Goal: Task Accomplishment & Management: Manage account settings

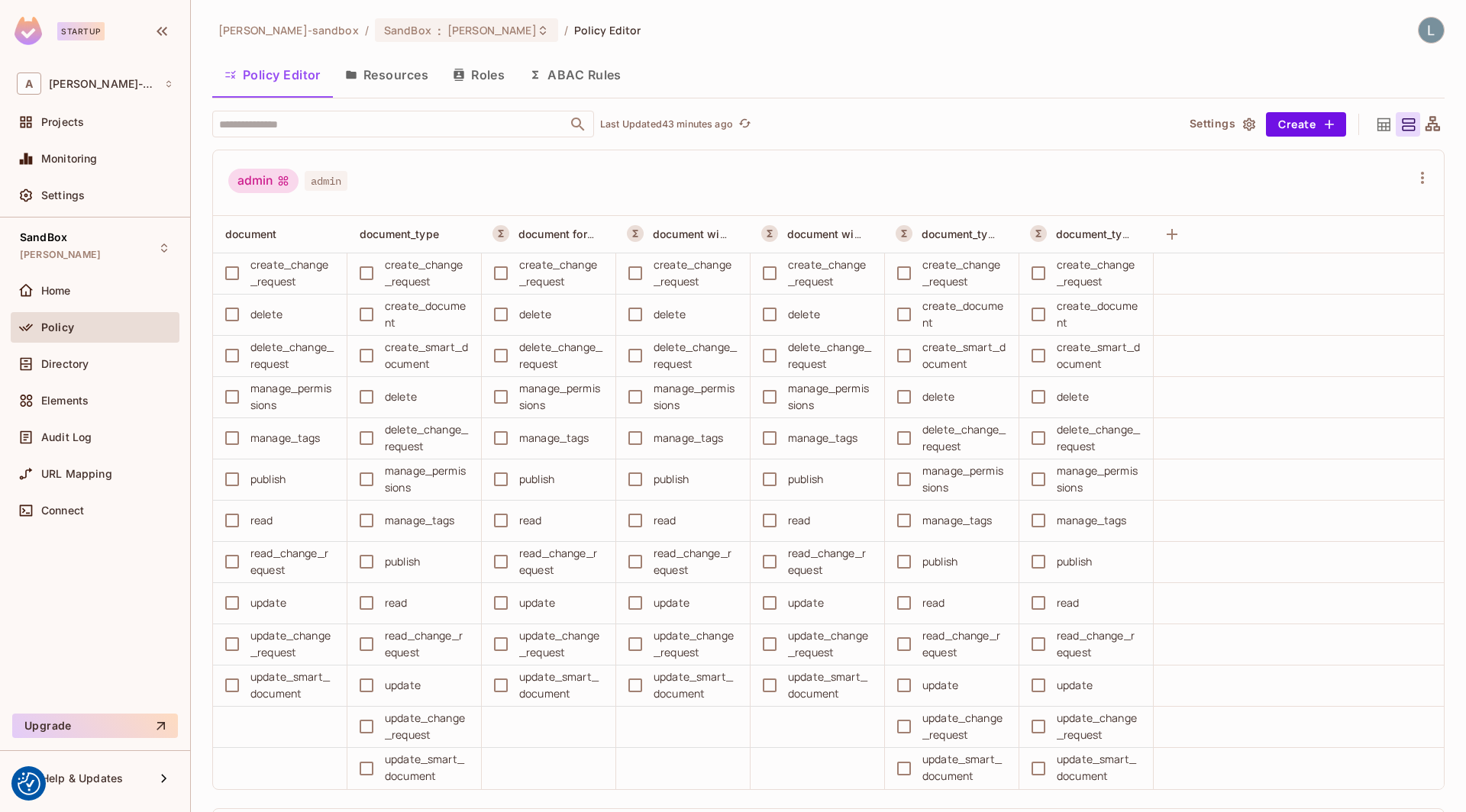
scroll to position [3343, 0]
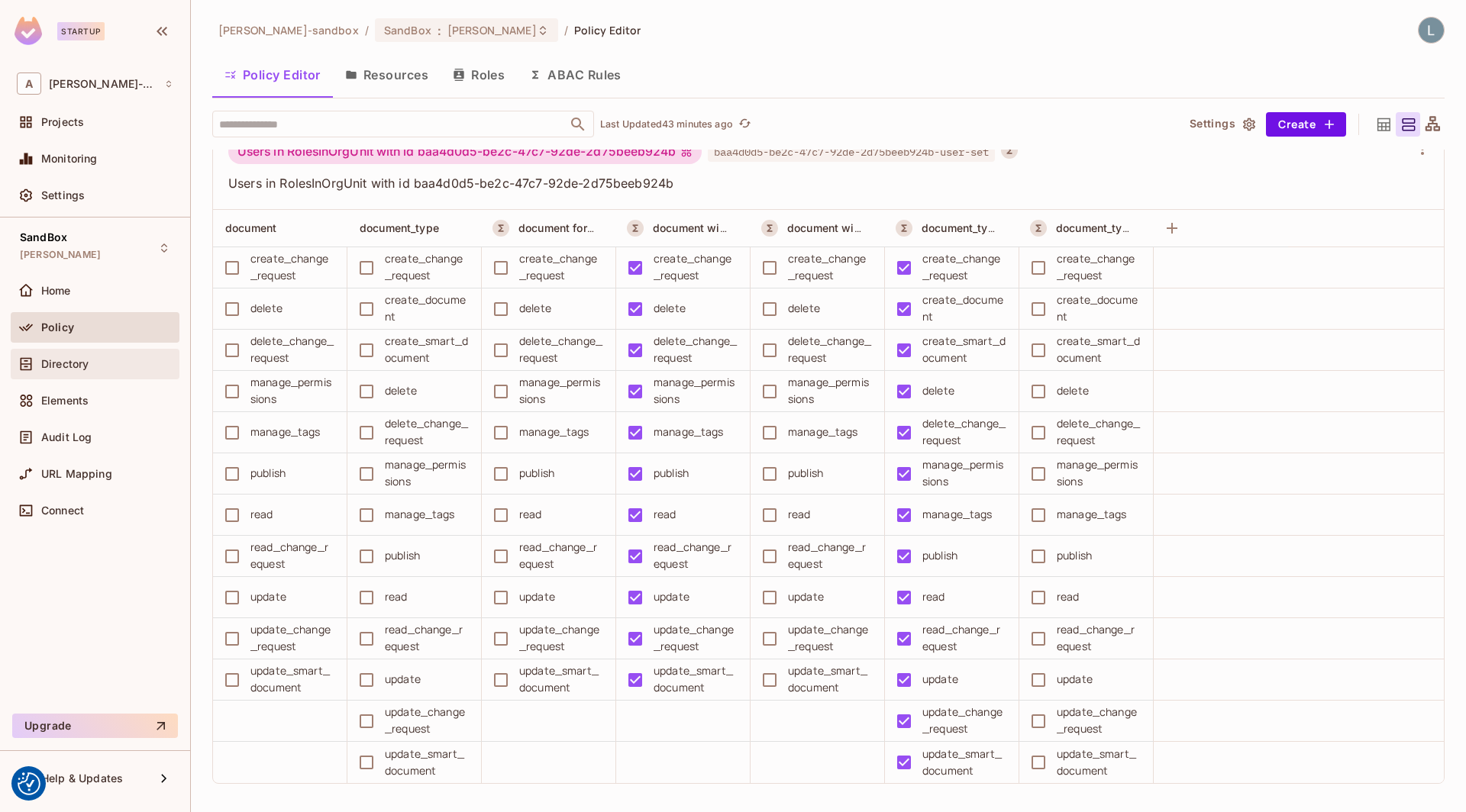
click at [78, 365] on span "Directory" at bounding box center [64, 364] width 47 height 12
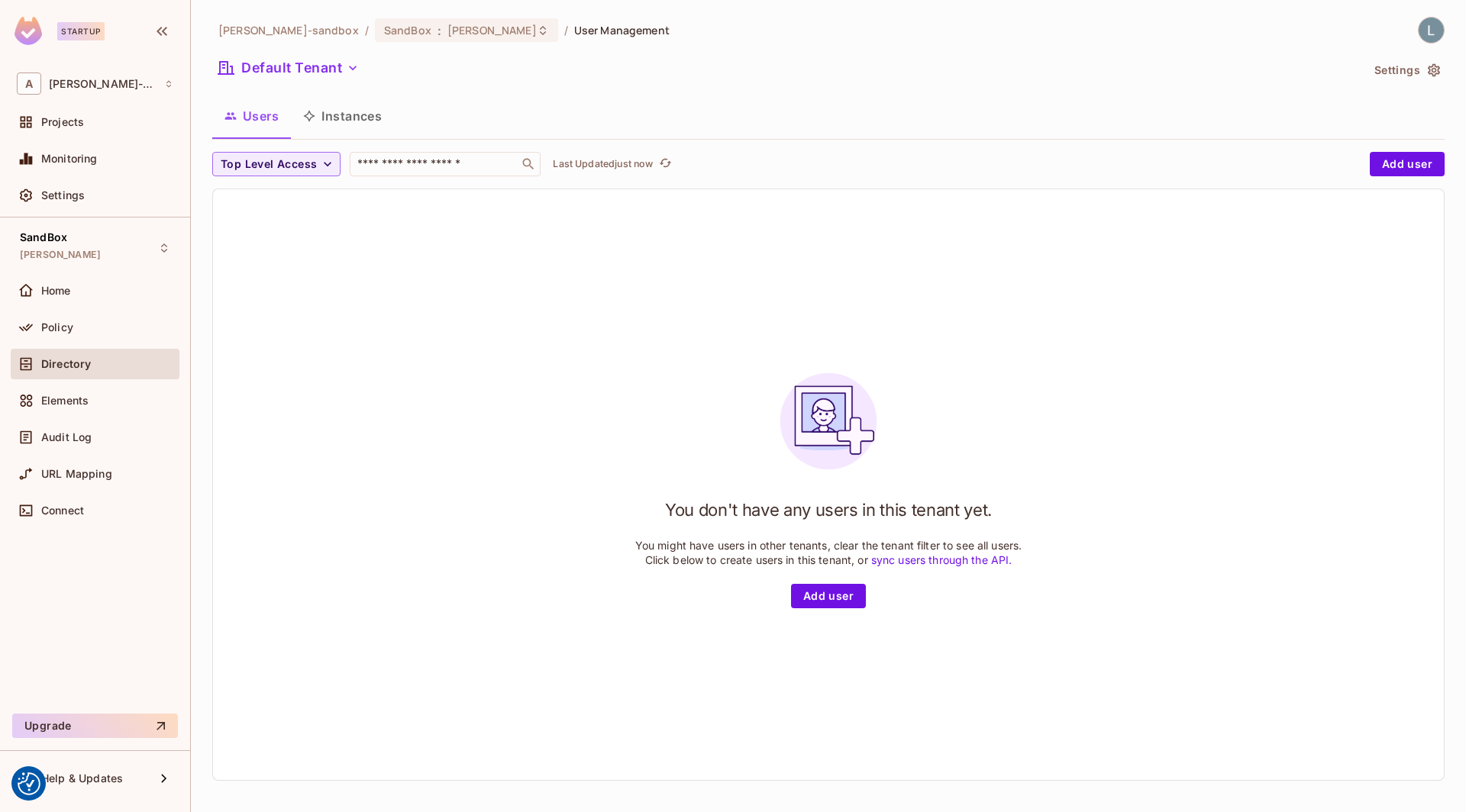
click at [350, 118] on button "Instances" at bounding box center [343, 116] width 103 height 38
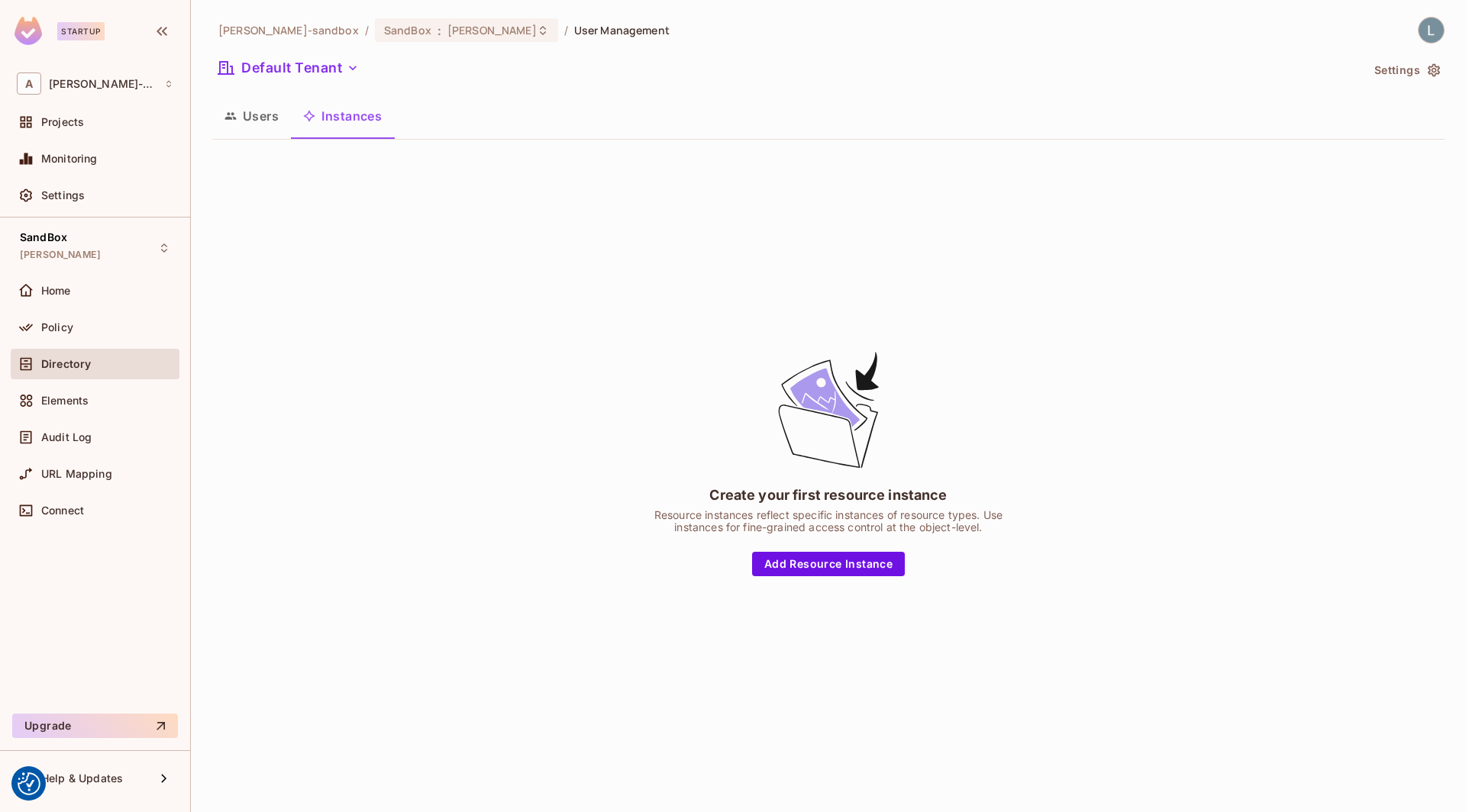
click at [395, 301] on div "Create your first resource instance Resource instances reflect specific instanc…" at bounding box center [828, 463] width 1233 height 622
click at [337, 64] on button "Default Tenant" at bounding box center [288, 67] width 153 height 25
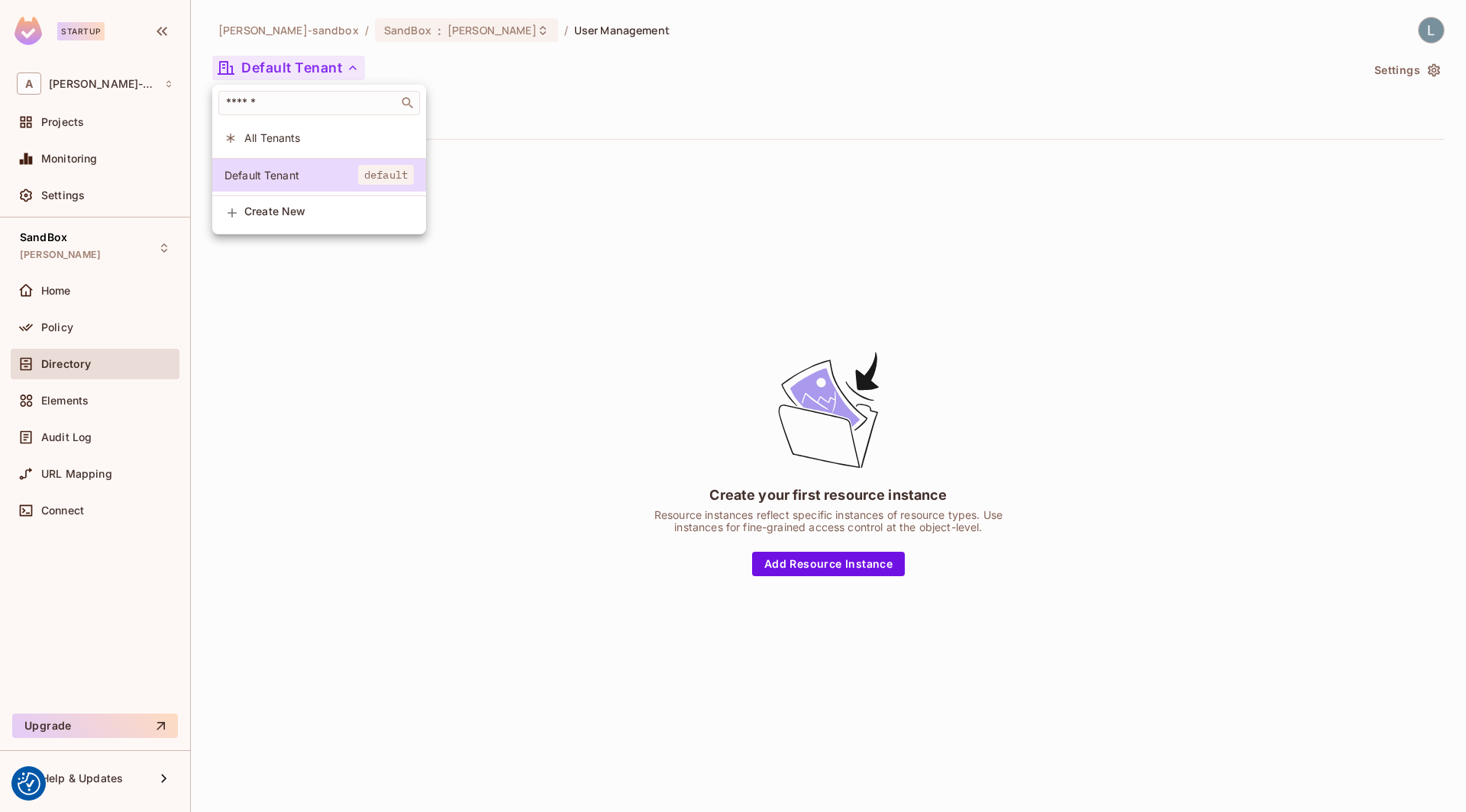
click at [667, 196] on div at bounding box center [733, 406] width 1466 height 812
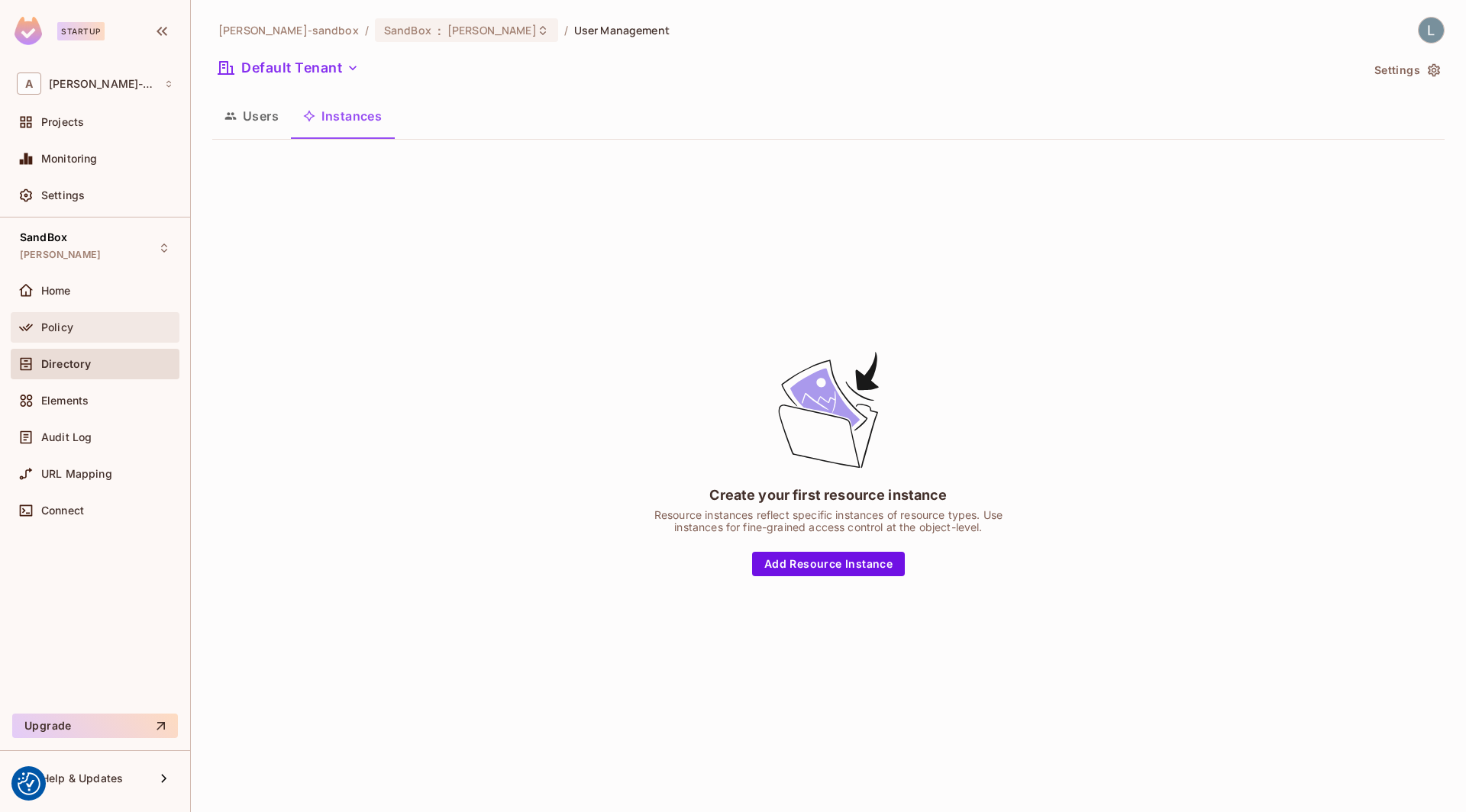
click at [62, 331] on span "Policy" at bounding box center [57, 327] width 32 height 12
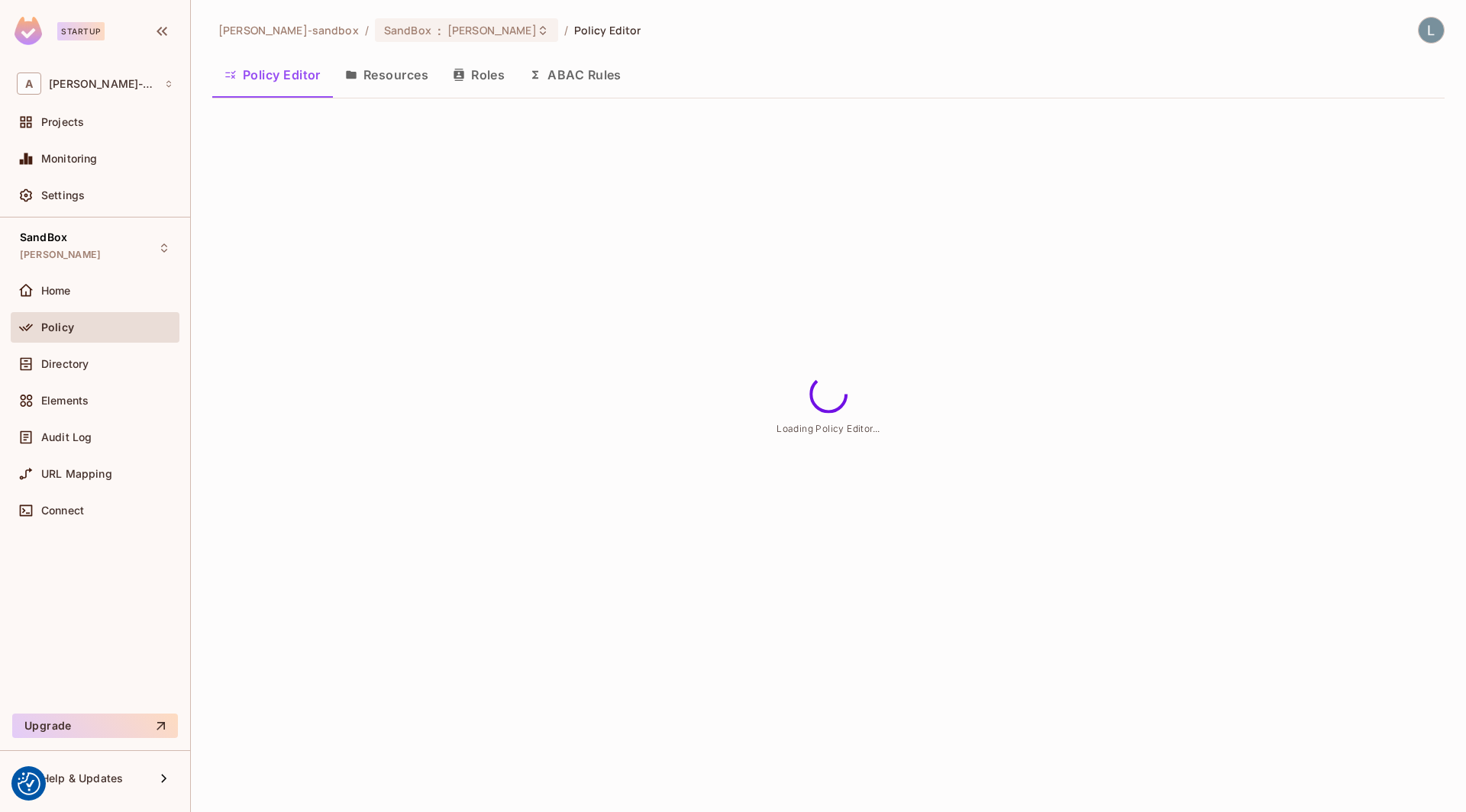
click at [593, 83] on button "ABAC Rules" at bounding box center [575, 74] width 117 height 38
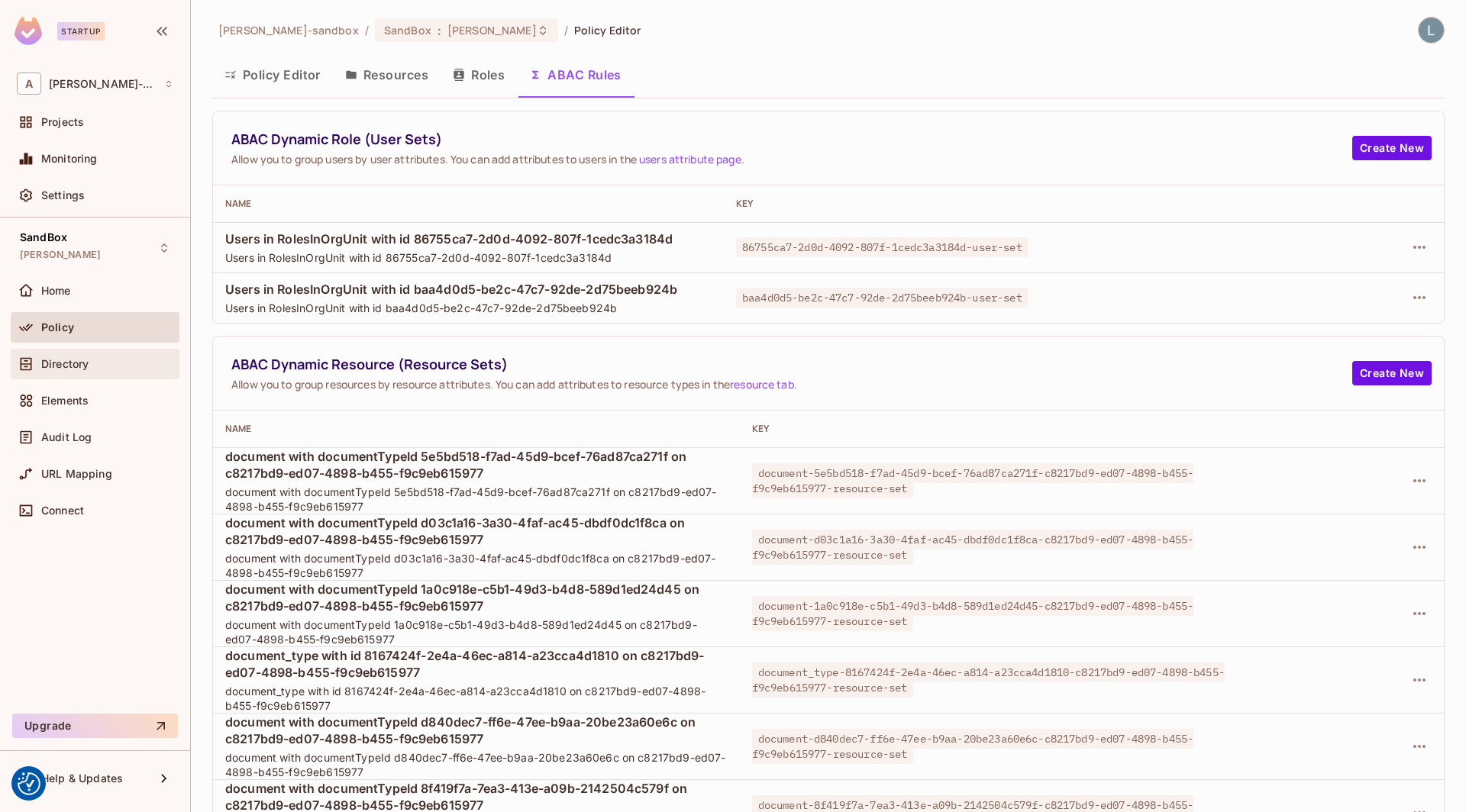
click at [85, 367] on span "Directory" at bounding box center [64, 364] width 47 height 12
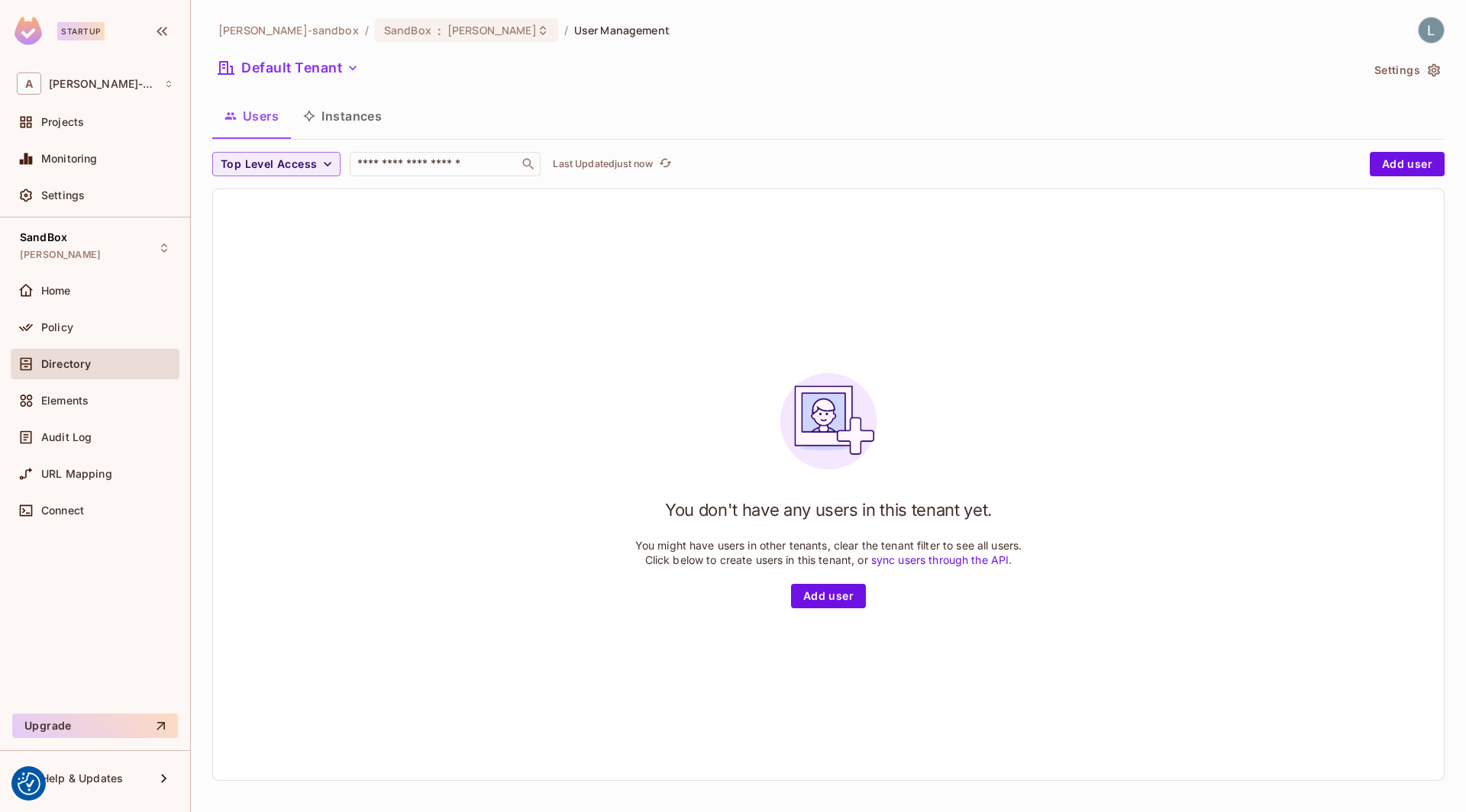
click at [1434, 79] on button "Settings" at bounding box center [1406, 70] width 76 height 25
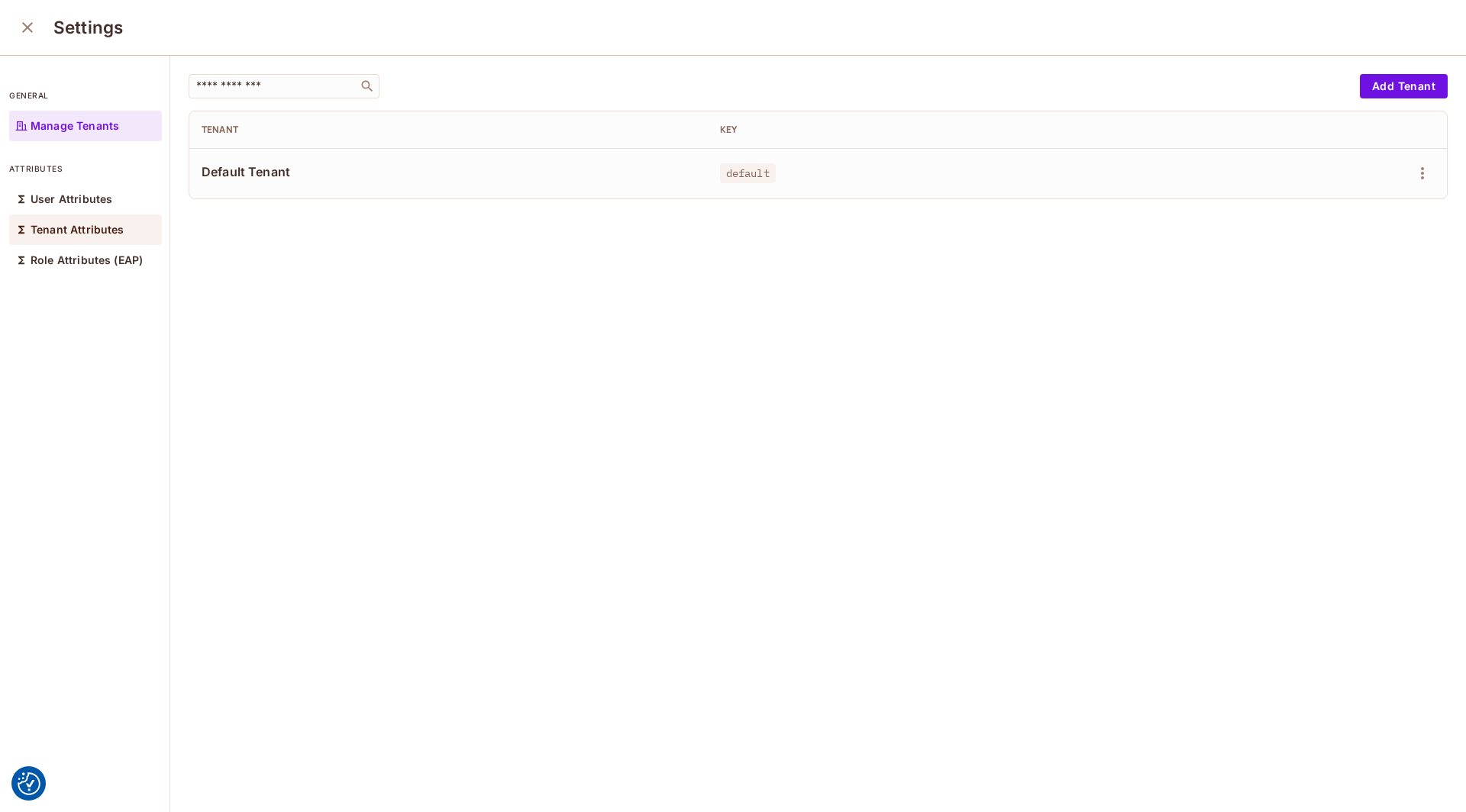
click at [77, 225] on p "Tenant Attributes" at bounding box center [78, 230] width 94 height 12
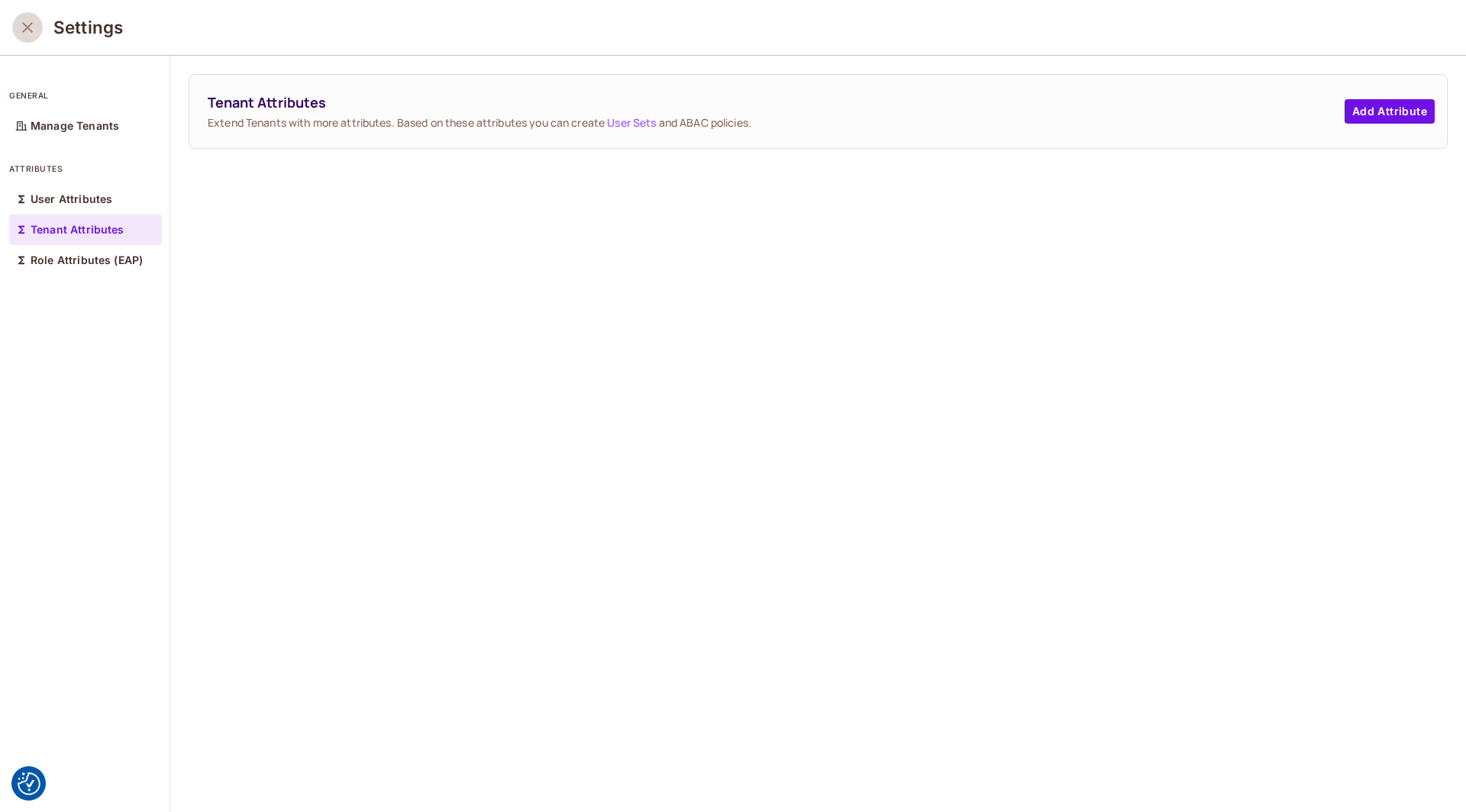
click at [28, 21] on icon "close" at bounding box center [26, 26] width 18 height 18
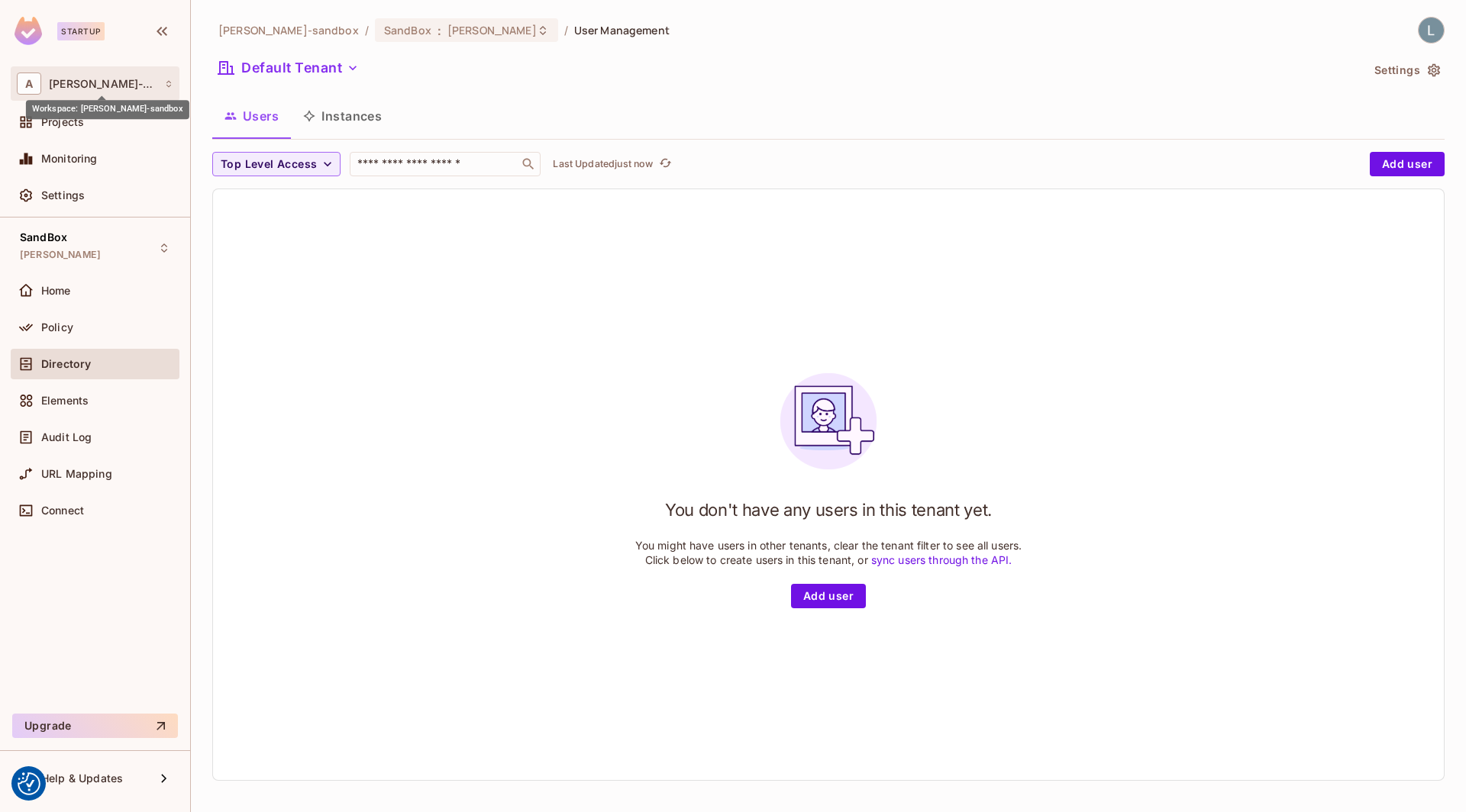
click at [87, 86] on span "[PERSON_NAME]-sandbox" at bounding box center [103, 84] width 108 height 12
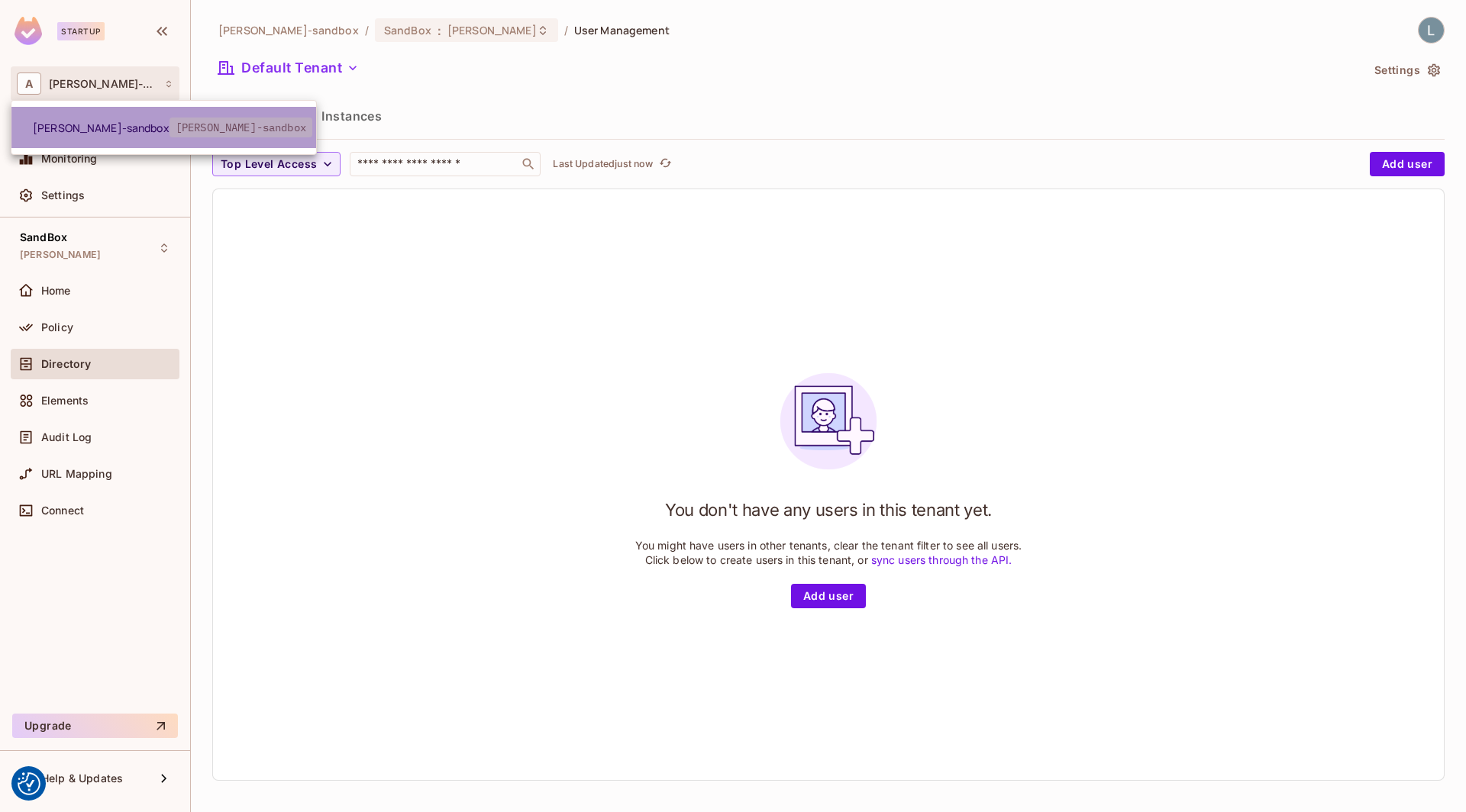
click at [73, 120] on span "[PERSON_NAME]-sandbox" at bounding box center [101, 127] width 137 height 15
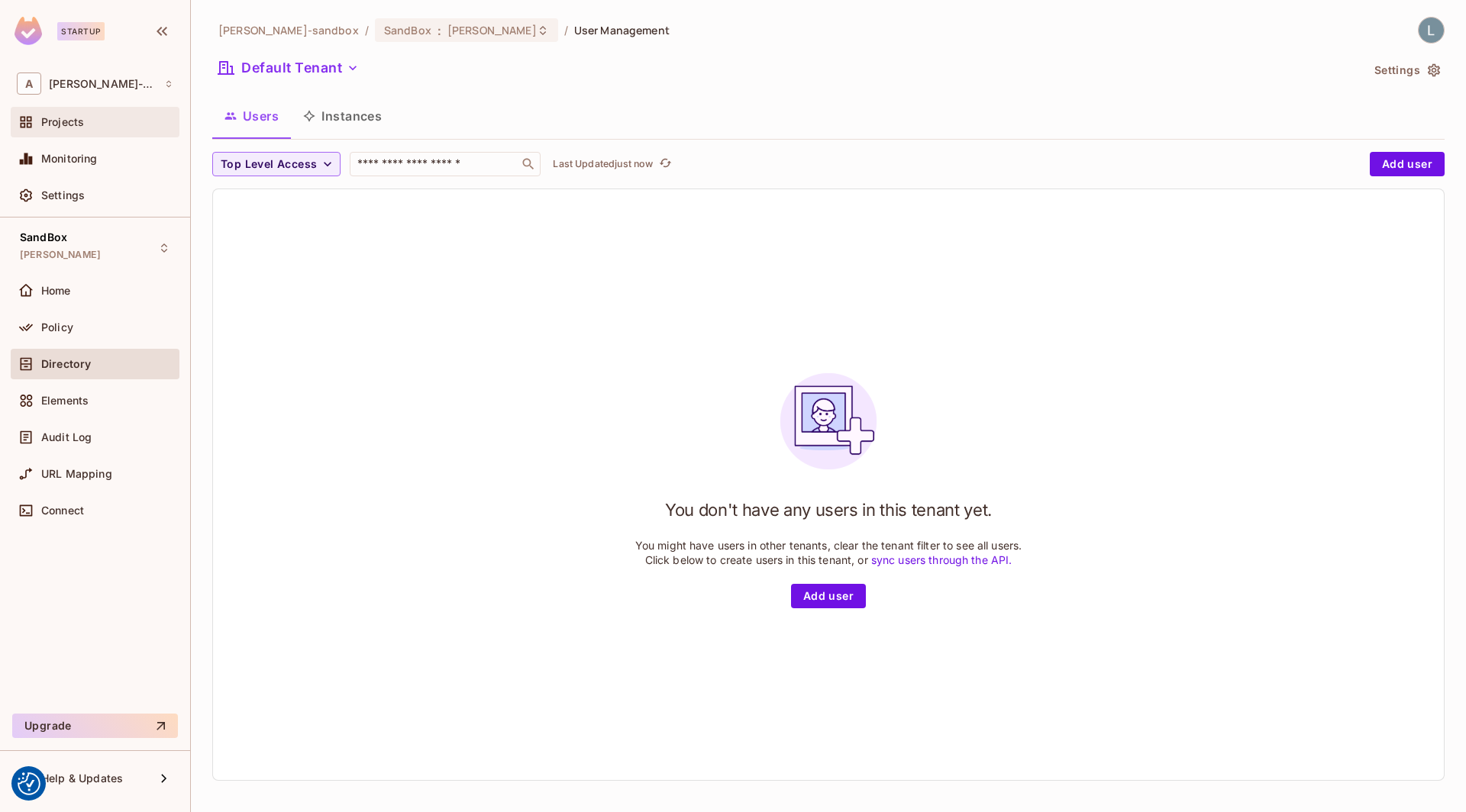
click at [72, 126] on span "Projects" at bounding box center [62, 122] width 43 height 12
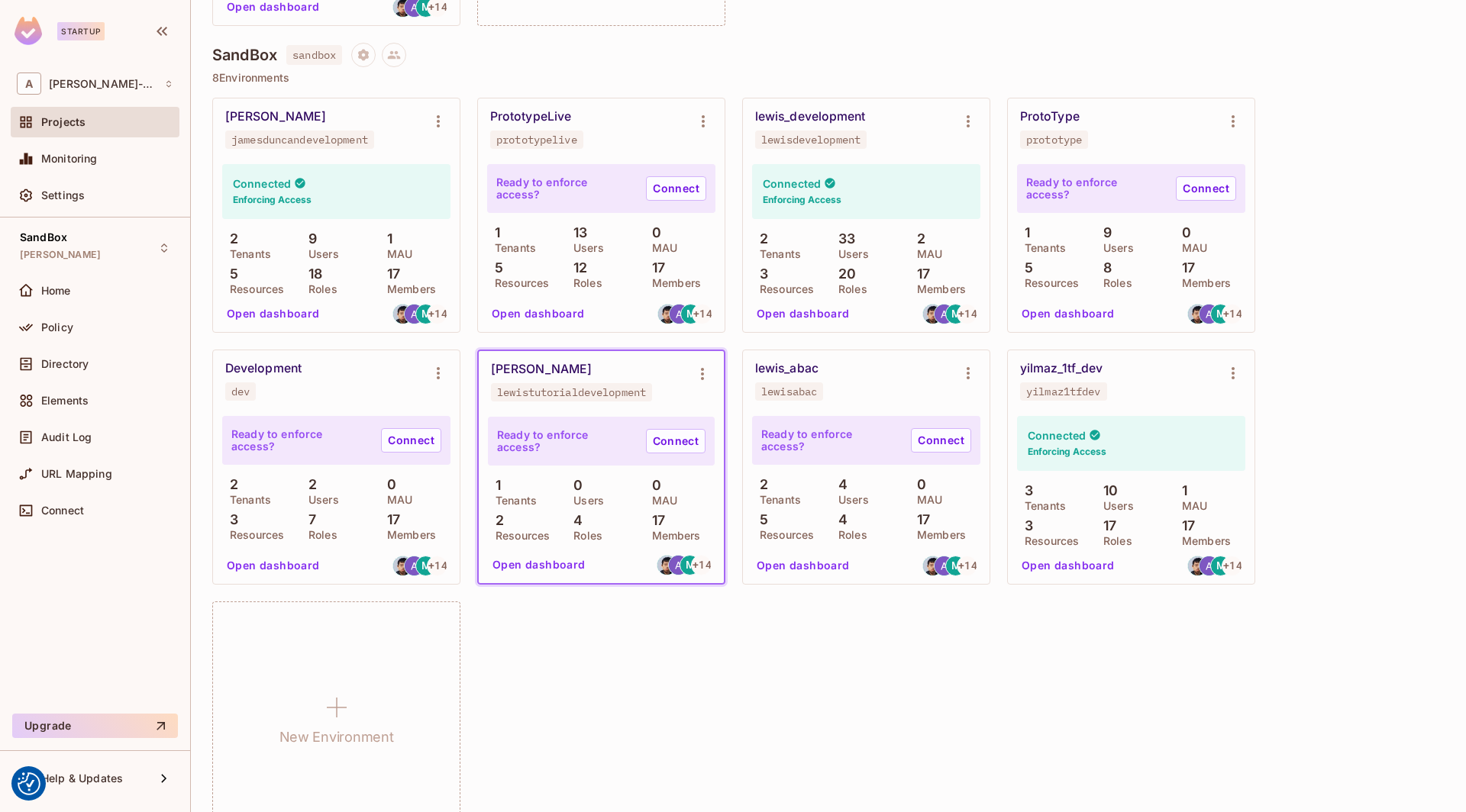
scroll to position [403, 0]
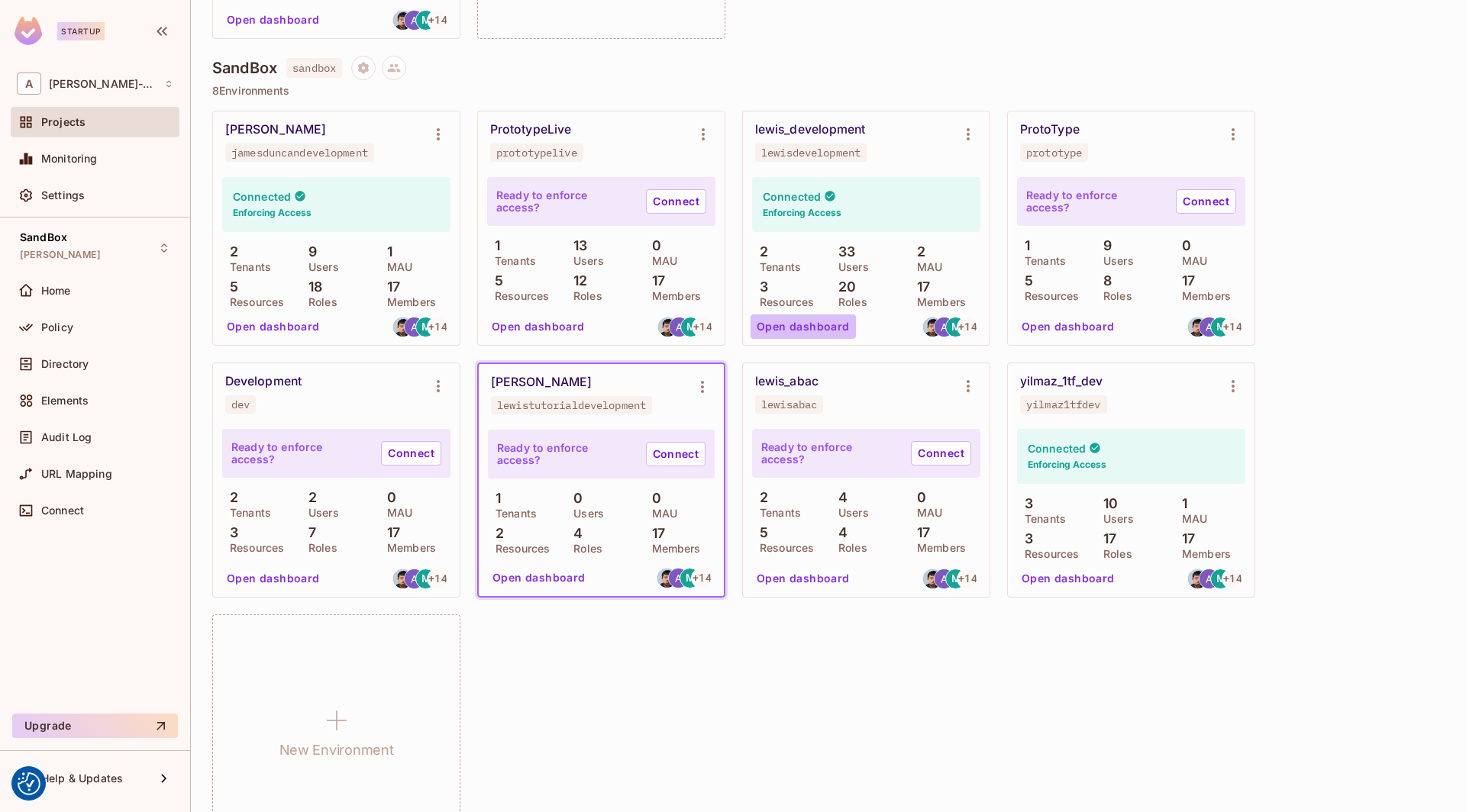
click at [812, 336] on button "Open dashboard" at bounding box center [803, 326] width 105 height 25
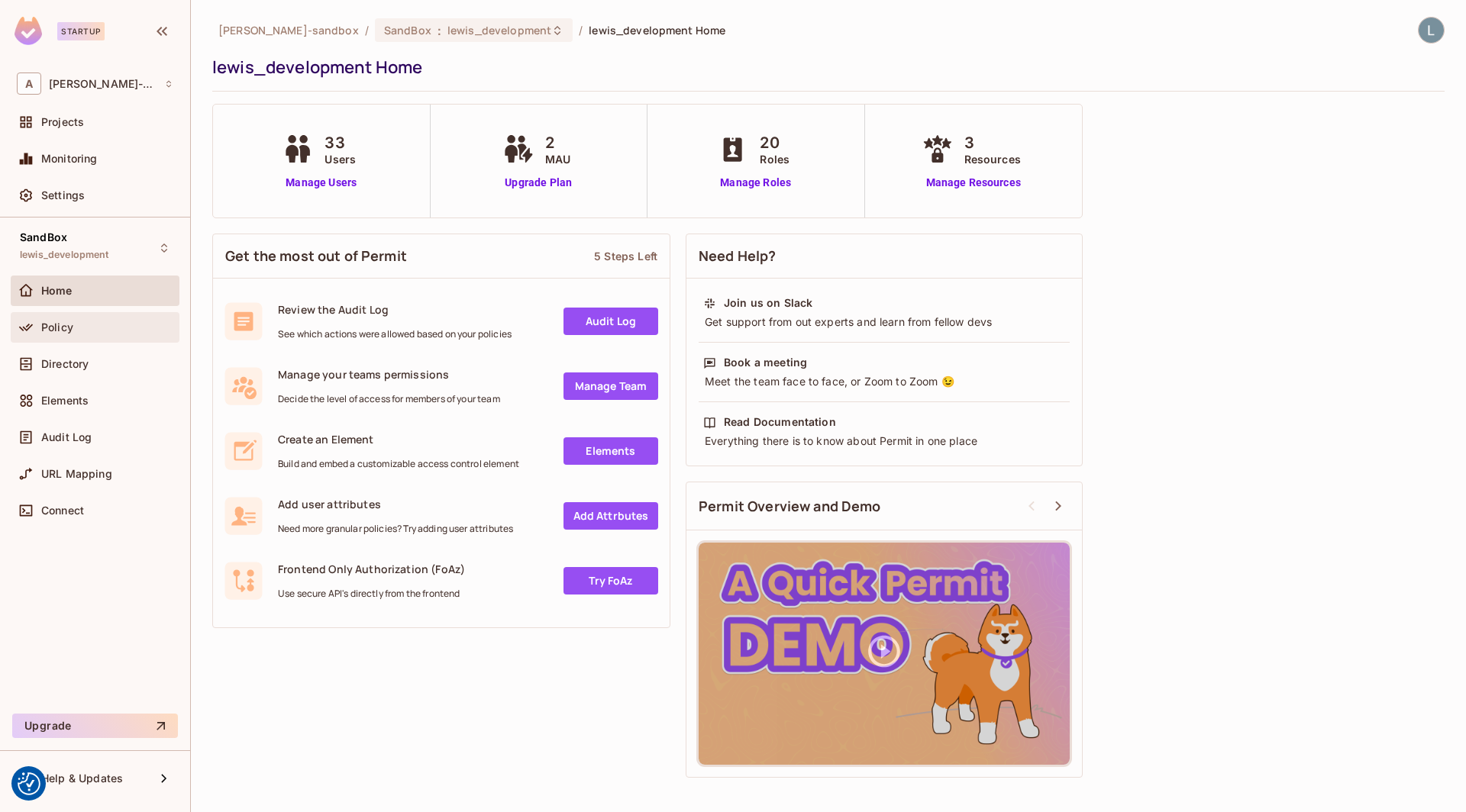
click at [73, 333] on div "Policy" at bounding box center [95, 327] width 156 height 18
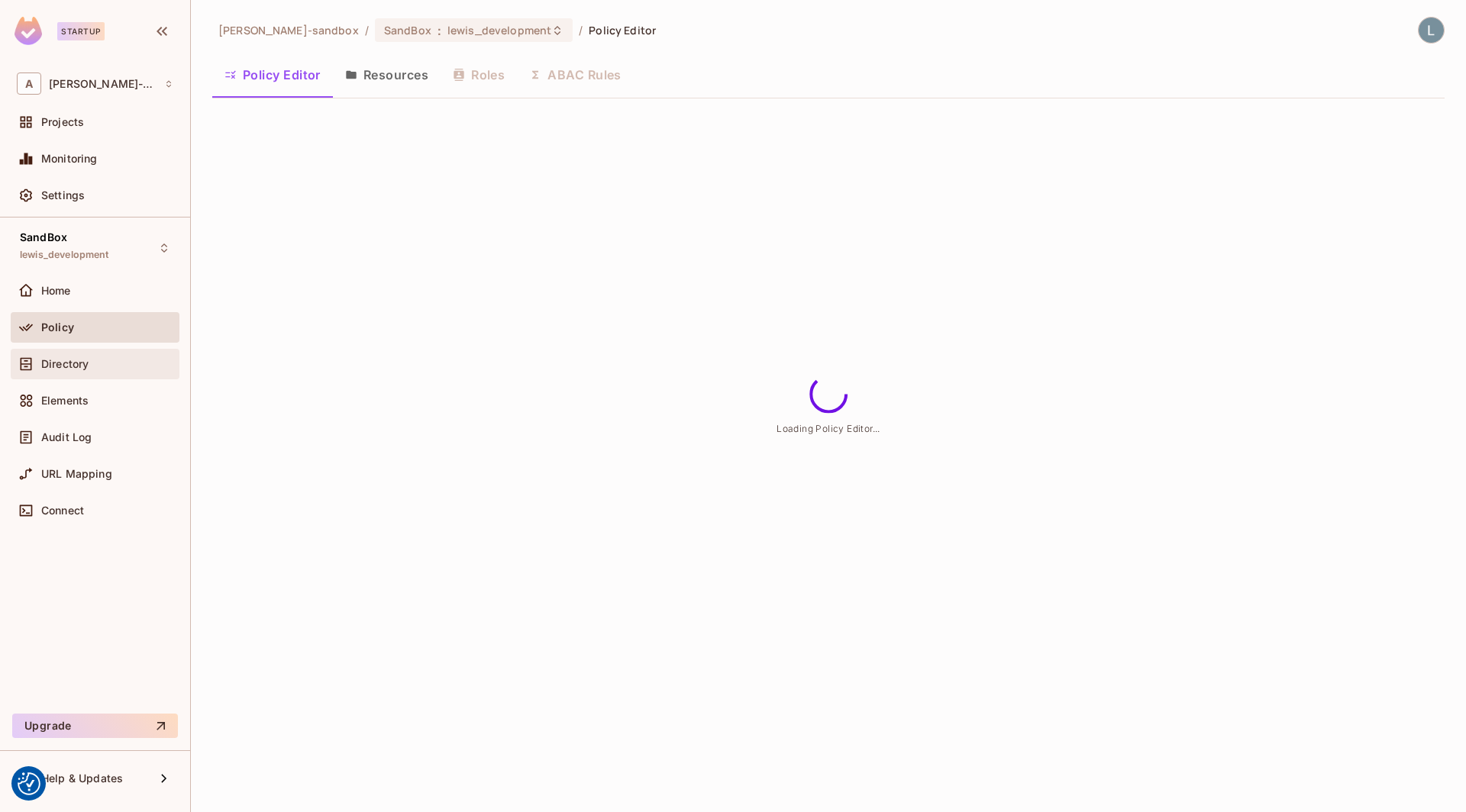
click at [106, 352] on div "Directory" at bounding box center [96, 364] width 169 height 31
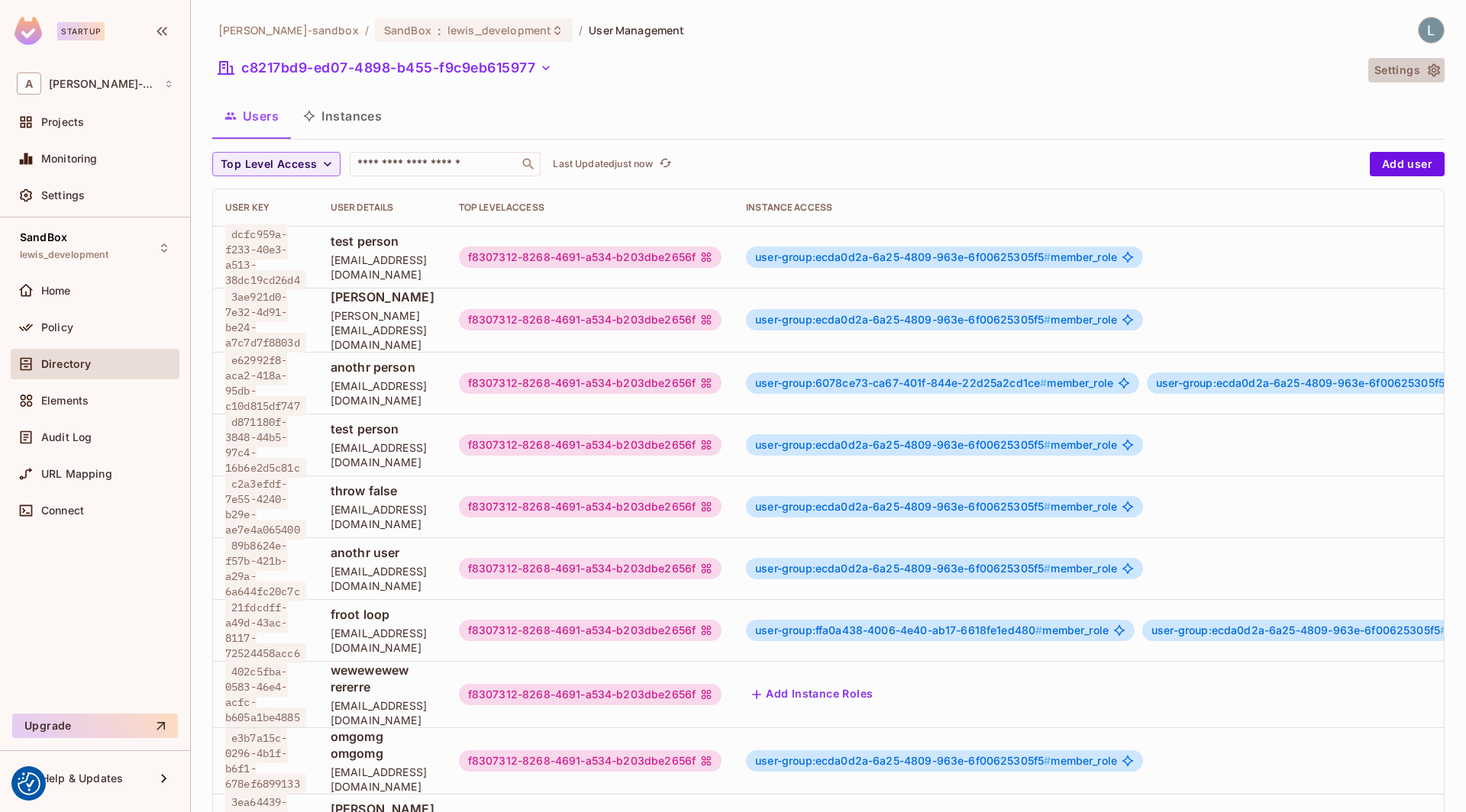
click at [1432, 75] on icon "button" at bounding box center [1434, 70] width 15 height 15
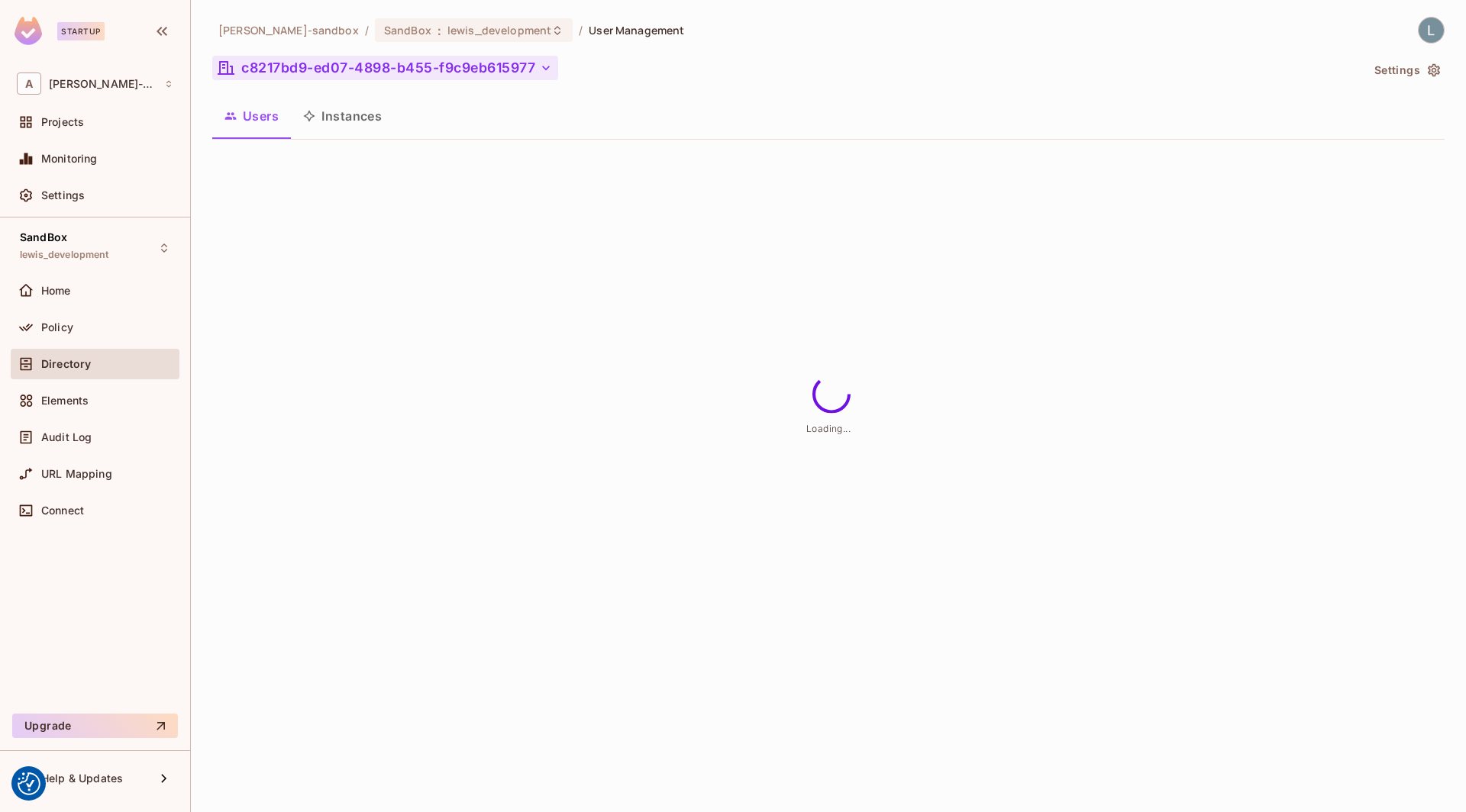
click at [361, 73] on button "c8217bd9-ed07-4898-b455-f9c9eb615977" at bounding box center [384, 67] width 346 height 25
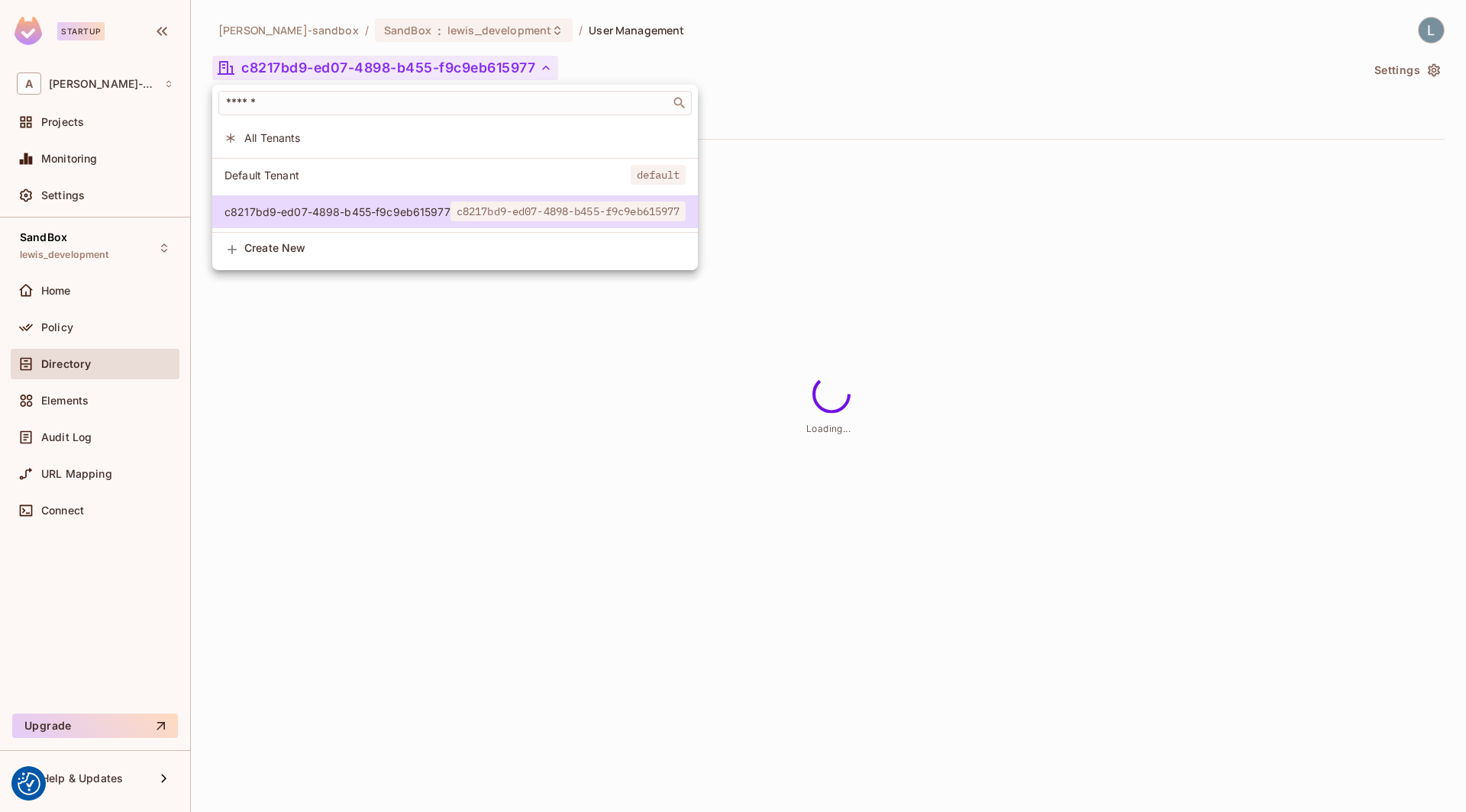
click at [361, 73] on div at bounding box center [733, 406] width 1466 height 812
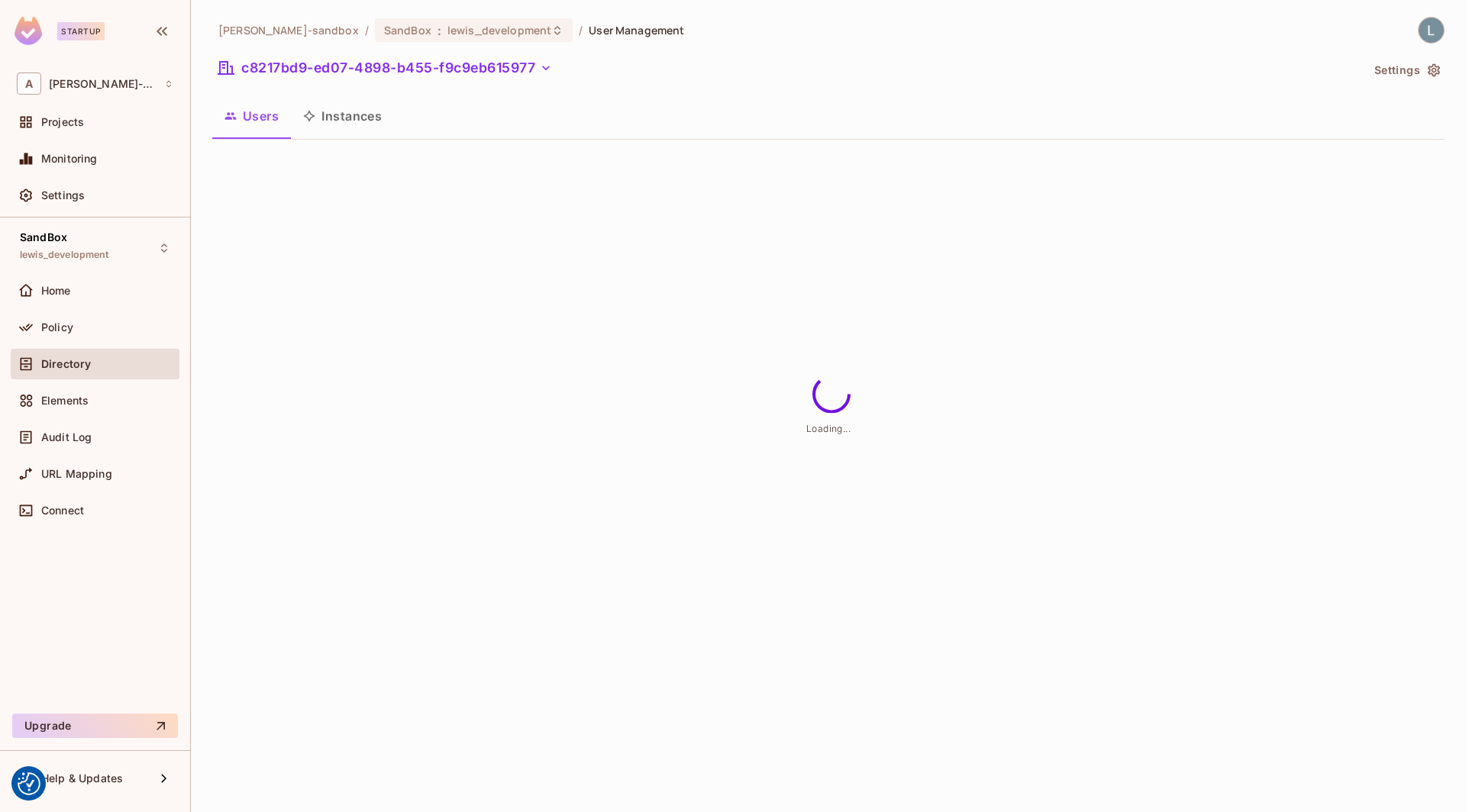
click at [1414, 73] on button "Settings" at bounding box center [1406, 70] width 76 height 25
click at [1441, 66] on button "Settings" at bounding box center [1406, 70] width 76 height 25
click at [1431, 68] on icon "button" at bounding box center [1434, 70] width 15 height 15
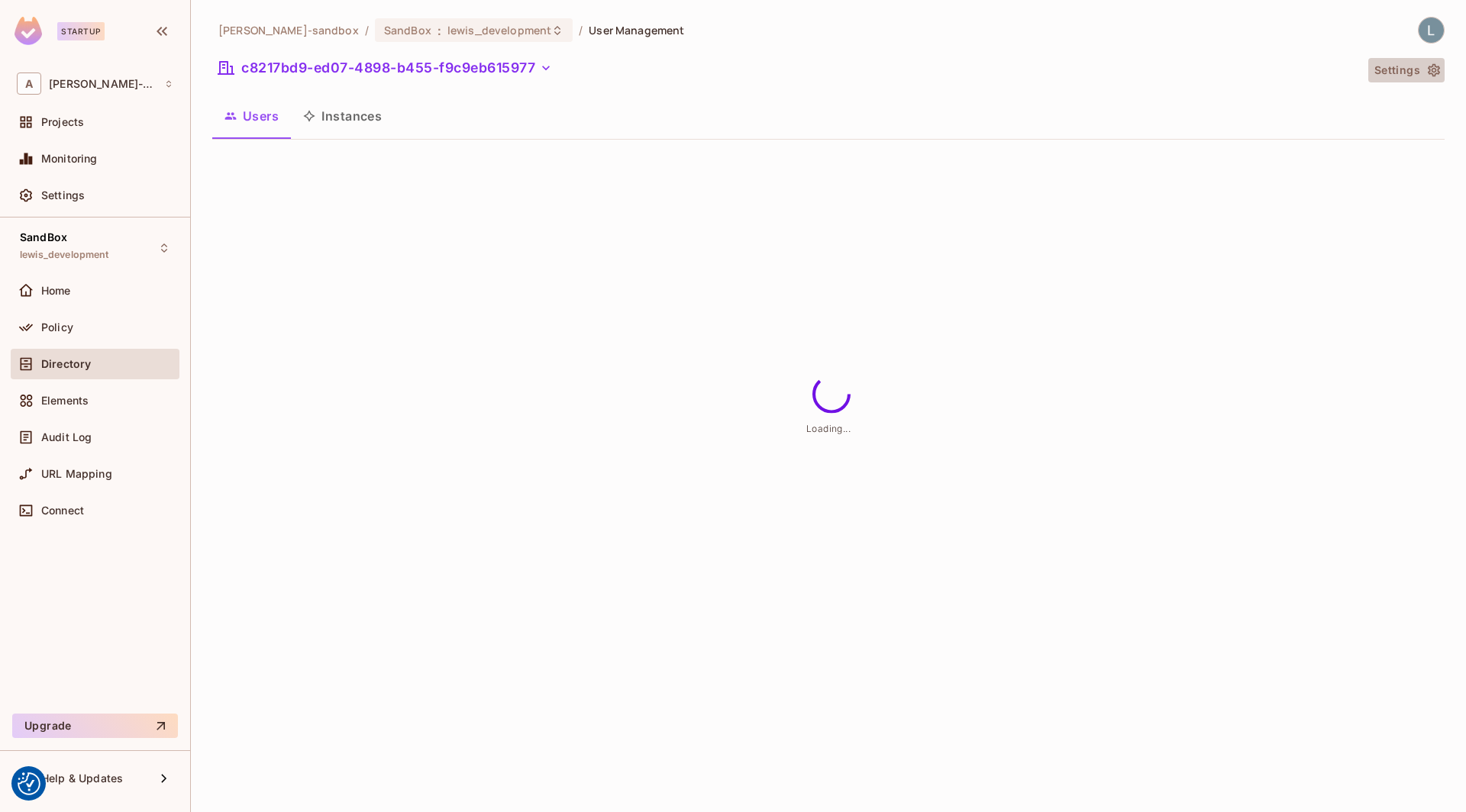
click at [1431, 68] on icon "button" at bounding box center [1434, 70] width 15 height 15
click at [326, 117] on button "Instances" at bounding box center [343, 116] width 103 height 38
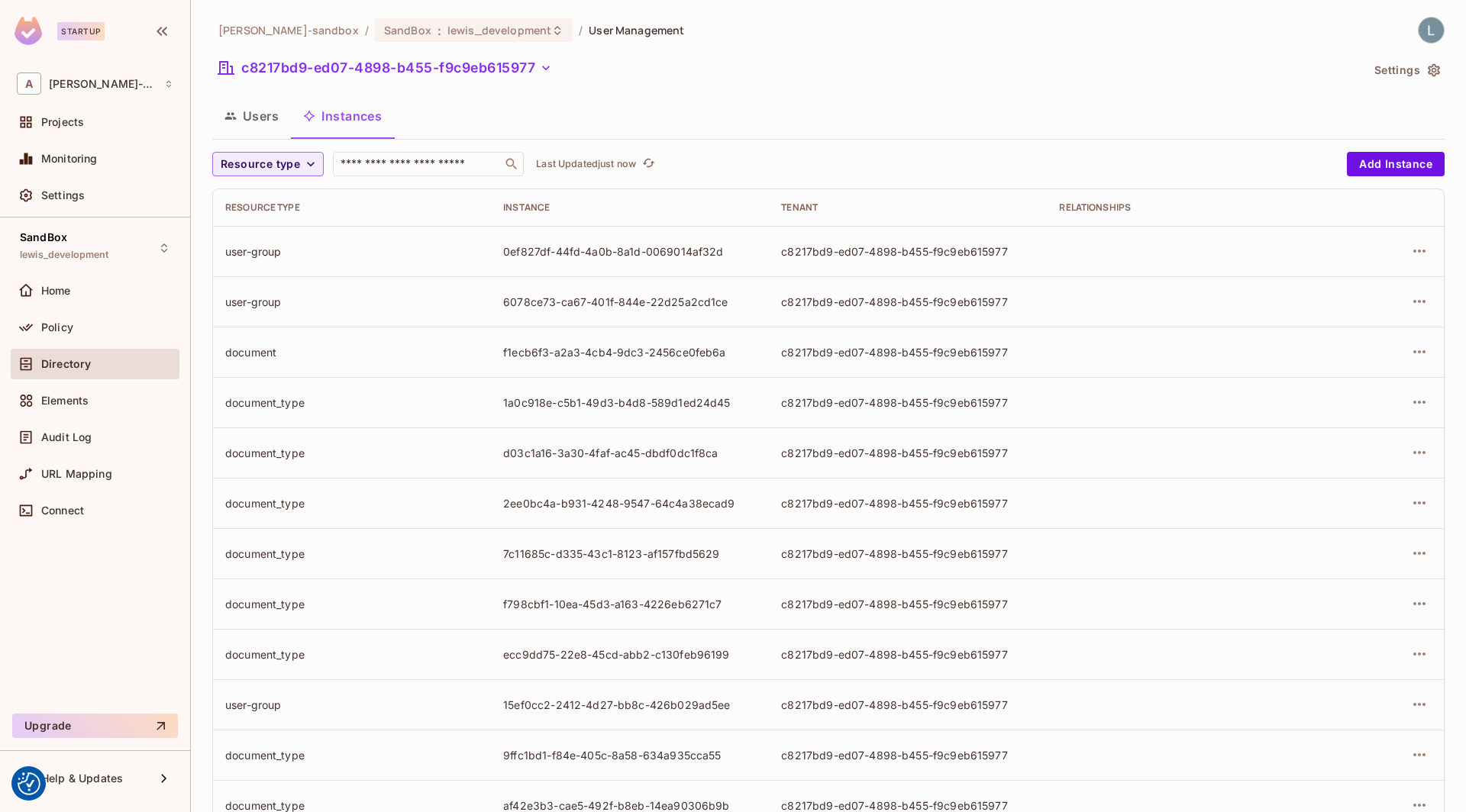
click at [1431, 62] on icon "button" at bounding box center [1434, 70] width 15 height 15
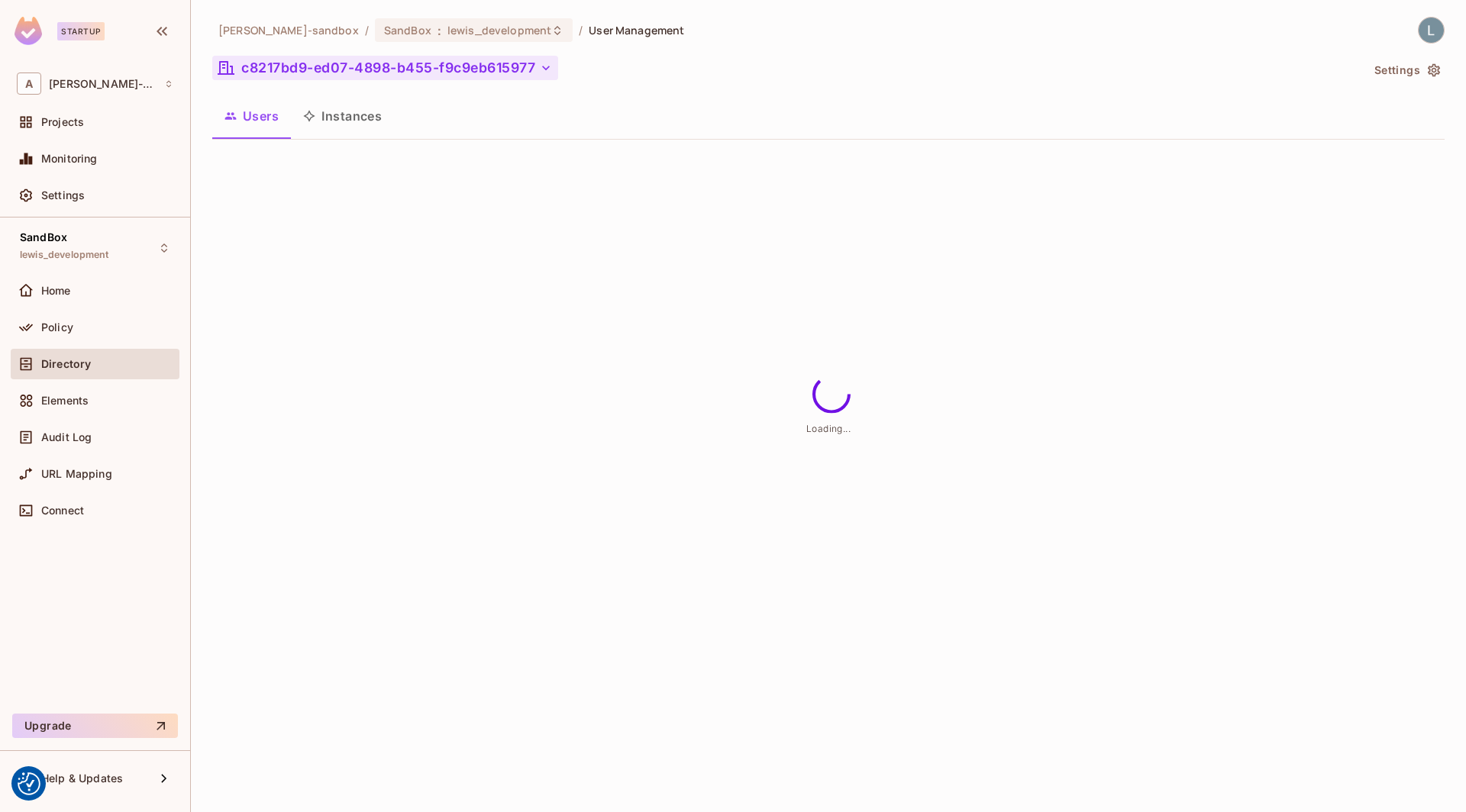
click at [454, 70] on button "c8217bd9-ed07-4898-b455-f9c9eb615977" at bounding box center [384, 67] width 346 height 25
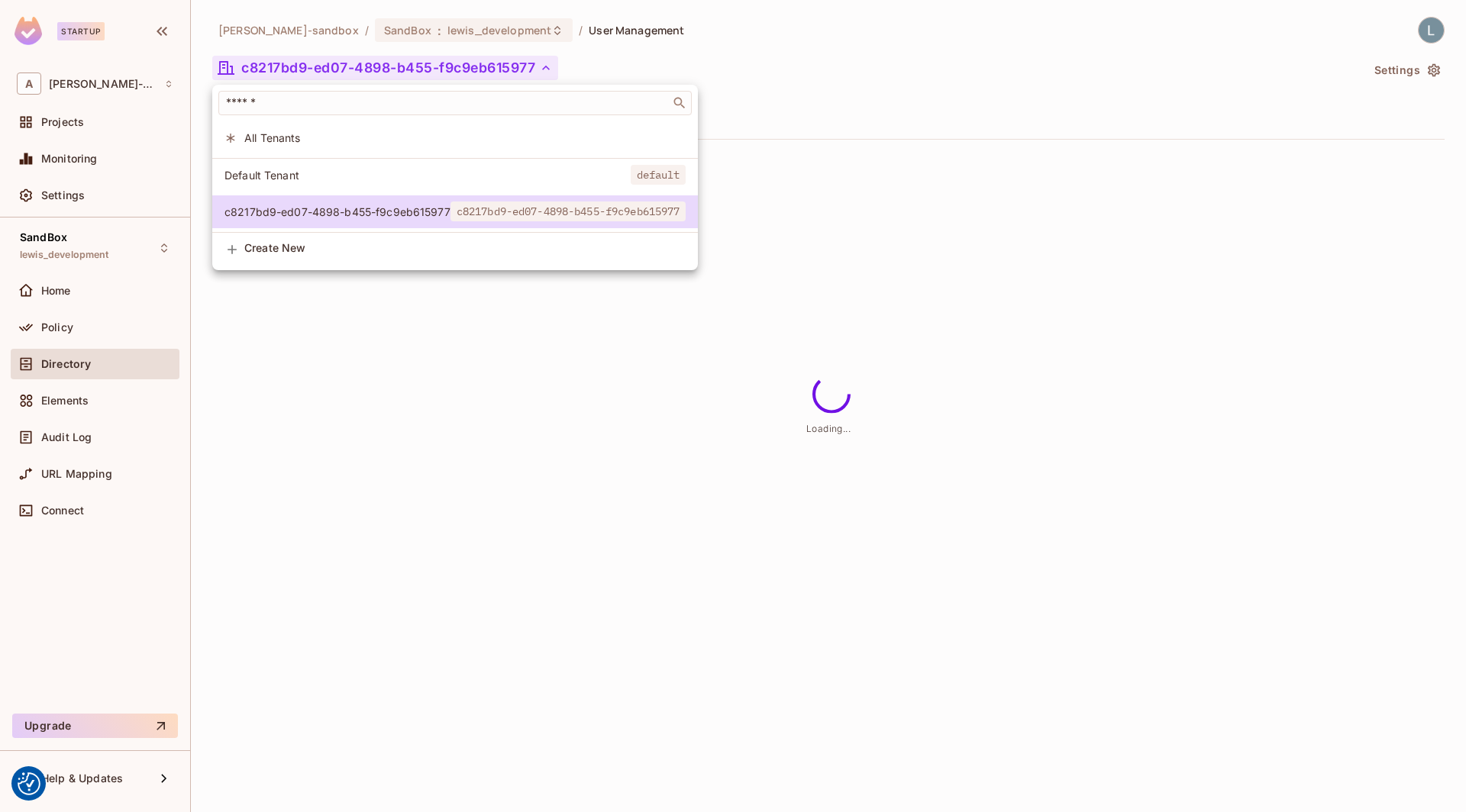
click at [830, 145] on div at bounding box center [733, 406] width 1466 height 812
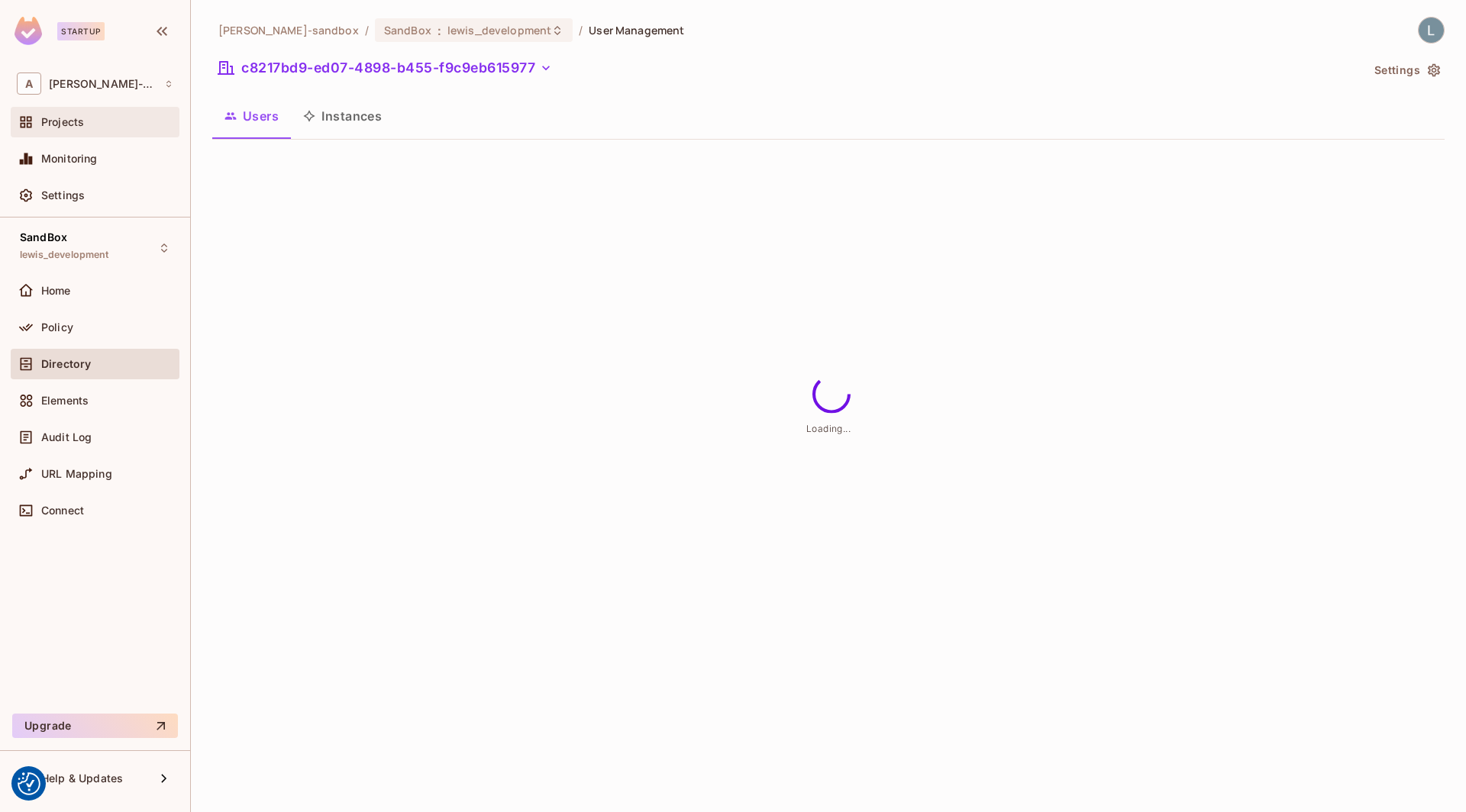
click at [114, 126] on div "Projects" at bounding box center [107, 122] width 132 height 12
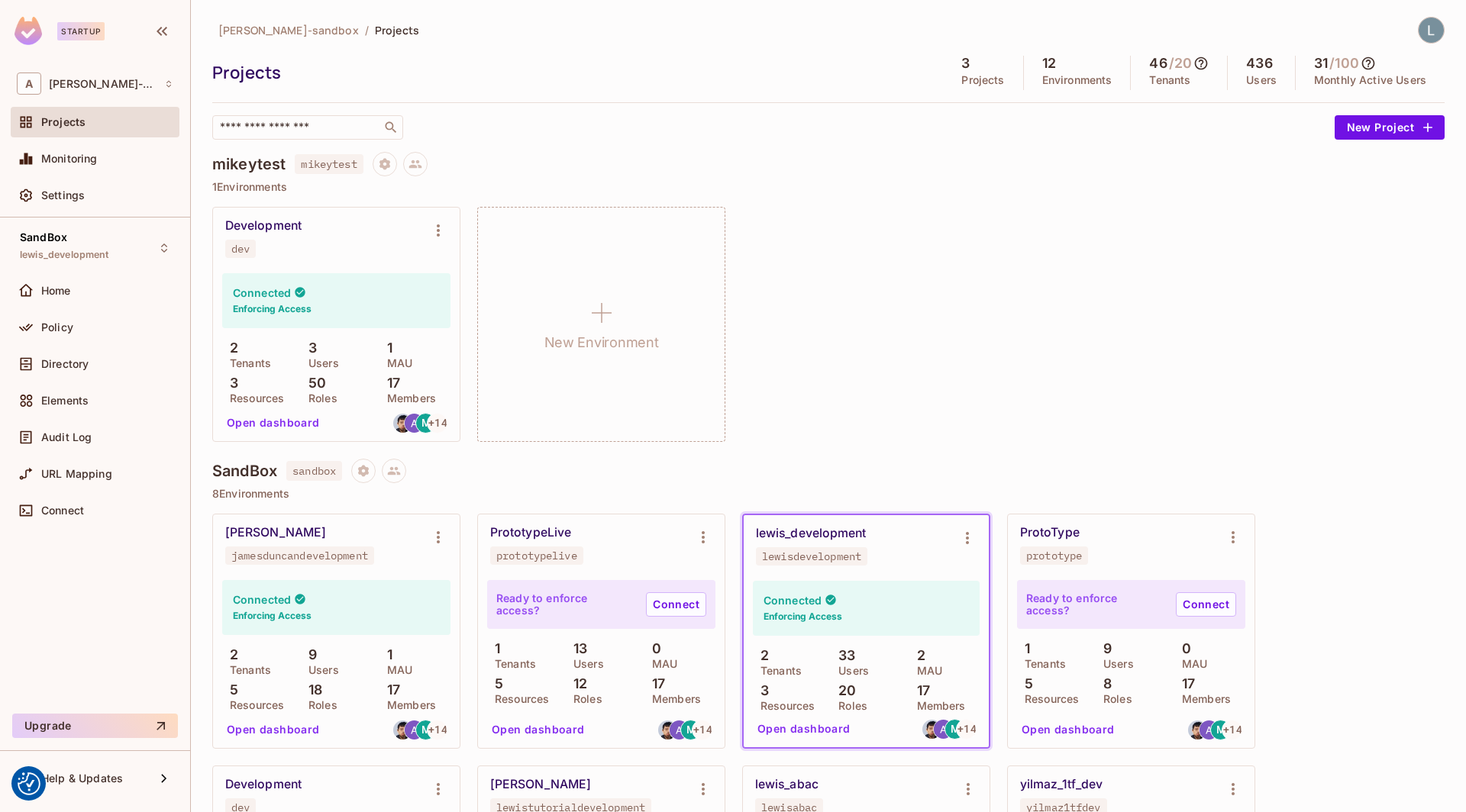
click at [798, 726] on button "Open dashboard" at bounding box center [803, 728] width 105 height 25
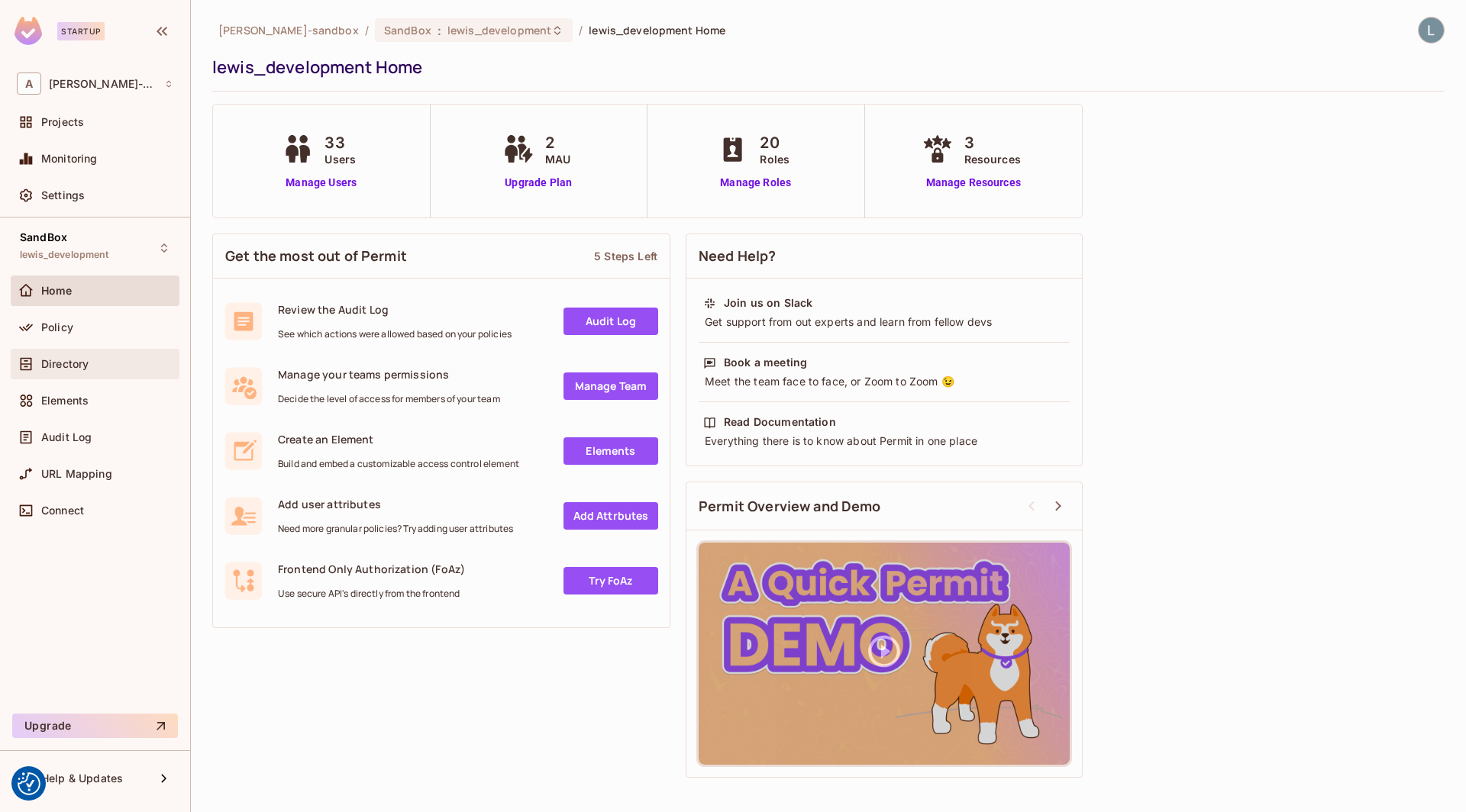
click at [62, 365] on span "Directory" at bounding box center [64, 364] width 47 height 12
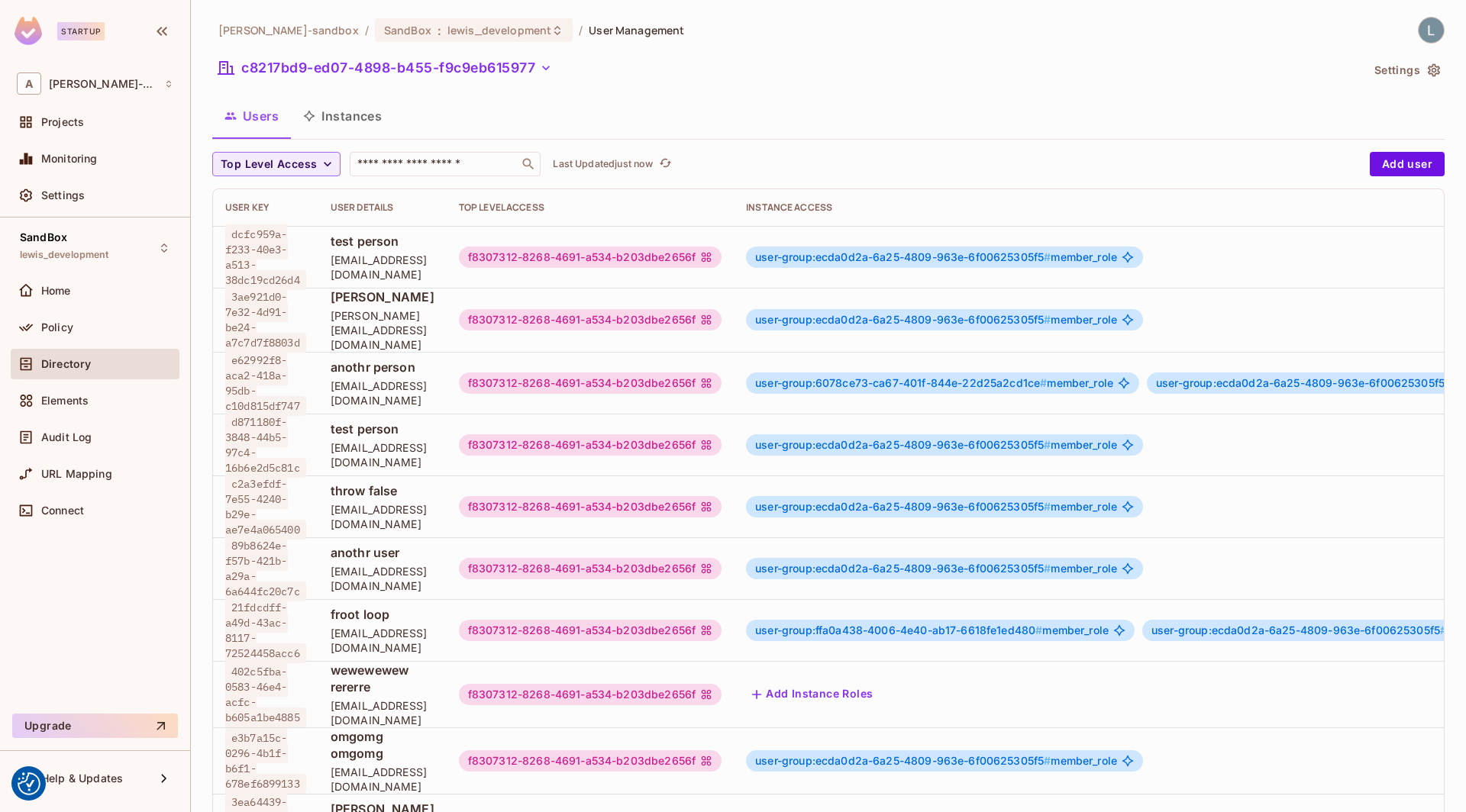
click at [1428, 68] on icon "button" at bounding box center [1434, 70] width 12 height 13
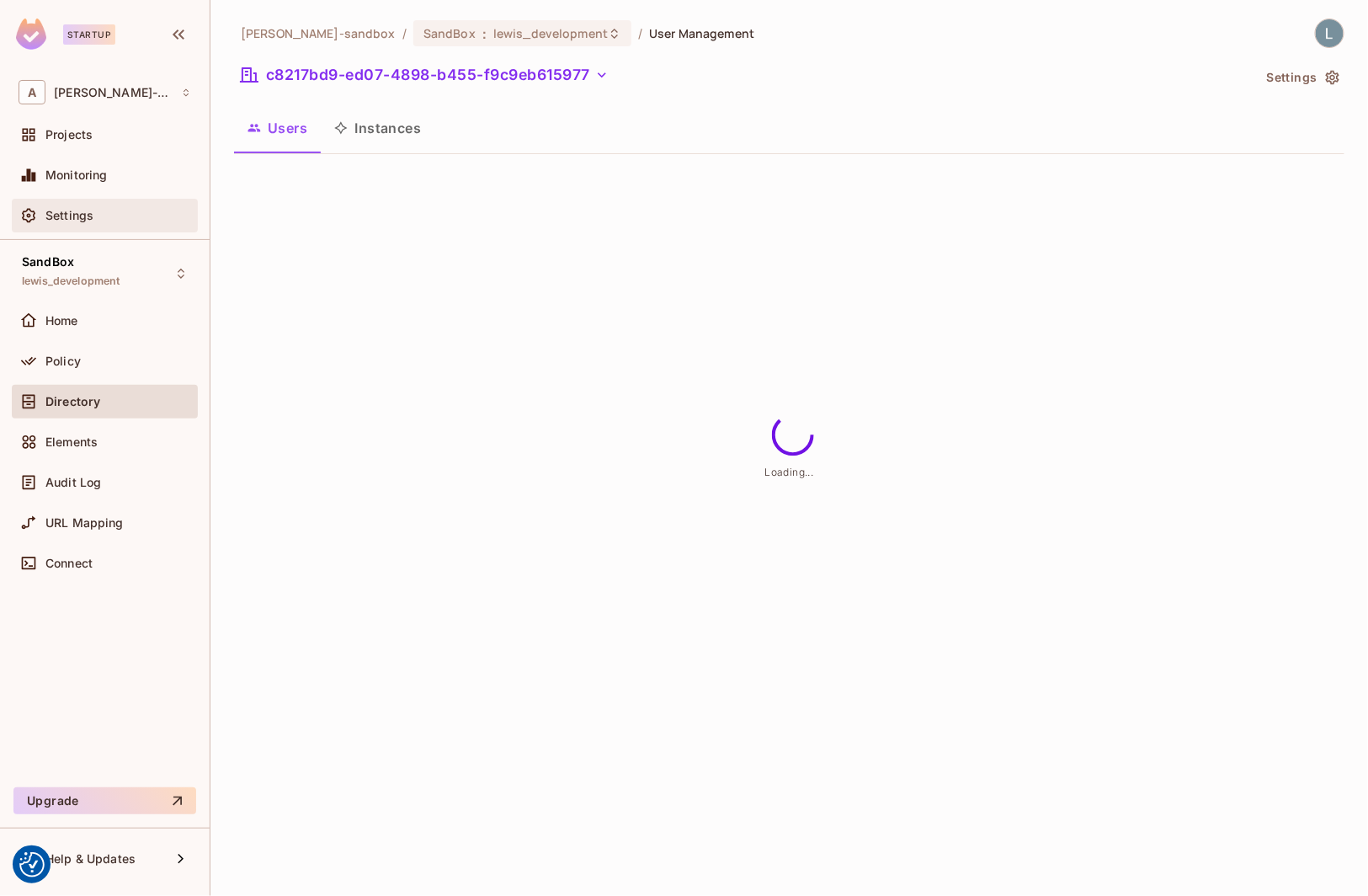
click at [115, 204] on div "Settings" at bounding box center [106, 216] width 187 height 34
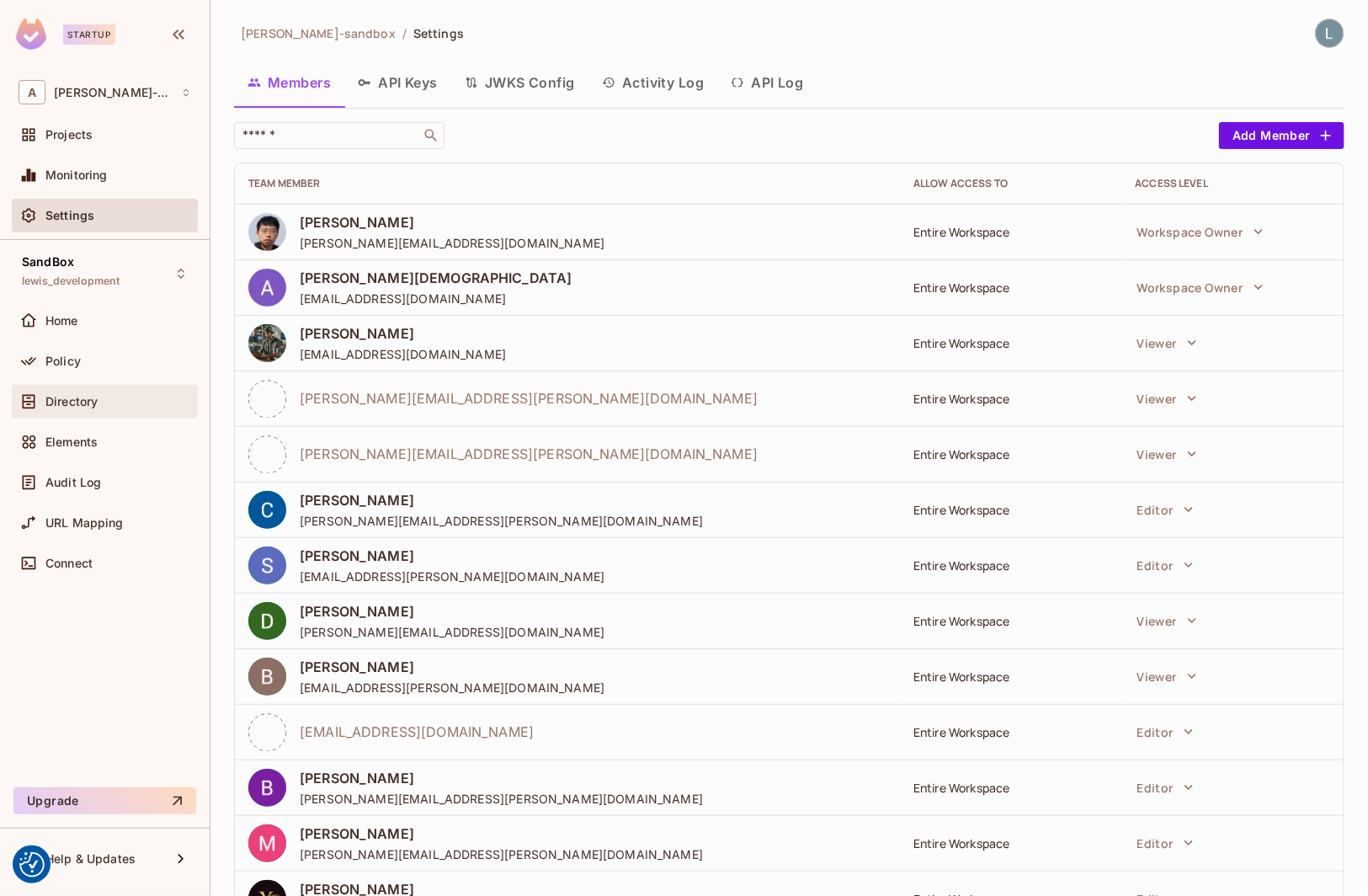
click at [99, 399] on div "Directory" at bounding box center [118, 401] width 146 height 13
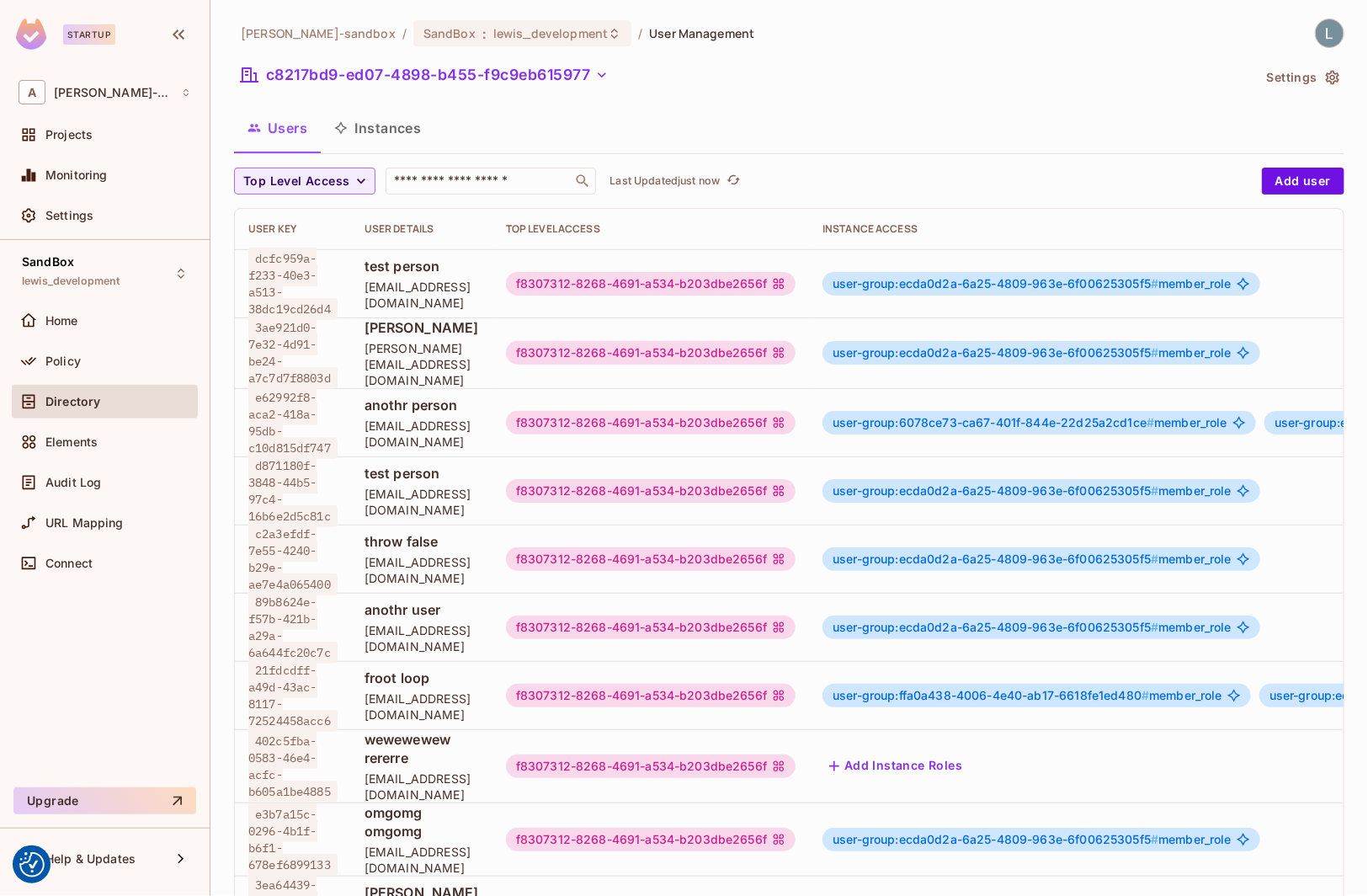
click at [1334, 77] on icon "button" at bounding box center [1333, 77] width 17 height 17
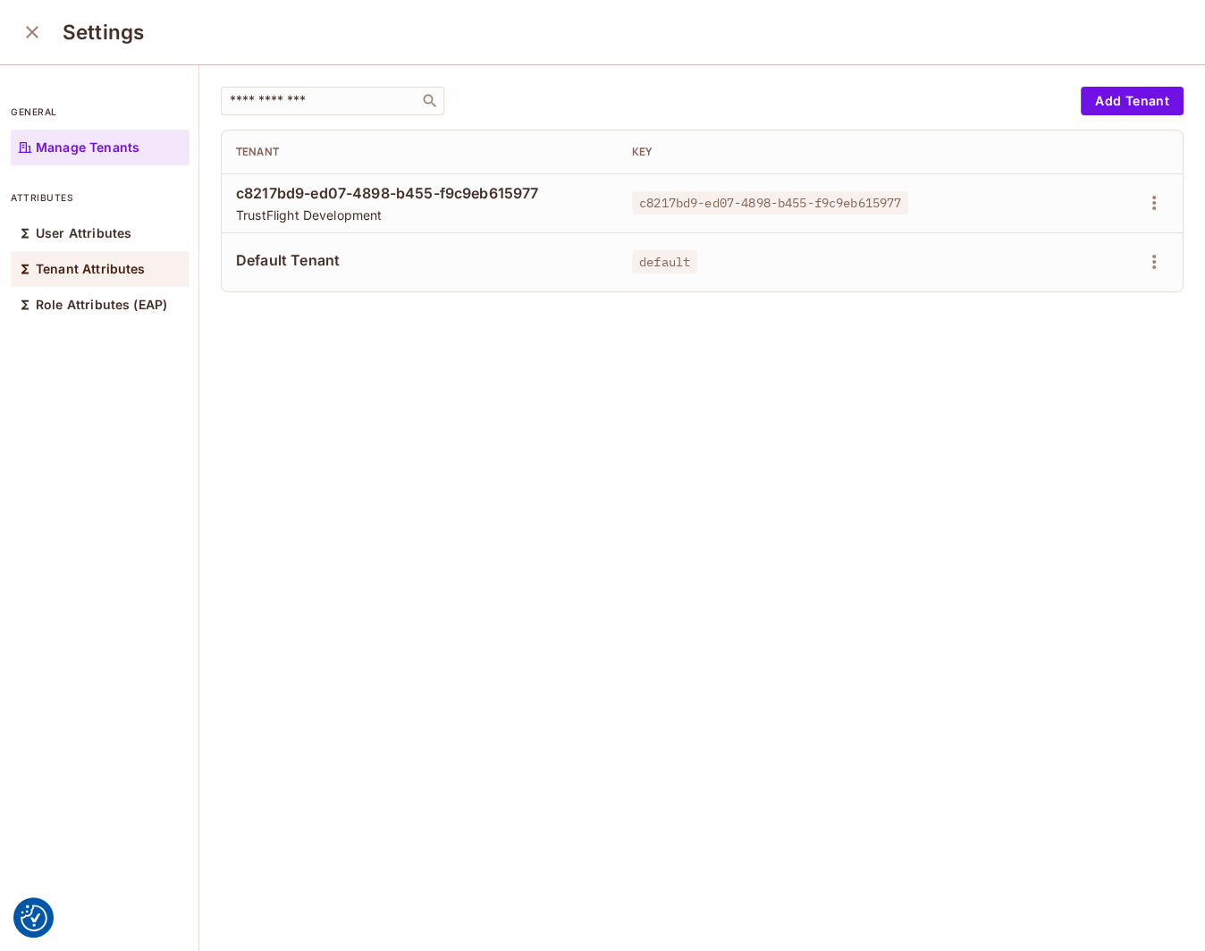
click at [94, 258] on div "Tenant Attributes" at bounding box center [100, 269] width 179 height 36
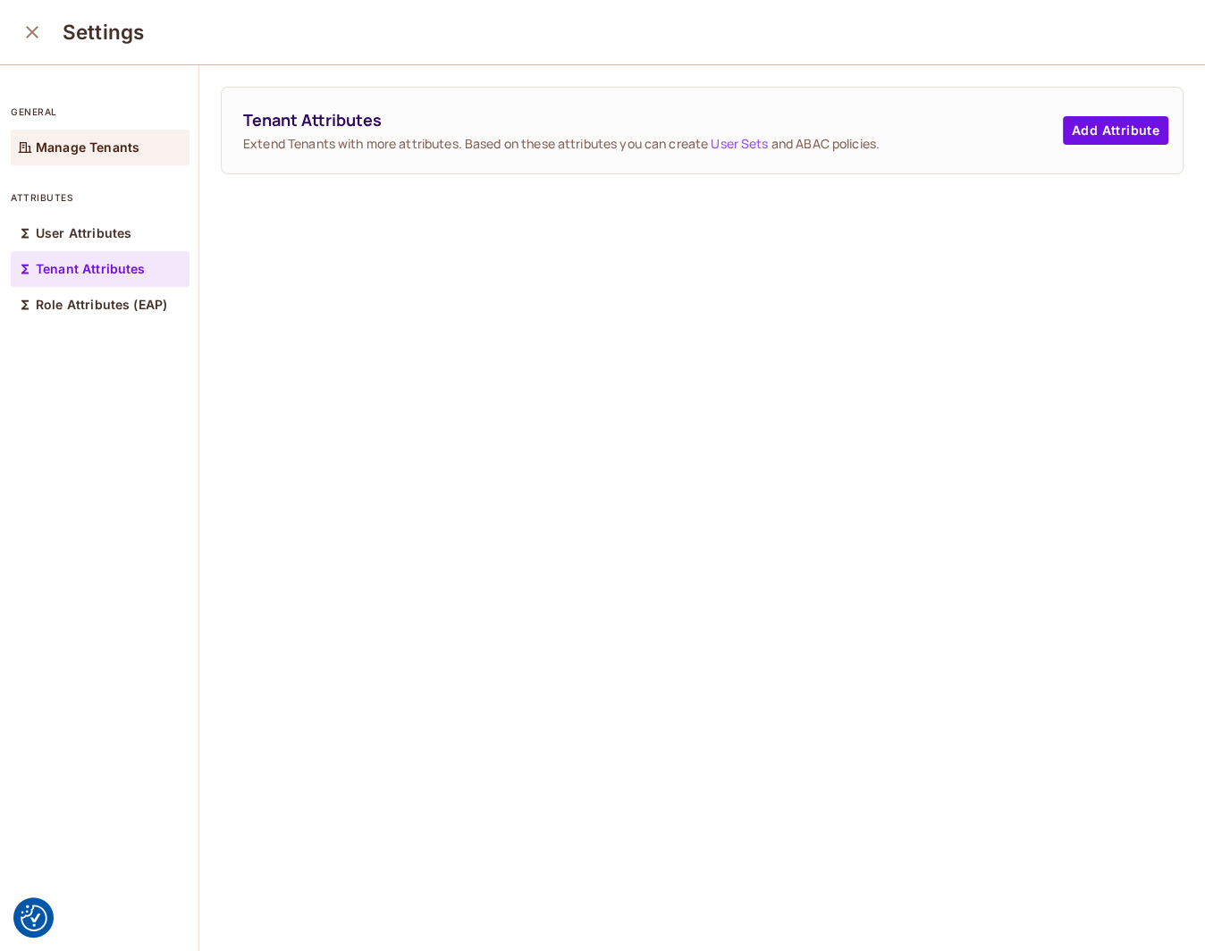
click at [139, 150] on div "Manage Tenants" at bounding box center [100, 148] width 179 height 36
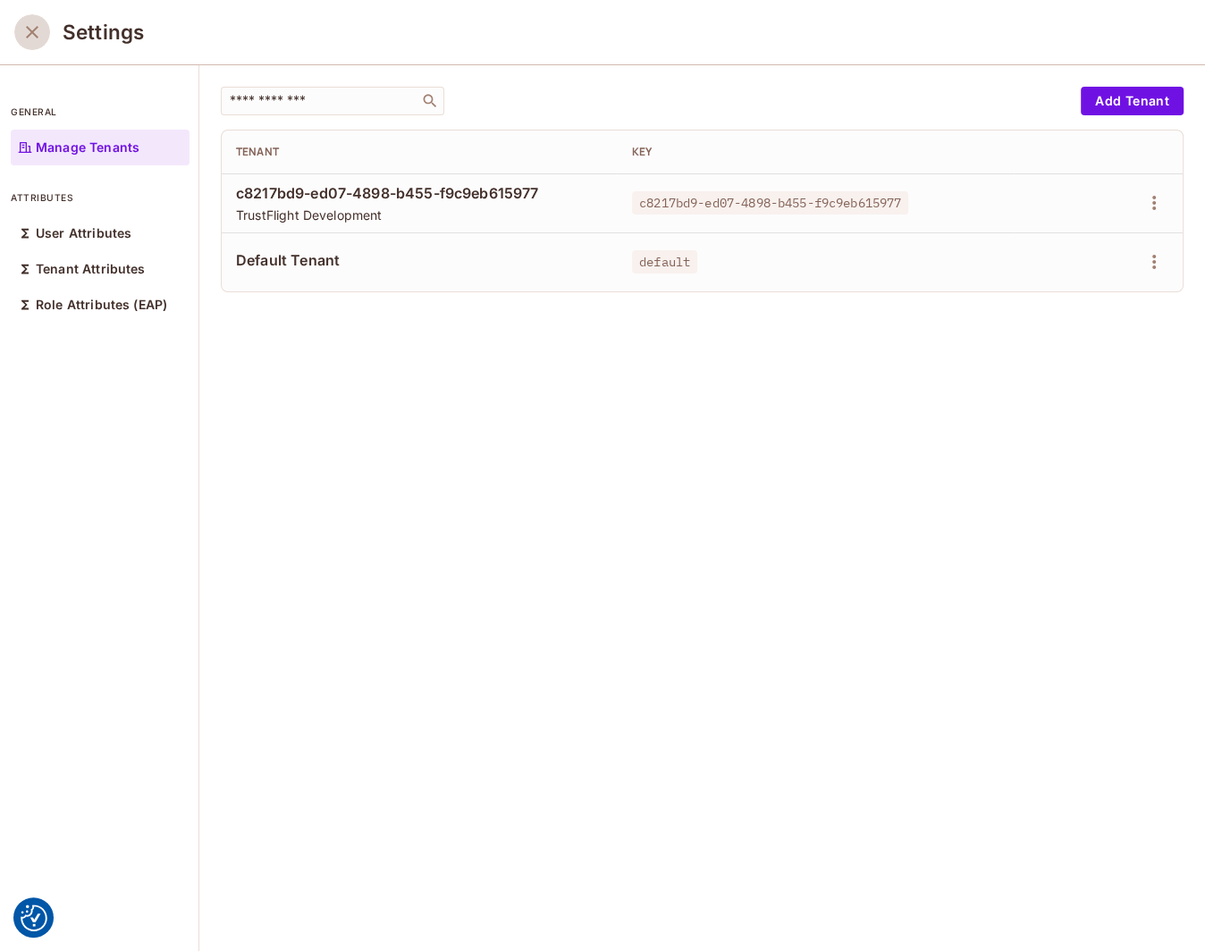
click at [38, 31] on icon "close" at bounding box center [31, 31] width 21 height 21
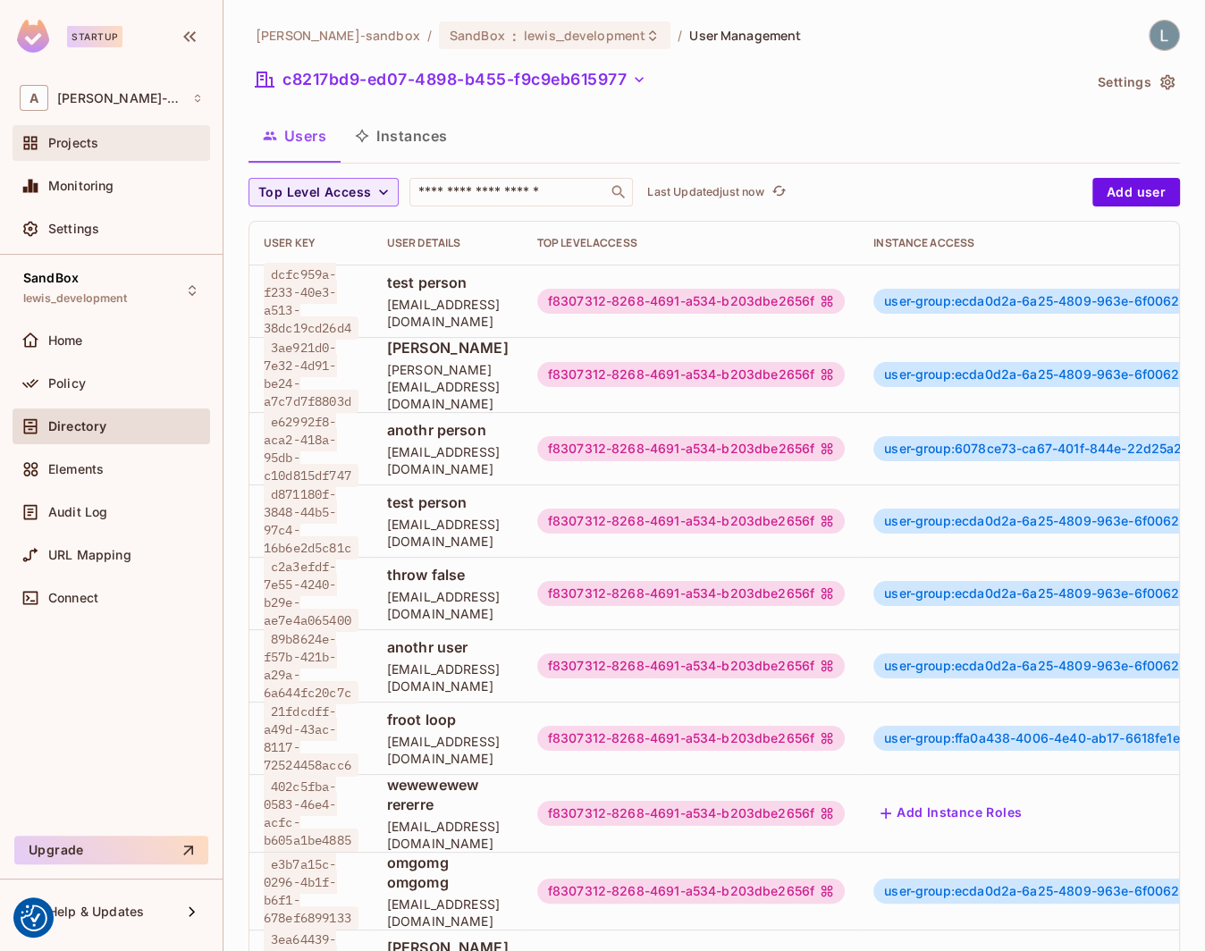
click at [103, 149] on div "Projects" at bounding box center [111, 142] width 183 height 21
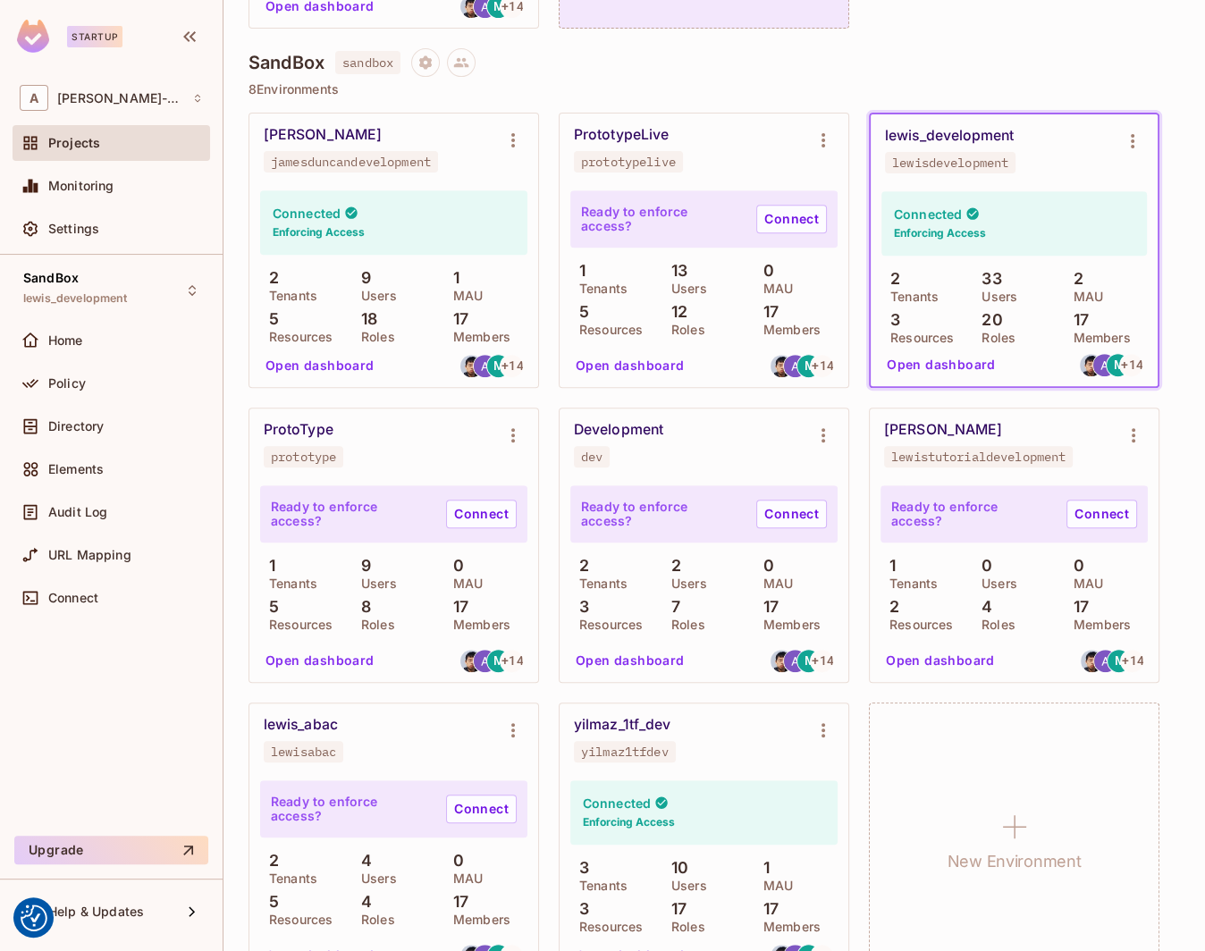
scroll to position [537, 0]
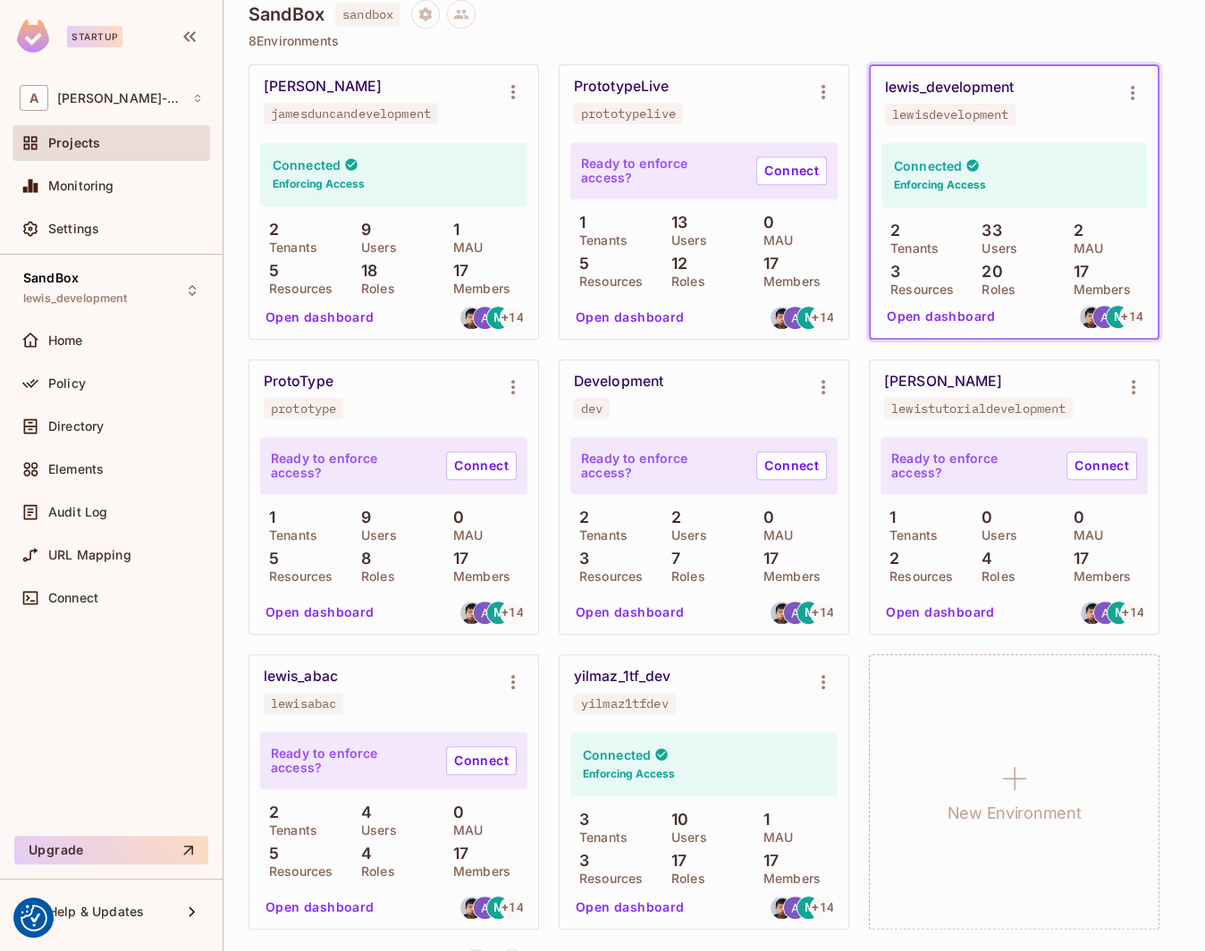
click at [940, 608] on button "Open dashboard" at bounding box center [940, 612] width 123 height 29
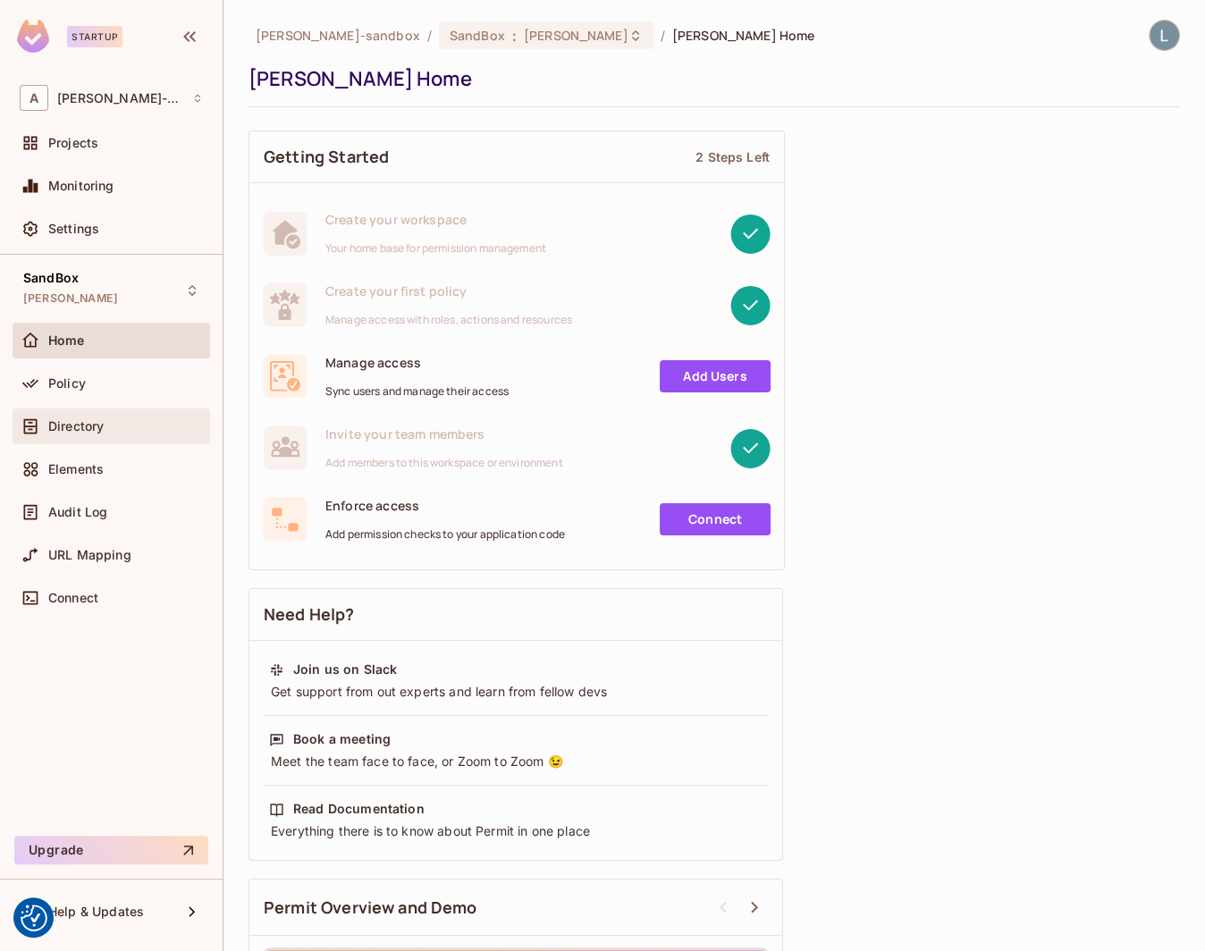
click at [84, 423] on span "Directory" at bounding box center [75, 426] width 55 height 14
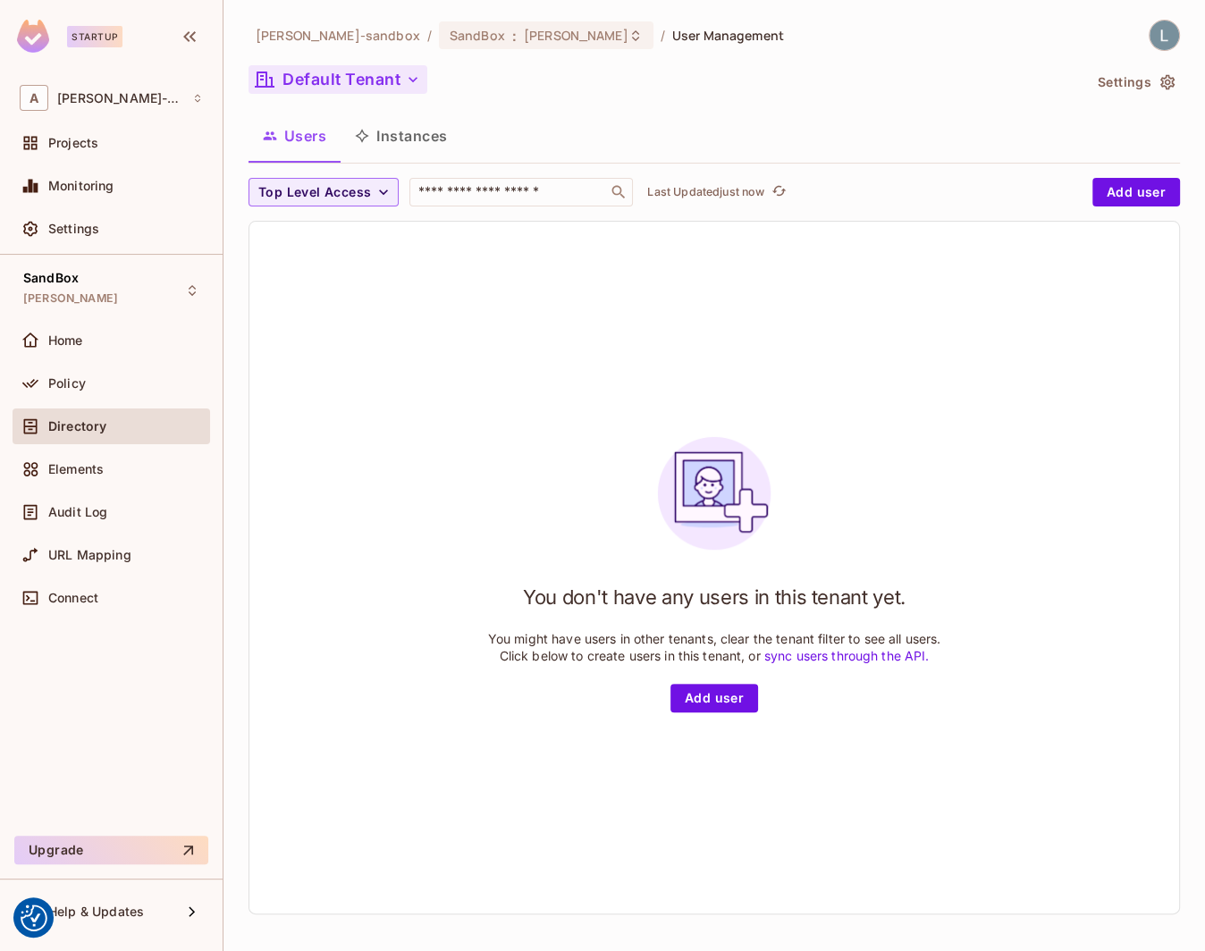
click at [352, 83] on button "Default Tenant" at bounding box center [337, 79] width 179 height 29
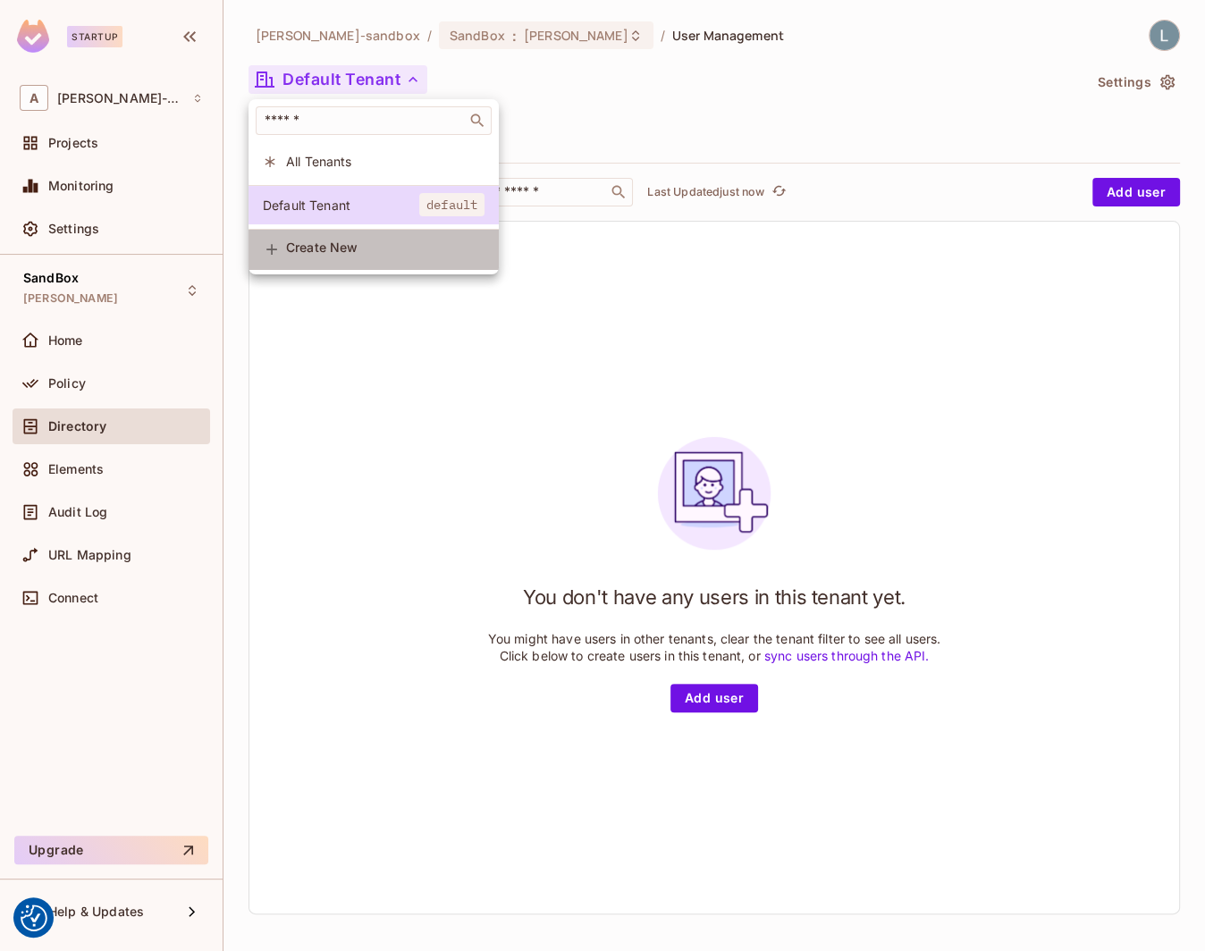
click at [371, 253] on span "Create New" at bounding box center [385, 247] width 198 height 14
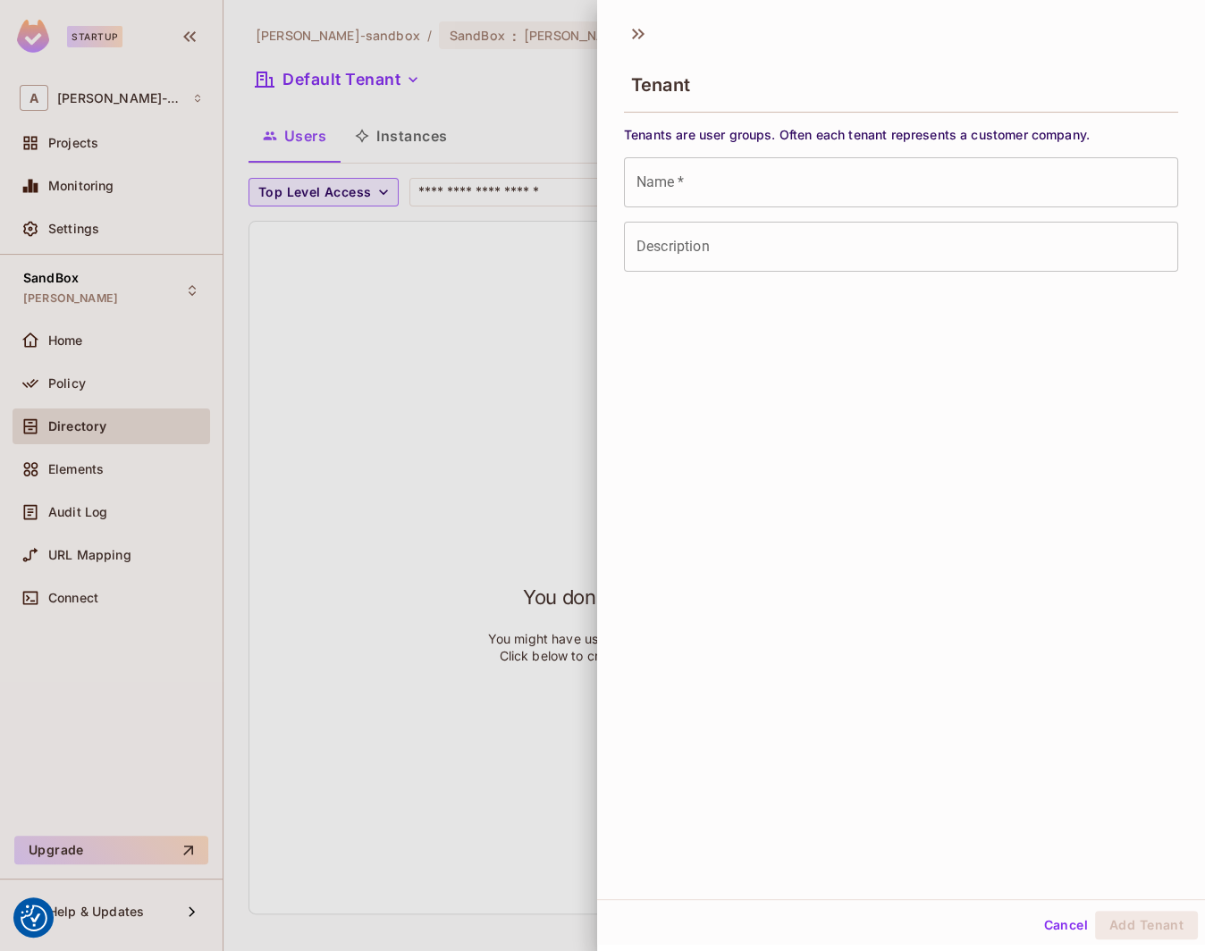
click at [713, 183] on input "Name   *" at bounding box center [901, 182] width 554 height 50
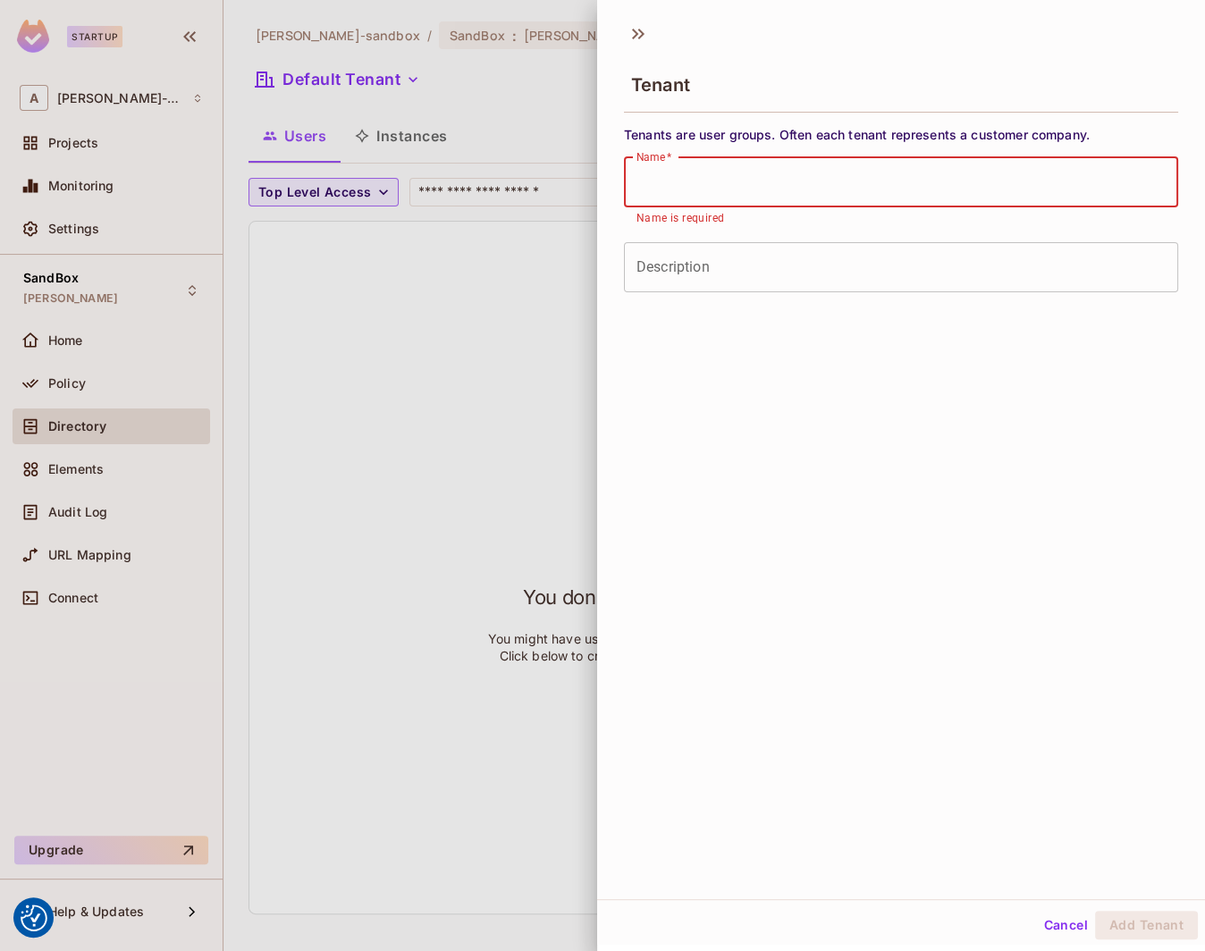
paste input "**********"
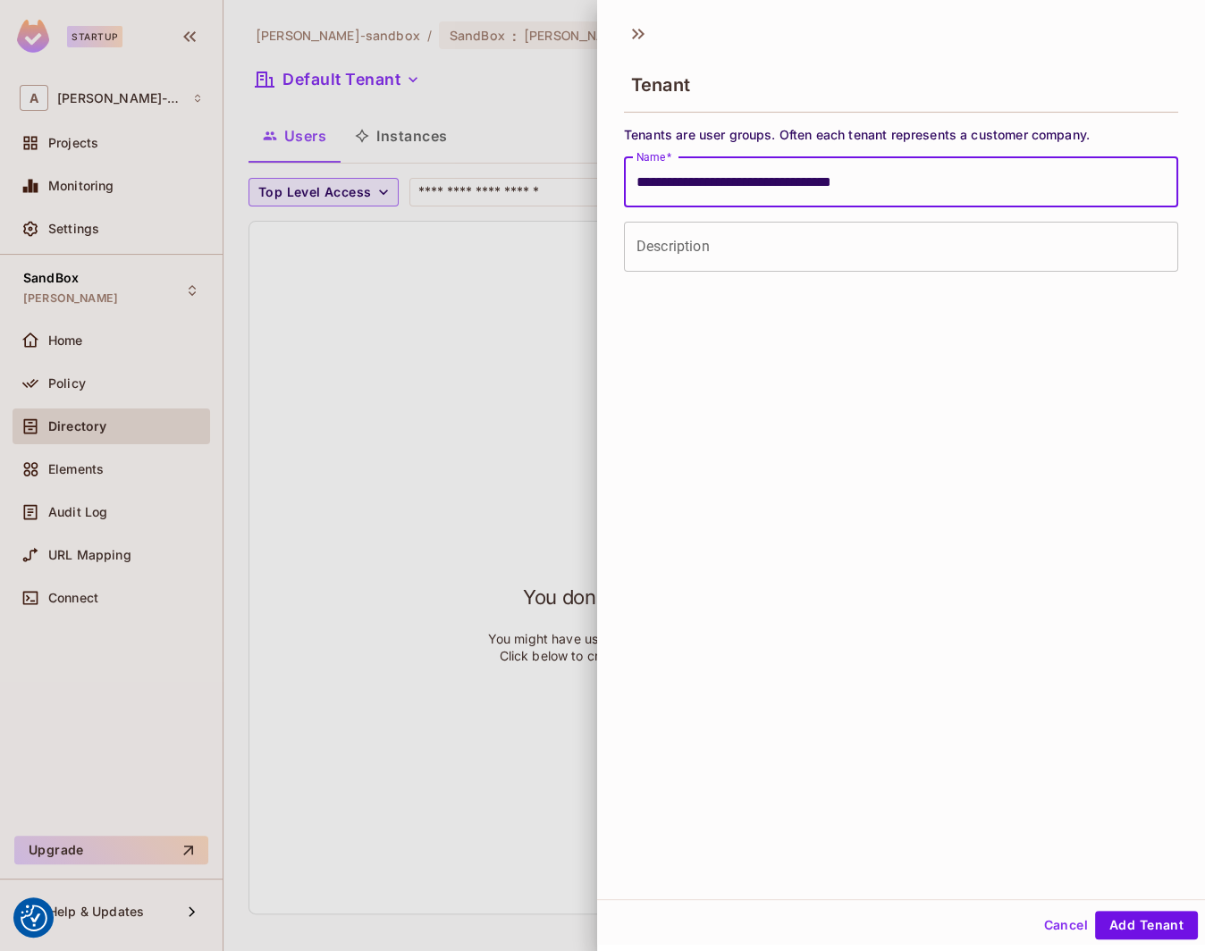
type input "**********"
click at [717, 240] on input "Description" at bounding box center [901, 247] width 554 height 50
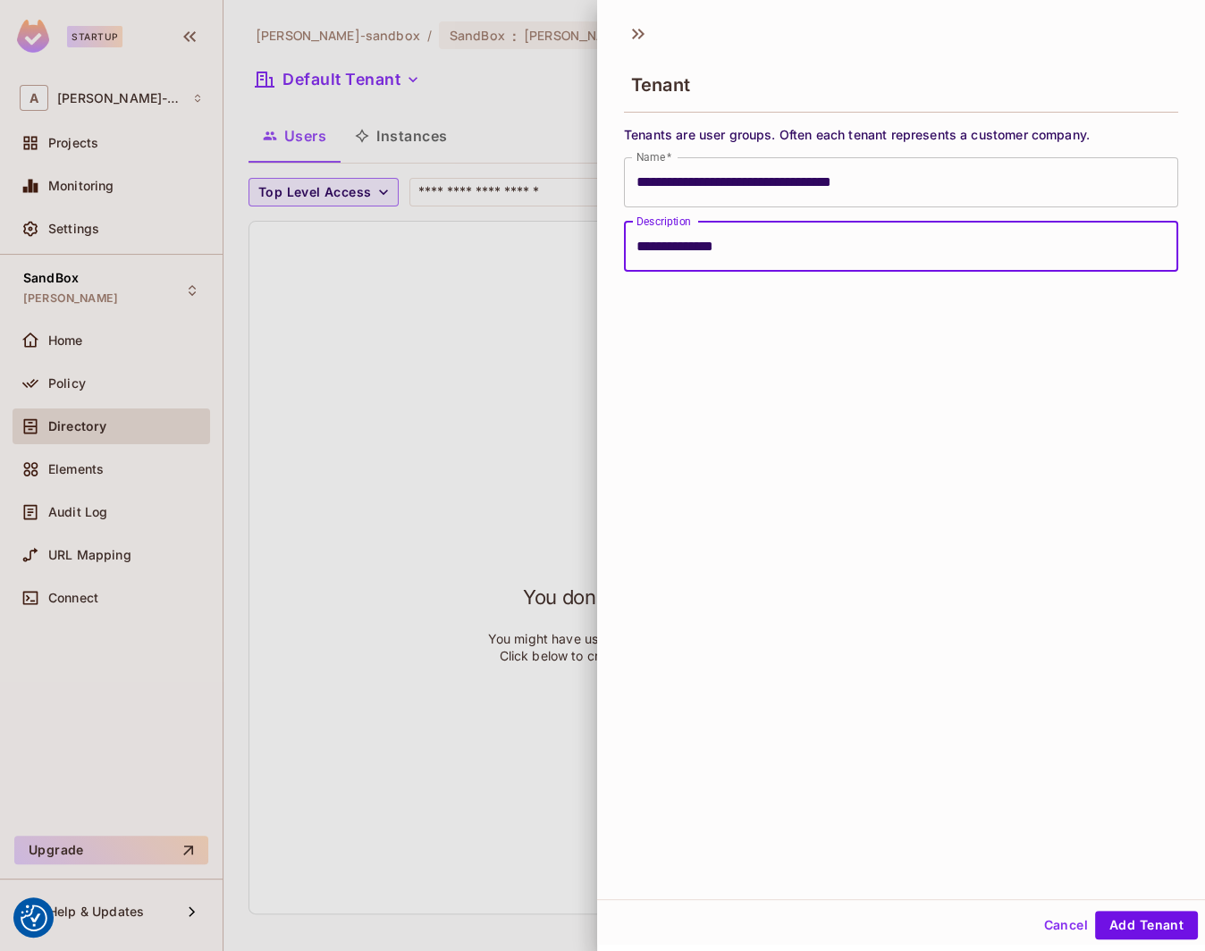
type input "**********"
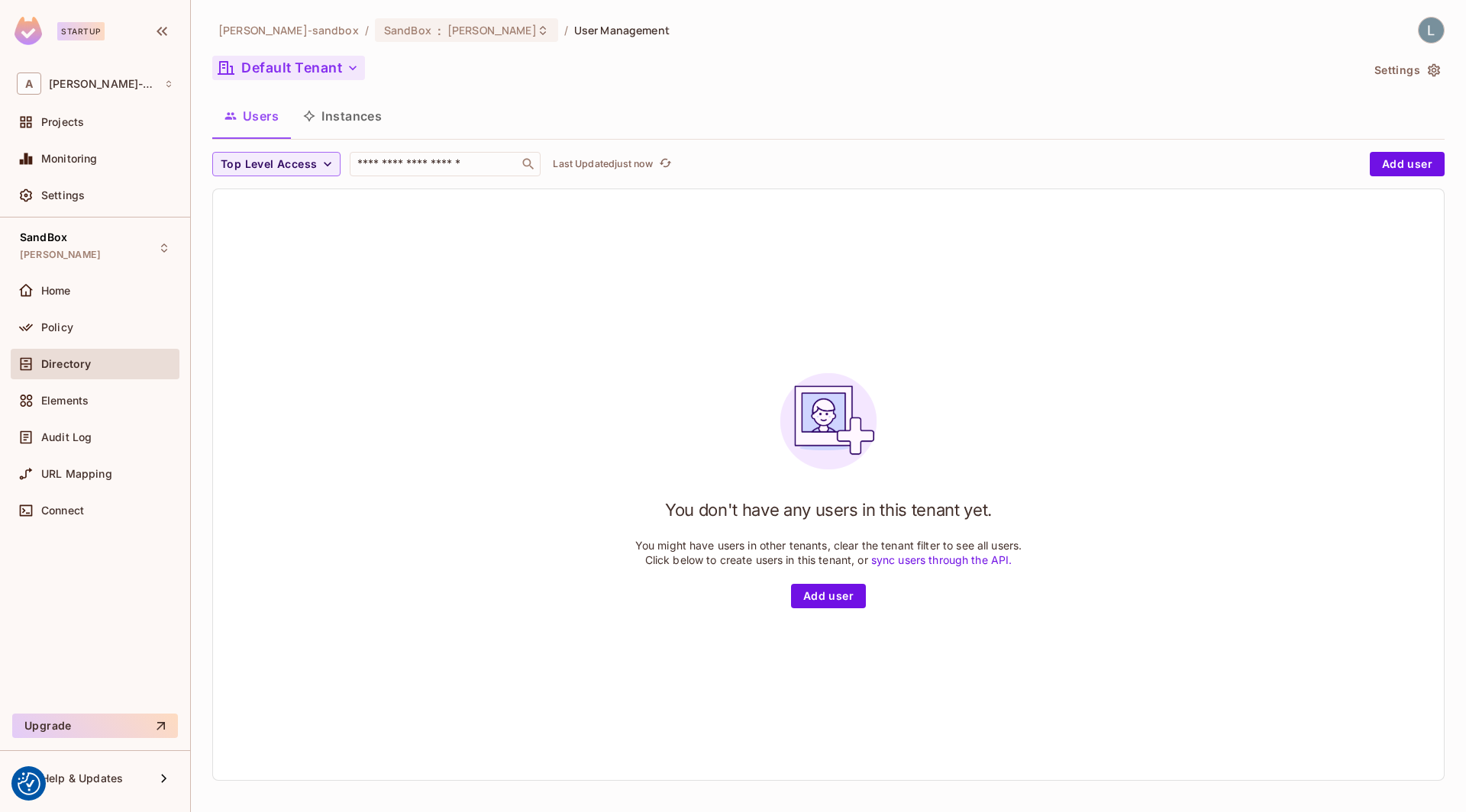
click at [315, 70] on button "Default Tenant" at bounding box center [288, 67] width 153 height 25
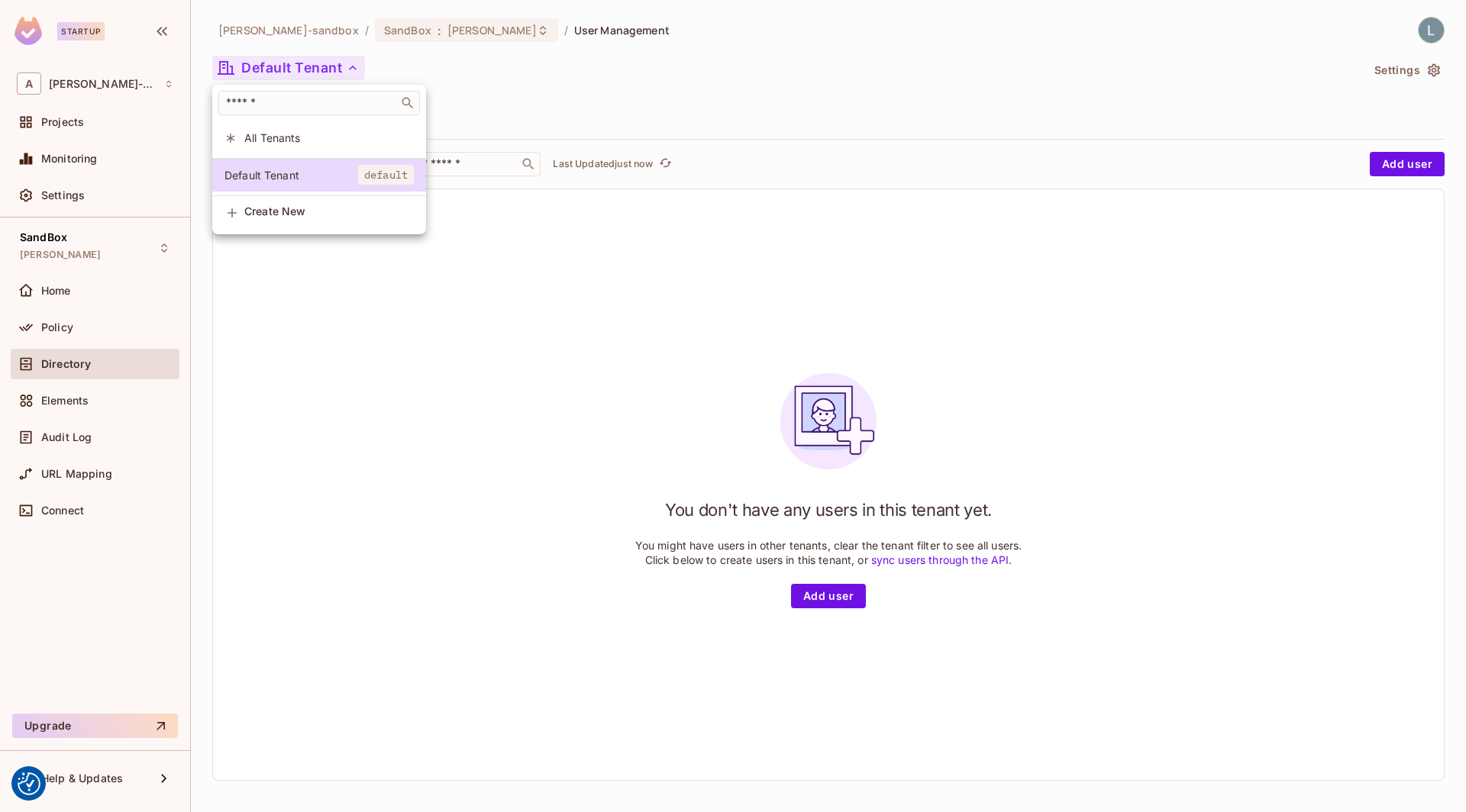
click at [287, 219] on div "Create New" at bounding box center [329, 213] width 169 height 16
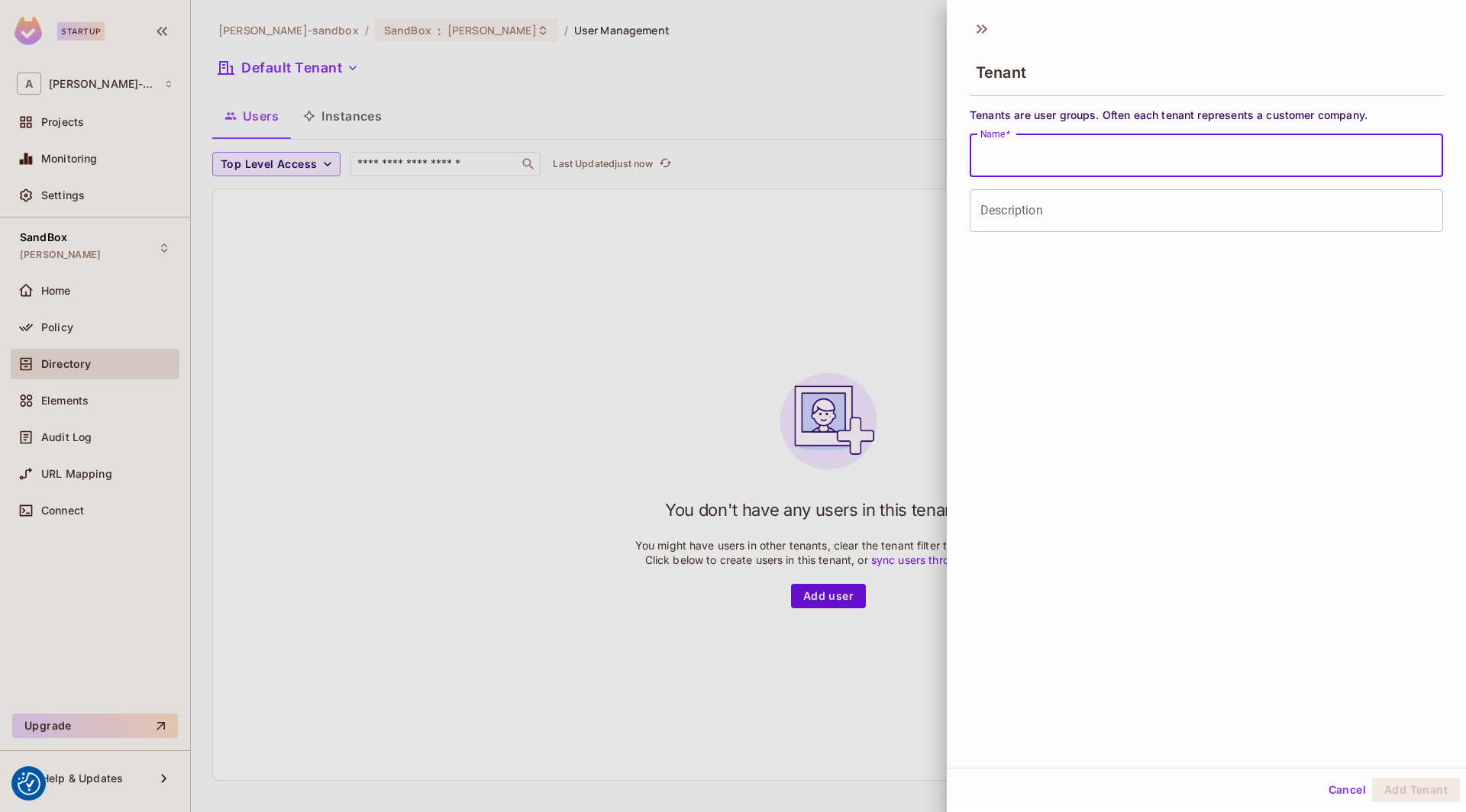
click at [1111, 154] on input "Name   *" at bounding box center [1206, 155] width 473 height 43
paste input "**********"
type input "**********"
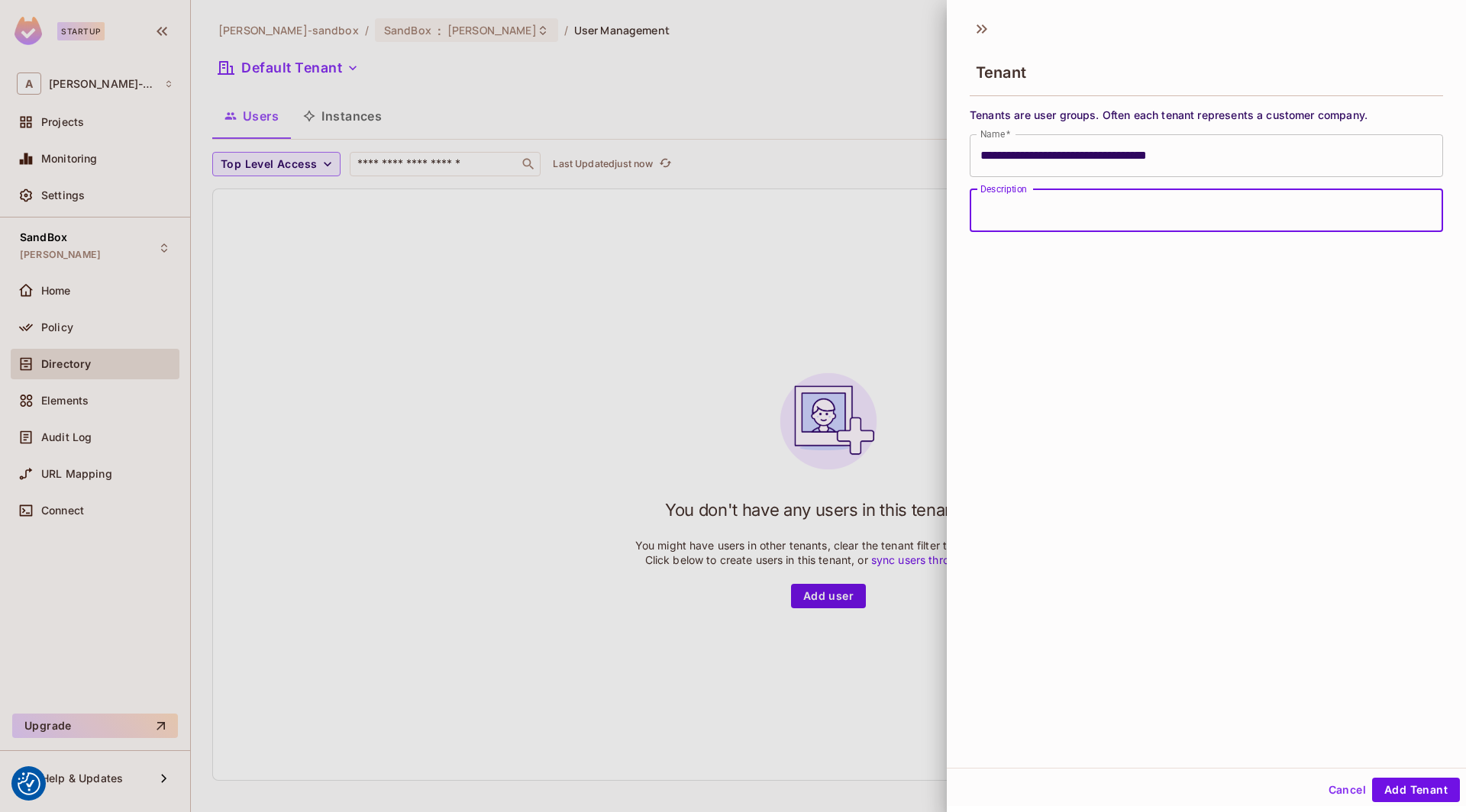
click at [1015, 219] on input "Description" at bounding box center [1206, 211] width 473 height 43
type input "**********"
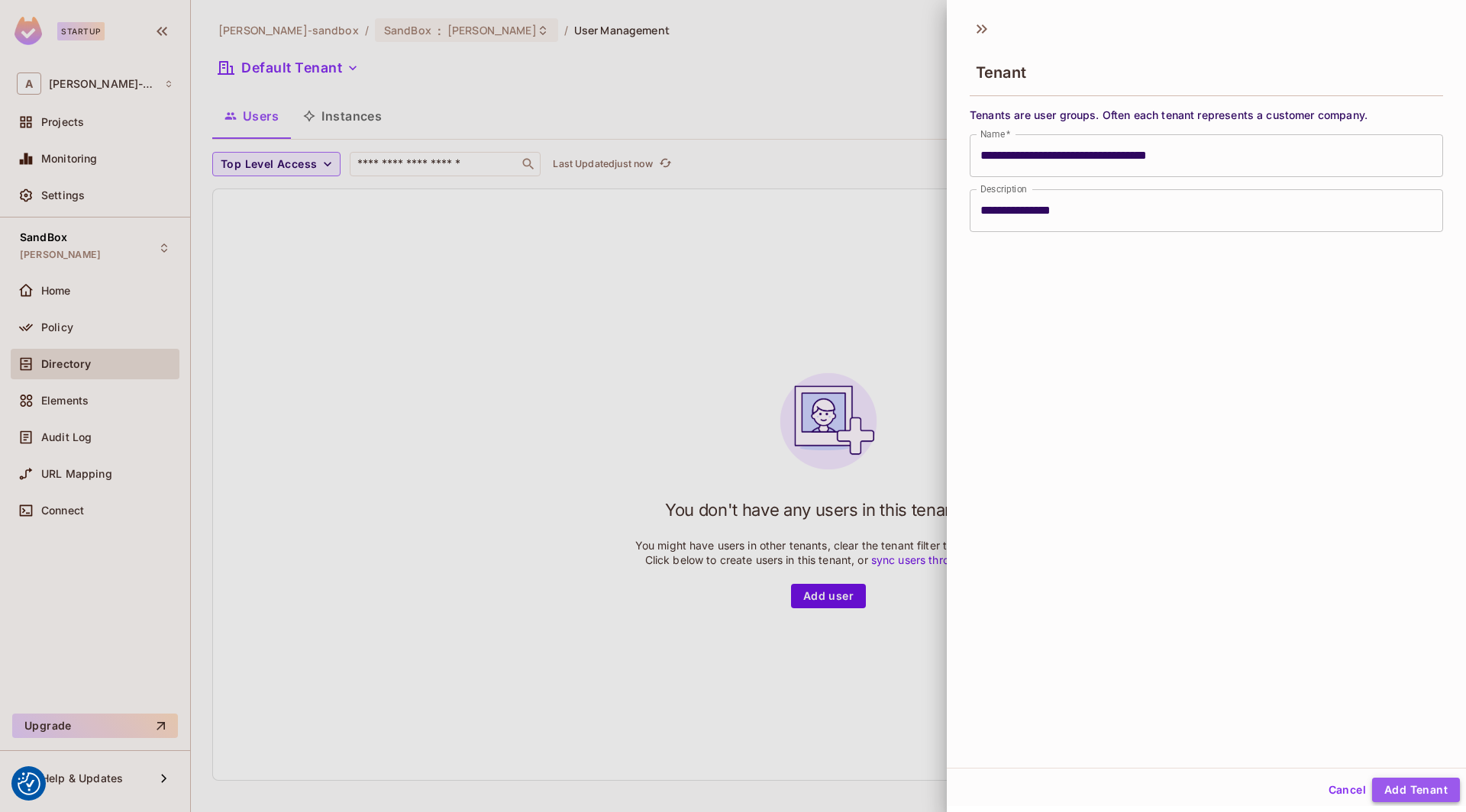
click at [1422, 787] on button "Add Tenant" at bounding box center [1416, 790] width 88 height 25
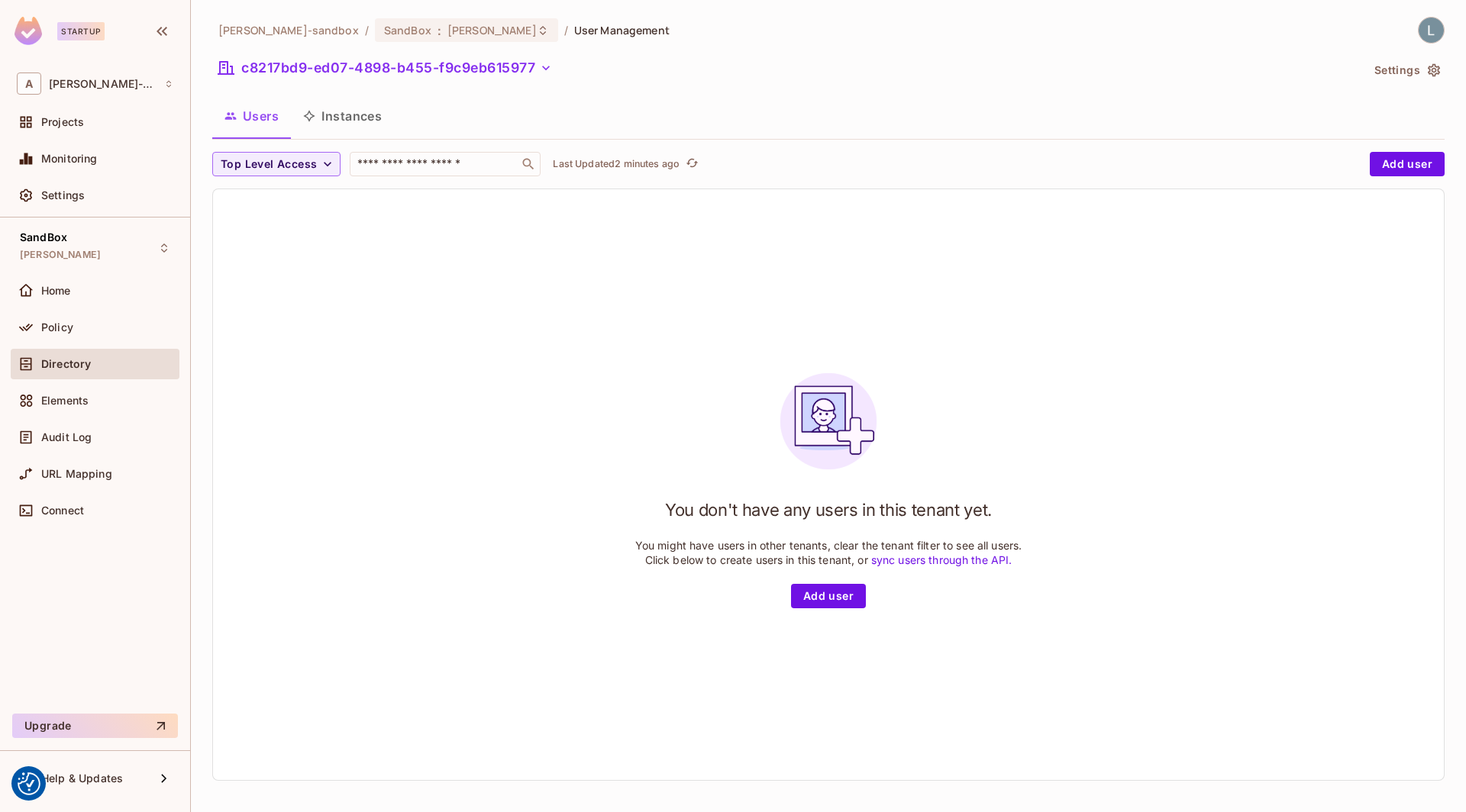
click at [379, 119] on button "Instances" at bounding box center [343, 116] width 103 height 38
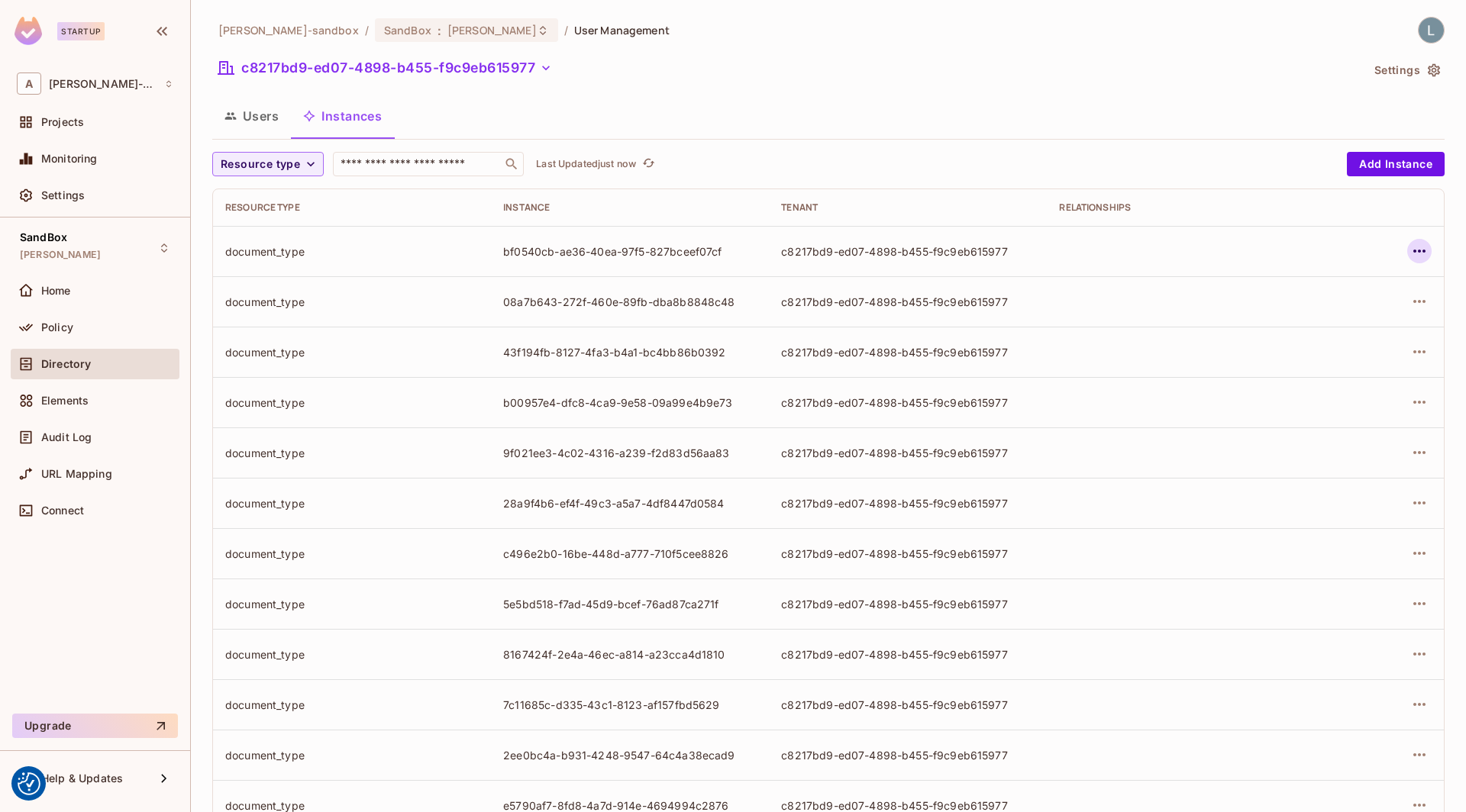
click at [1427, 252] on icon "button" at bounding box center [1419, 250] width 18 height 18
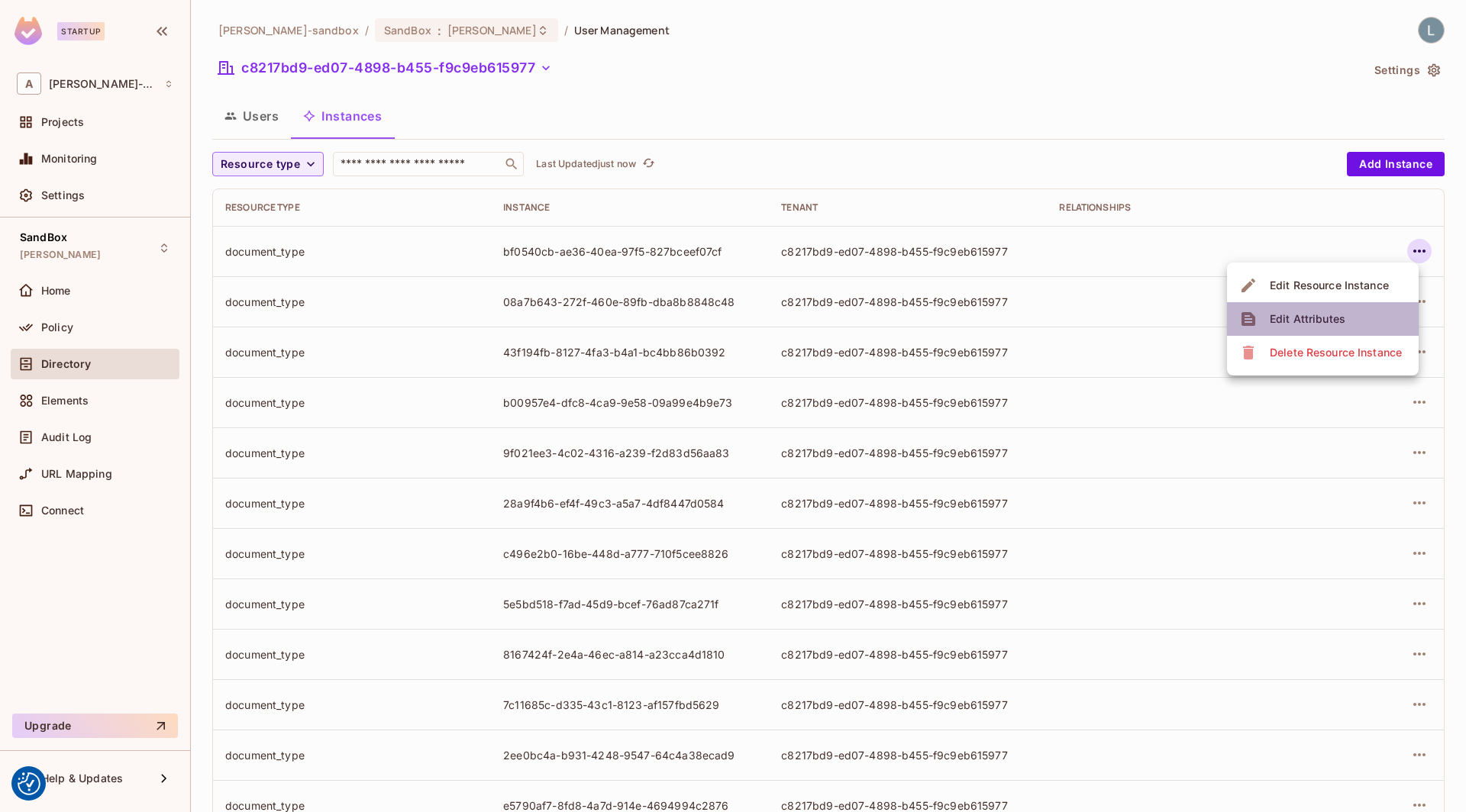
click at [1311, 315] on div "Edit Attributes" at bounding box center [1307, 319] width 75 height 15
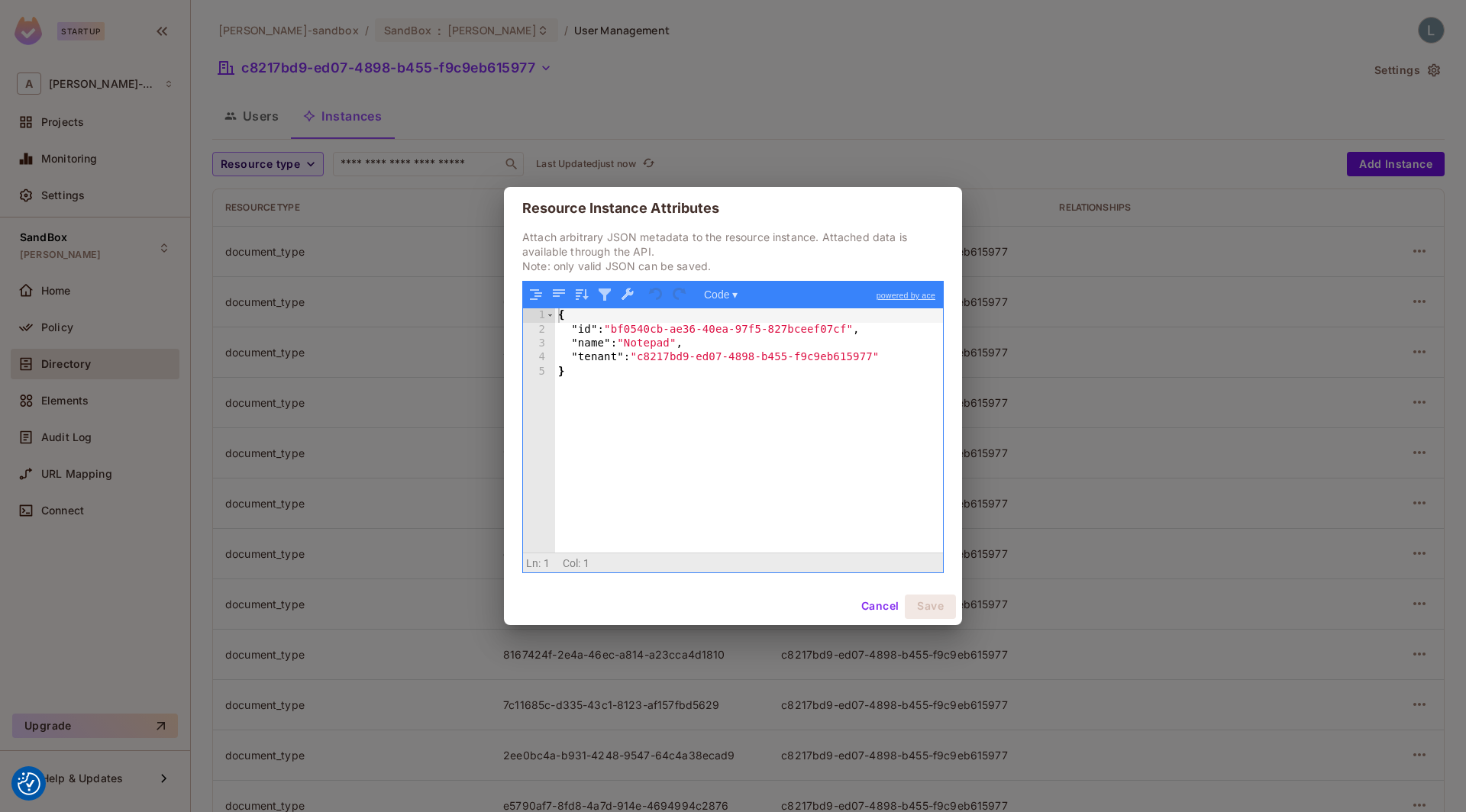
click at [449, 445] on div "Resource Instance Attributes Attach arbitrary JSON metadata to the resource ins…" at bounding box center [733, 406] width 1466 height 812
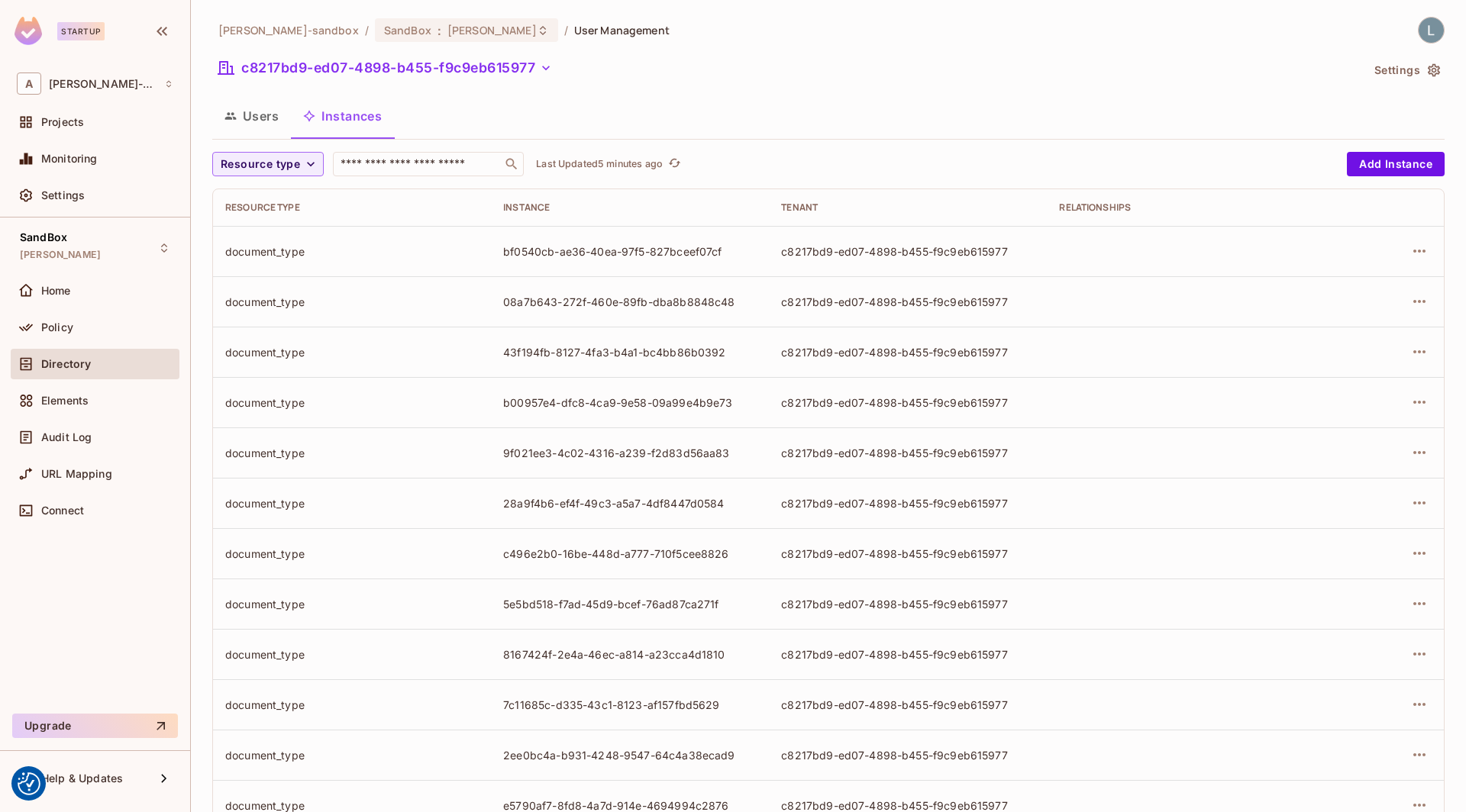
click at [250, 114] on button "Users" at bounding box center [251, 116] width 79 height 38
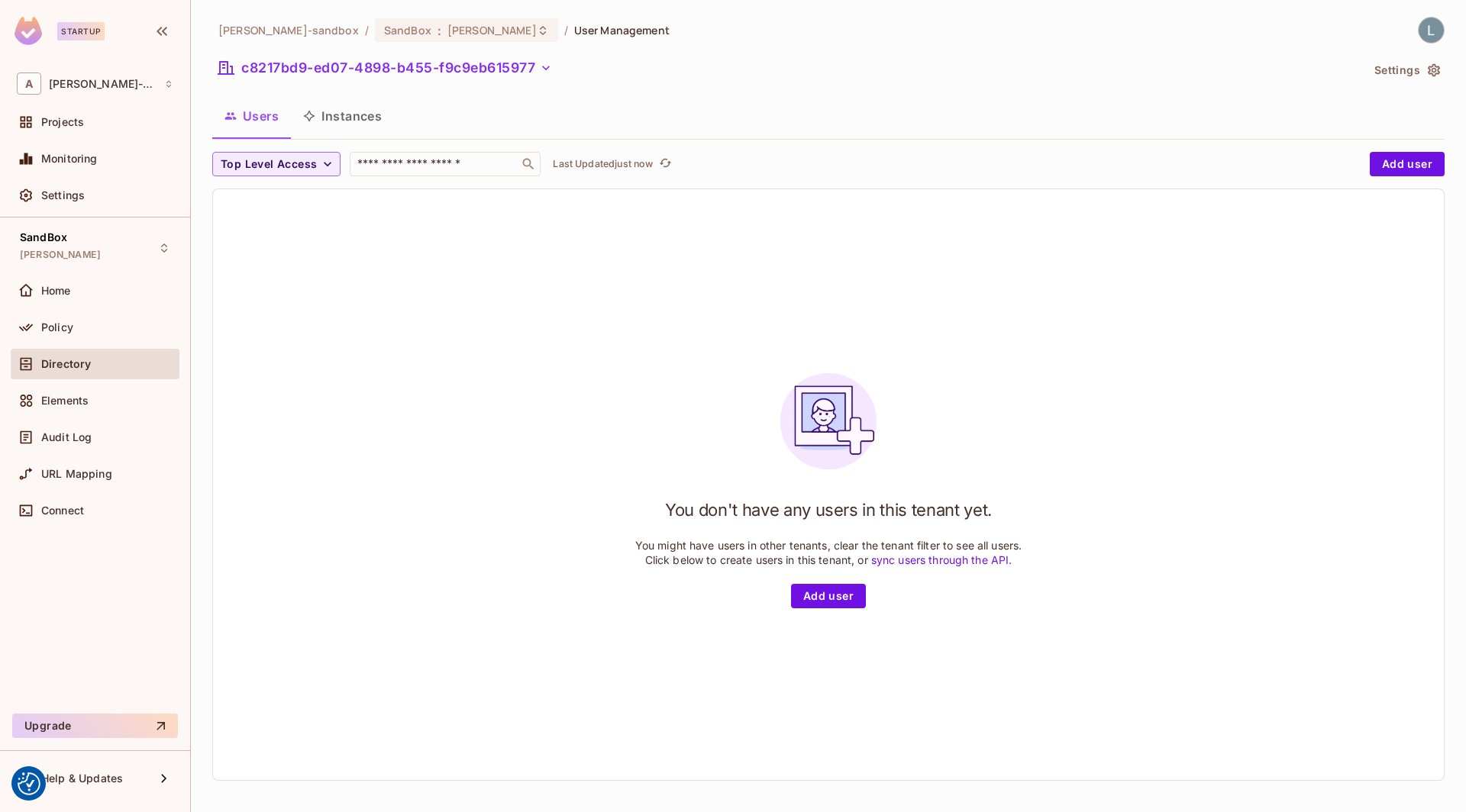
click at [578, 611] on div "You don't have any users in this tenant yet. You might have users in other tena…" at bounding box center [828, 485] width 1231 height 591
click at [837, 603] on button "Add user" at bounding box center [829, 596] width 75 height 25
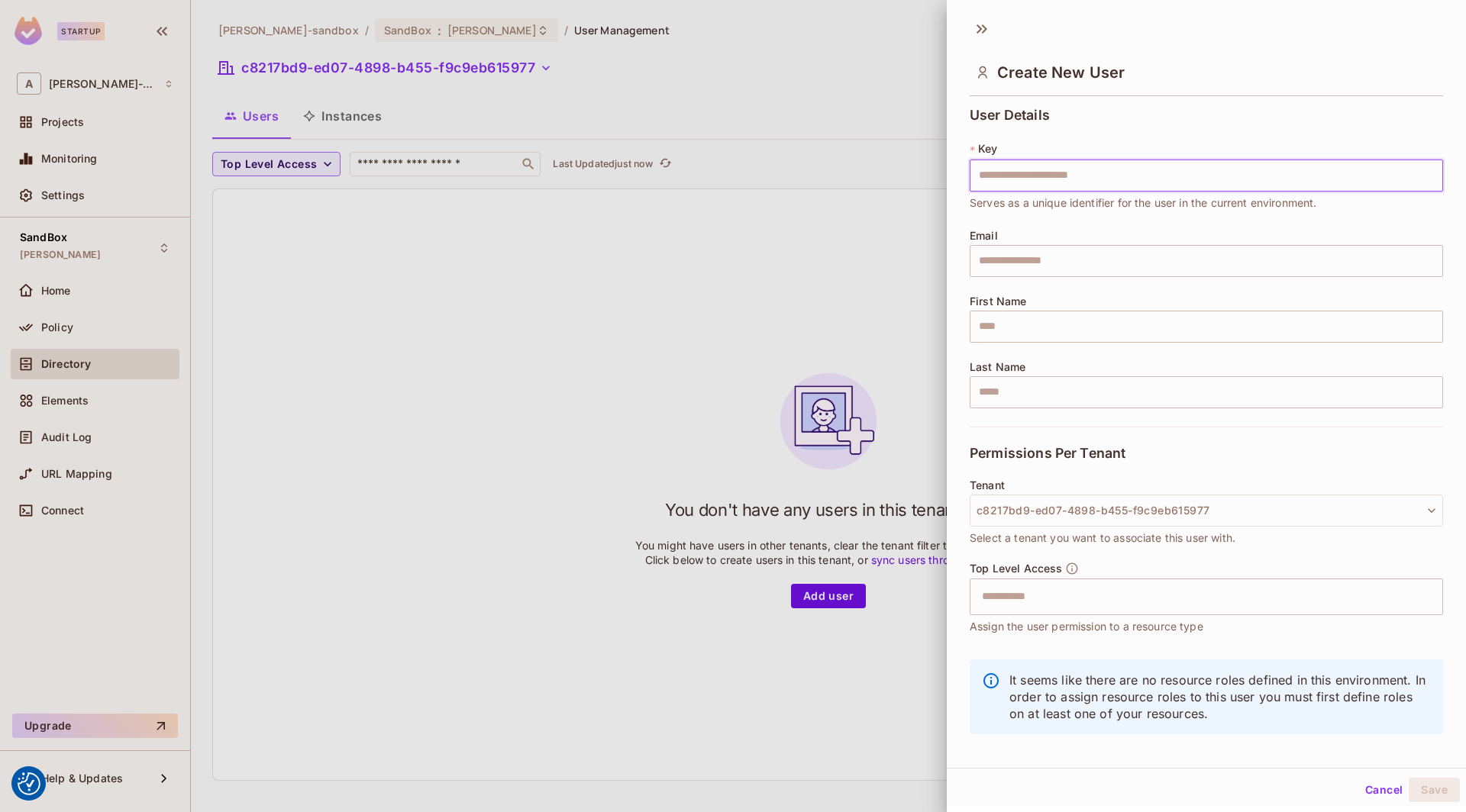
click at [751, 276] on div at bounding box center [733, 406] width 1466 height 812
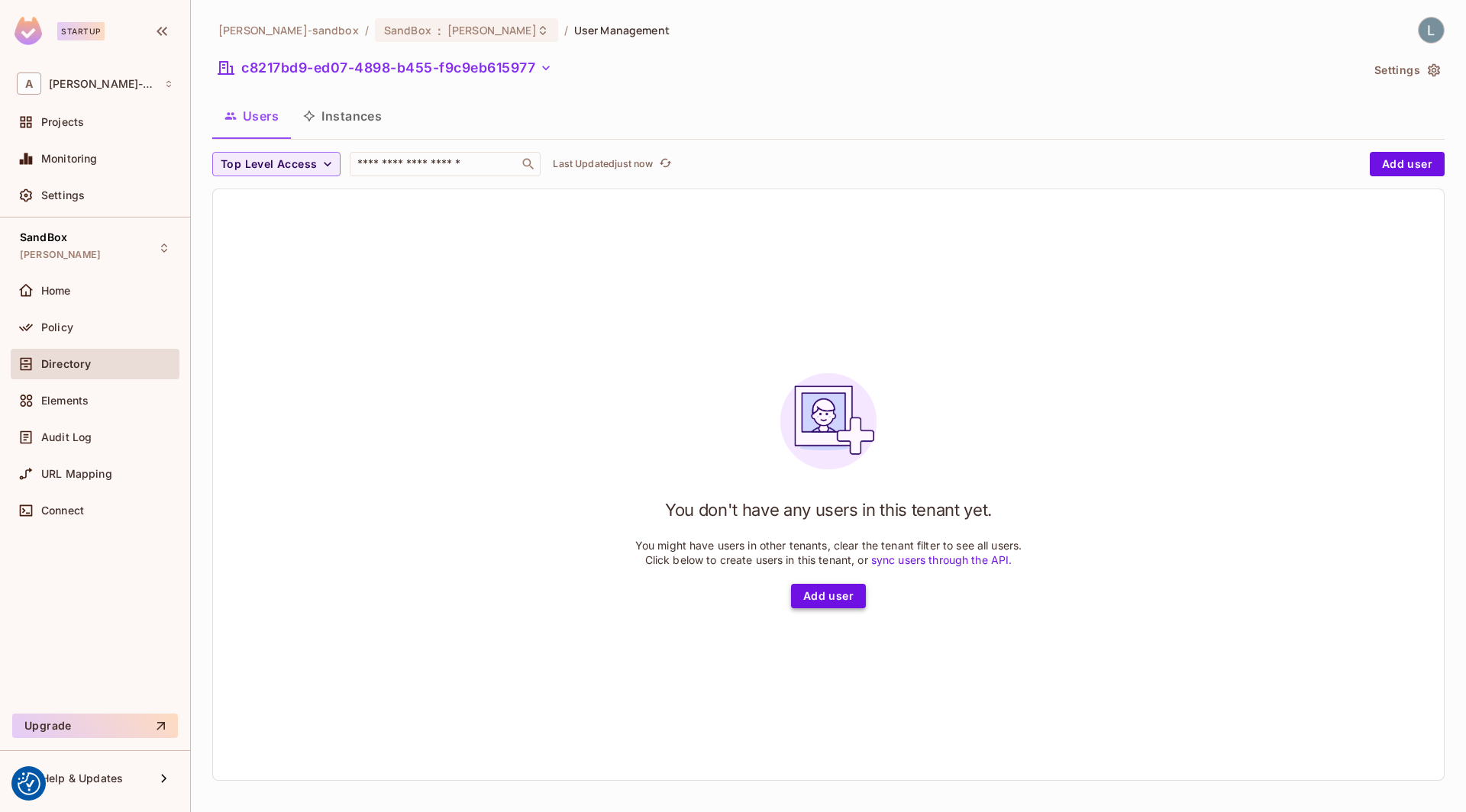
click at [824, 592] on button "Add user" at bounding box center [829, 596] width 75 height 25
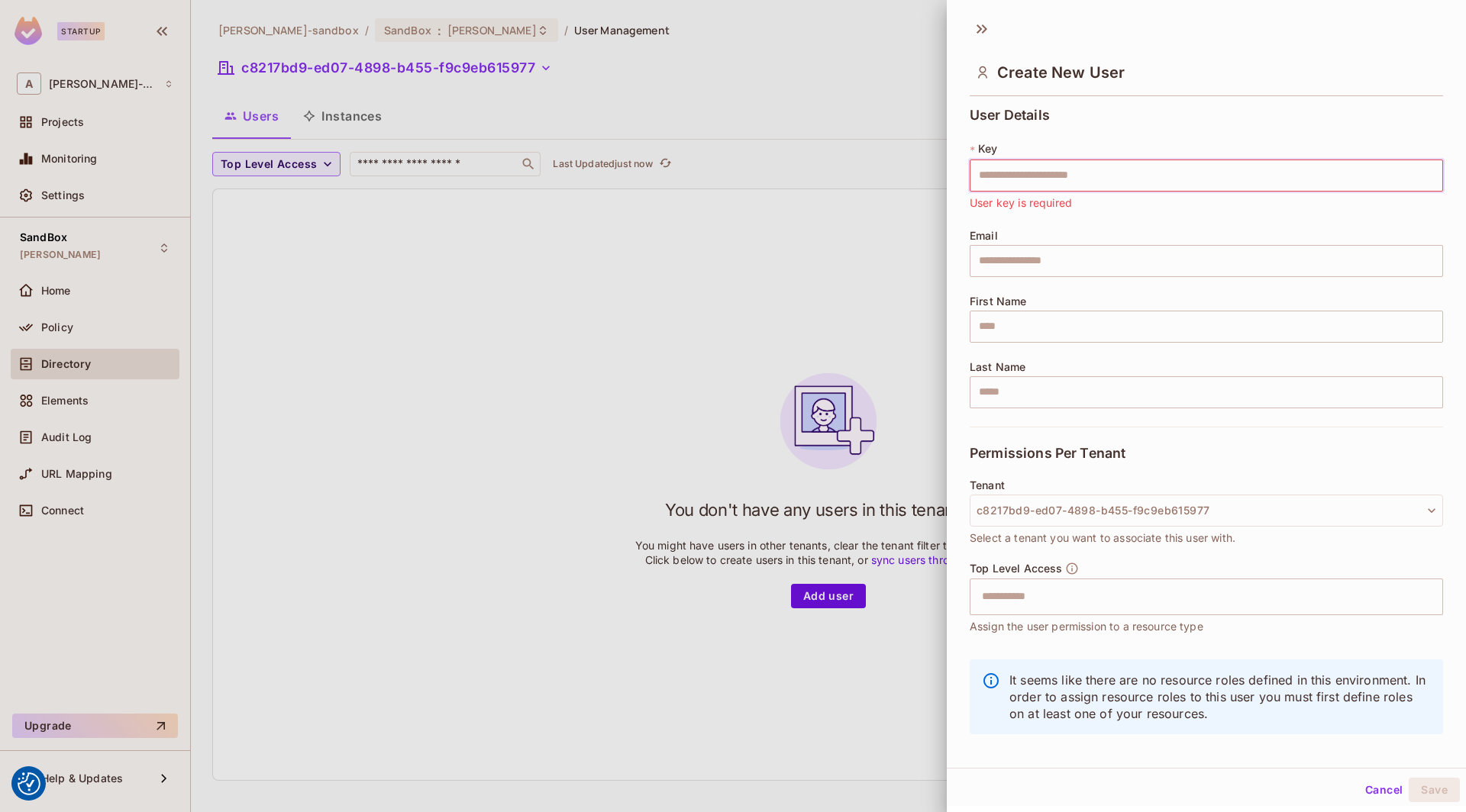
paste input "**********"
type input "**********"
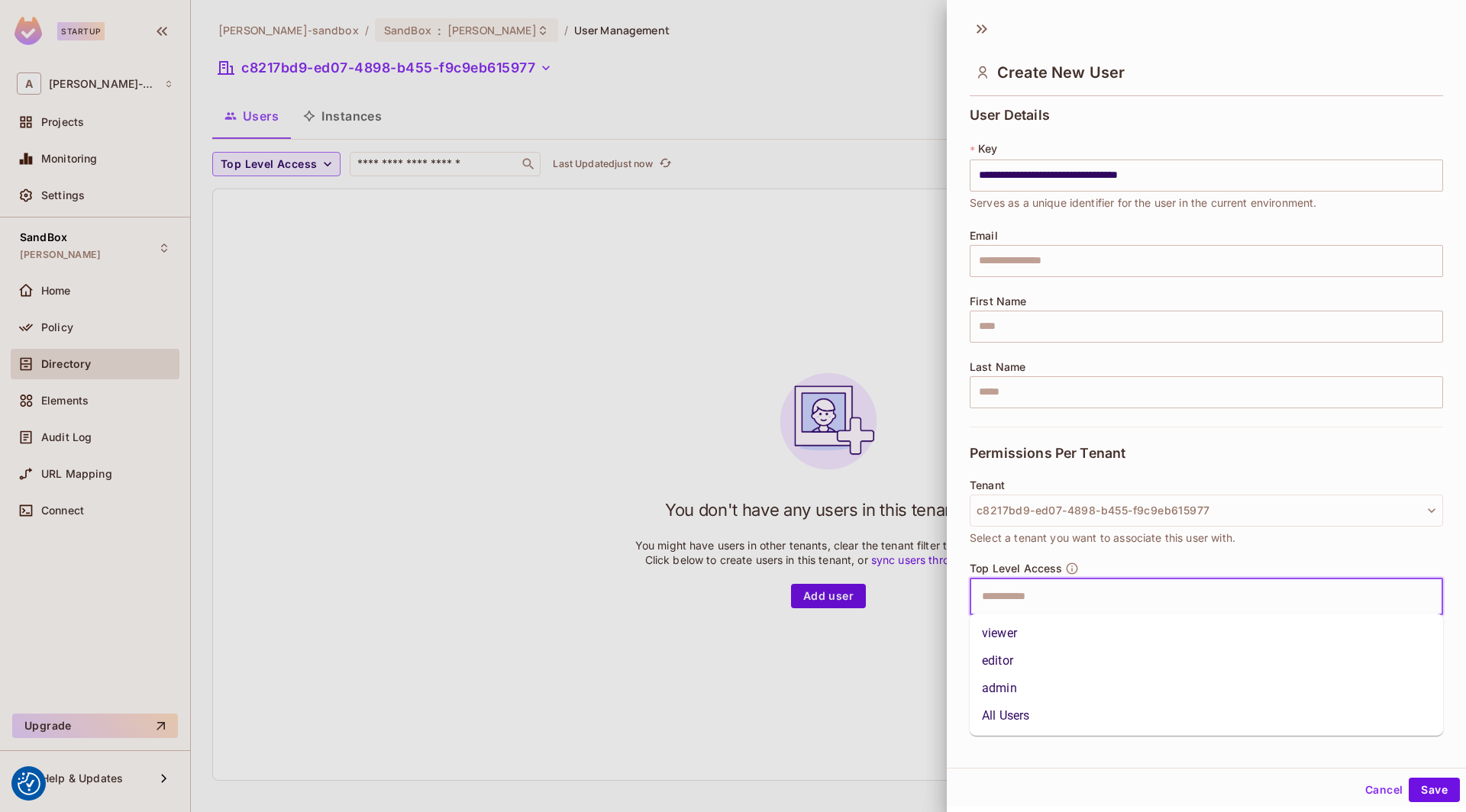
click at [1046, 593] on input "text" at bounding box center [1193, 597] width 441 height 31
click at [1024, 715] on li "All Users" at bounding box center [1206, 716] width 473 height 27
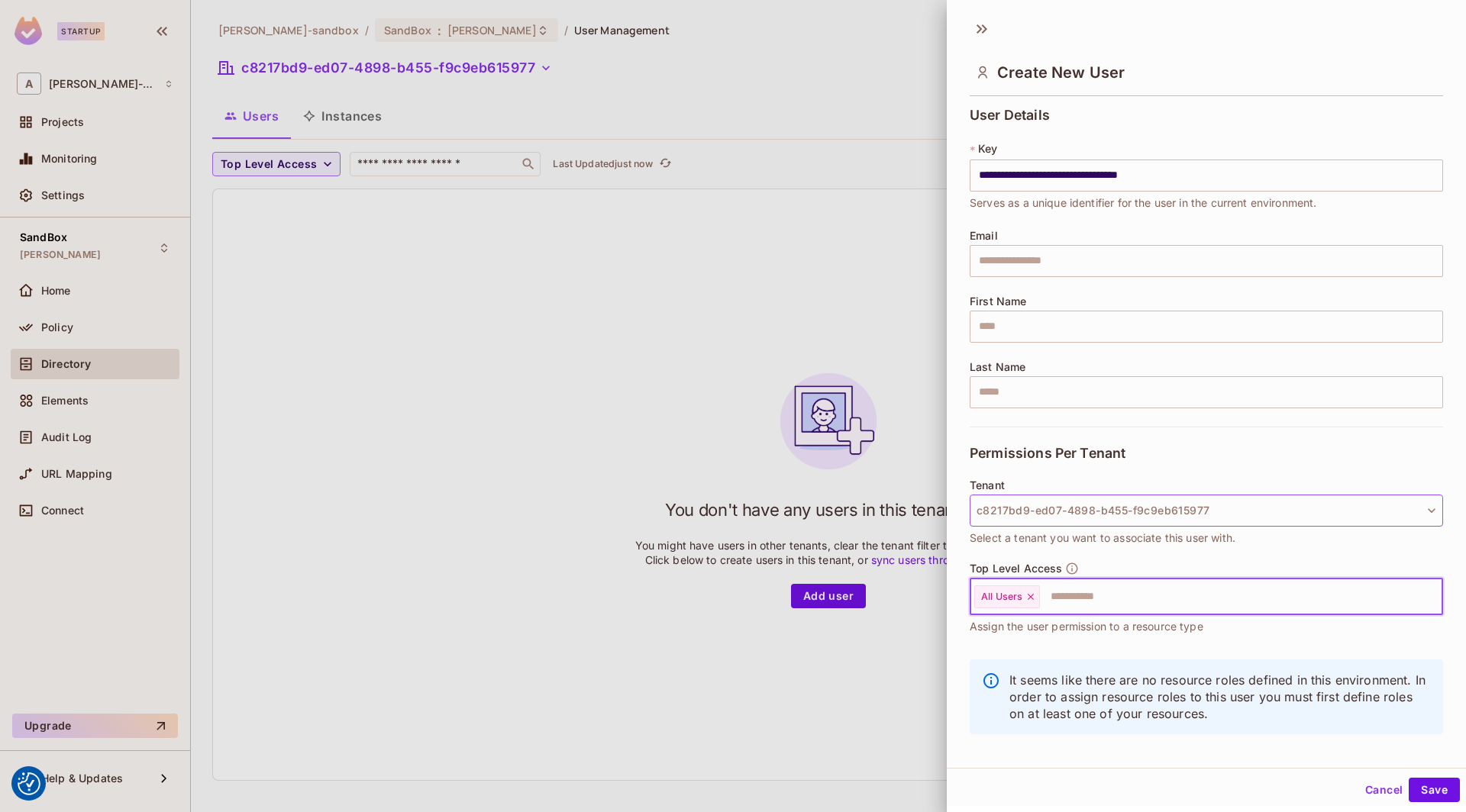
click at [1229, 507] on button "c8217bd9-ed07-4898-b455-f9c9eb615977" at bounding box center [1206, 511] width 473 height 32
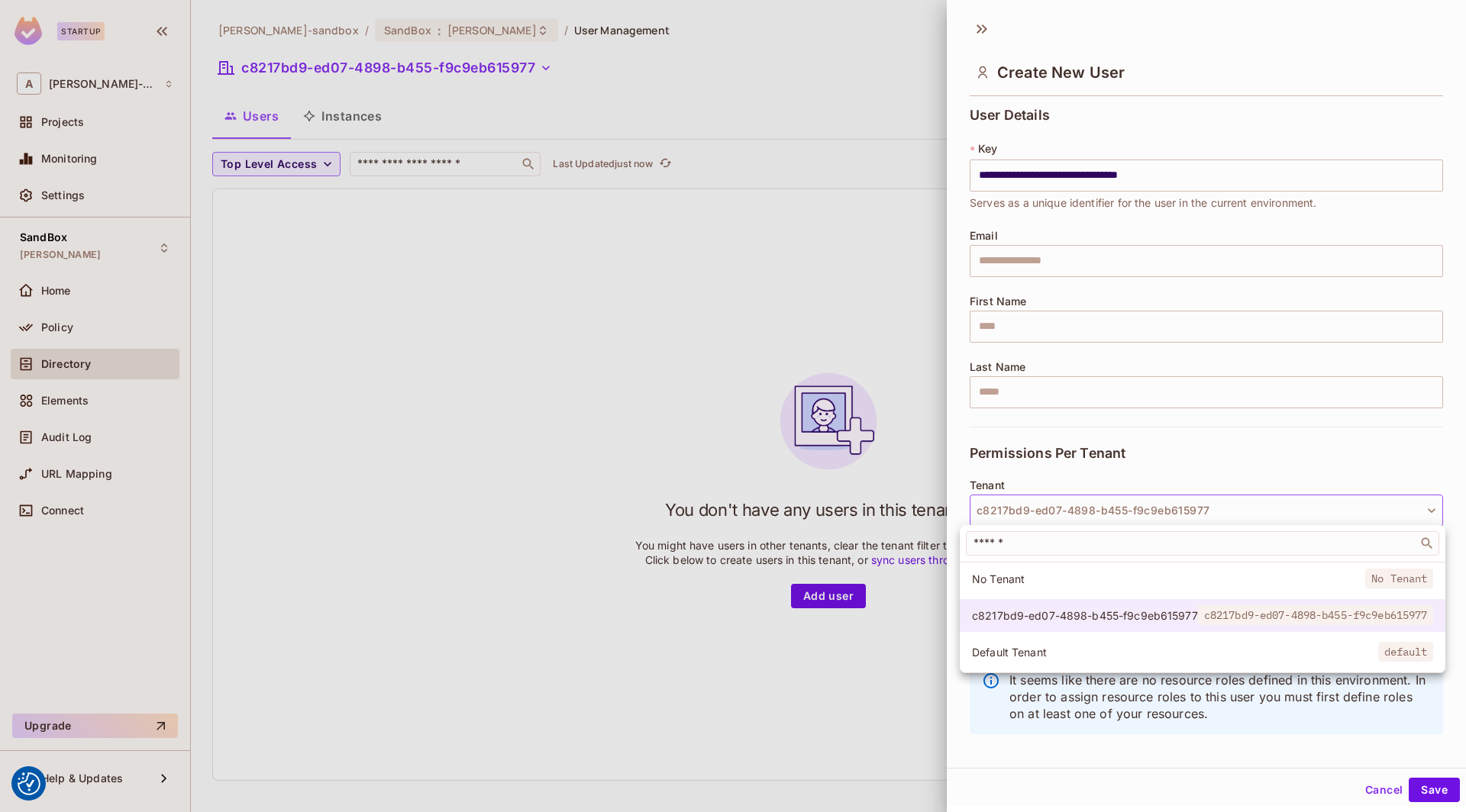
click at [1070, 611] on span "c8217bd9-ed07-4898-b455-f9c9eb615977" at bounding box center [1085, 615] width 226 height 15
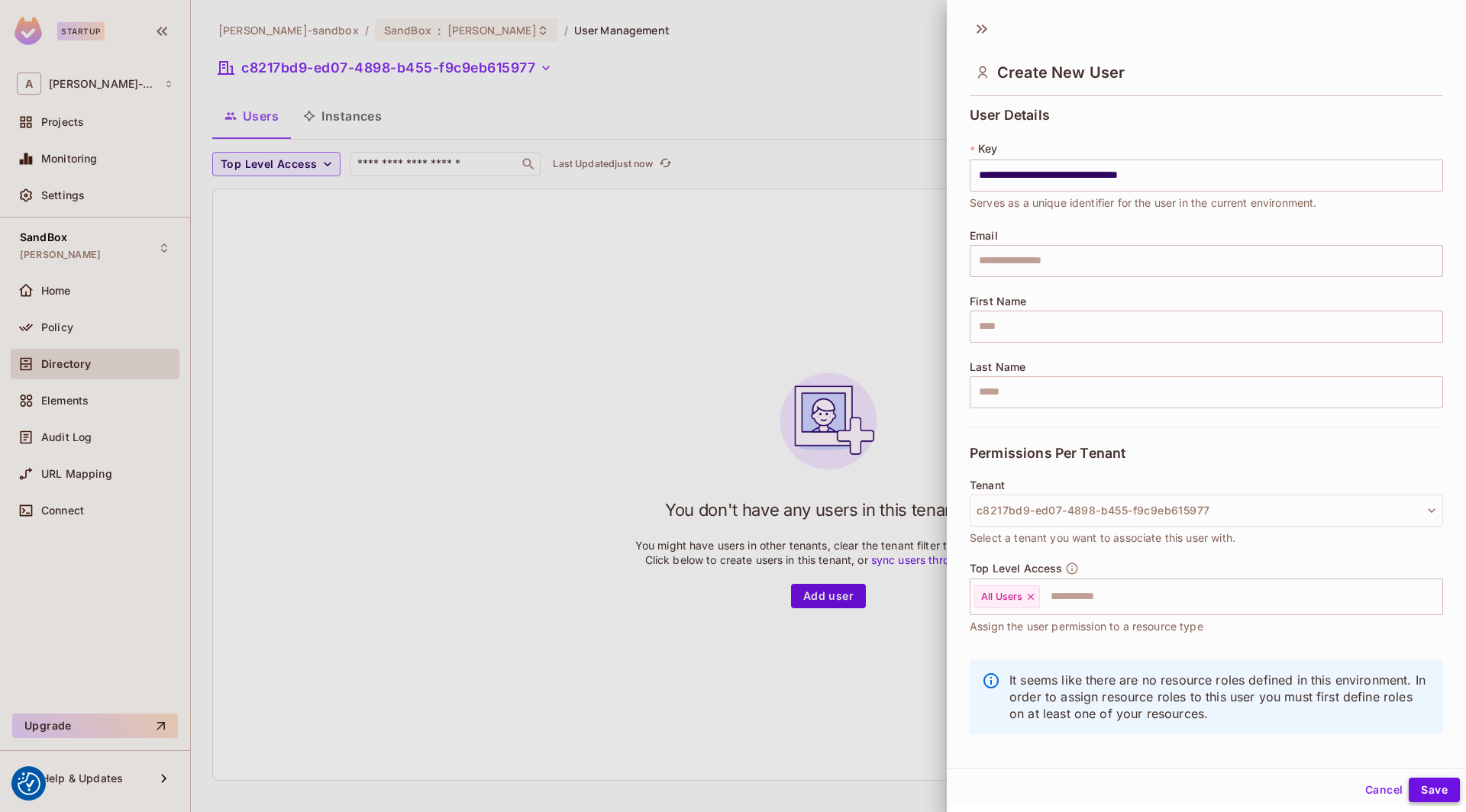
click at [1432, 794] on button "Save" at bounding box center [1434, 790] width 51 height 25
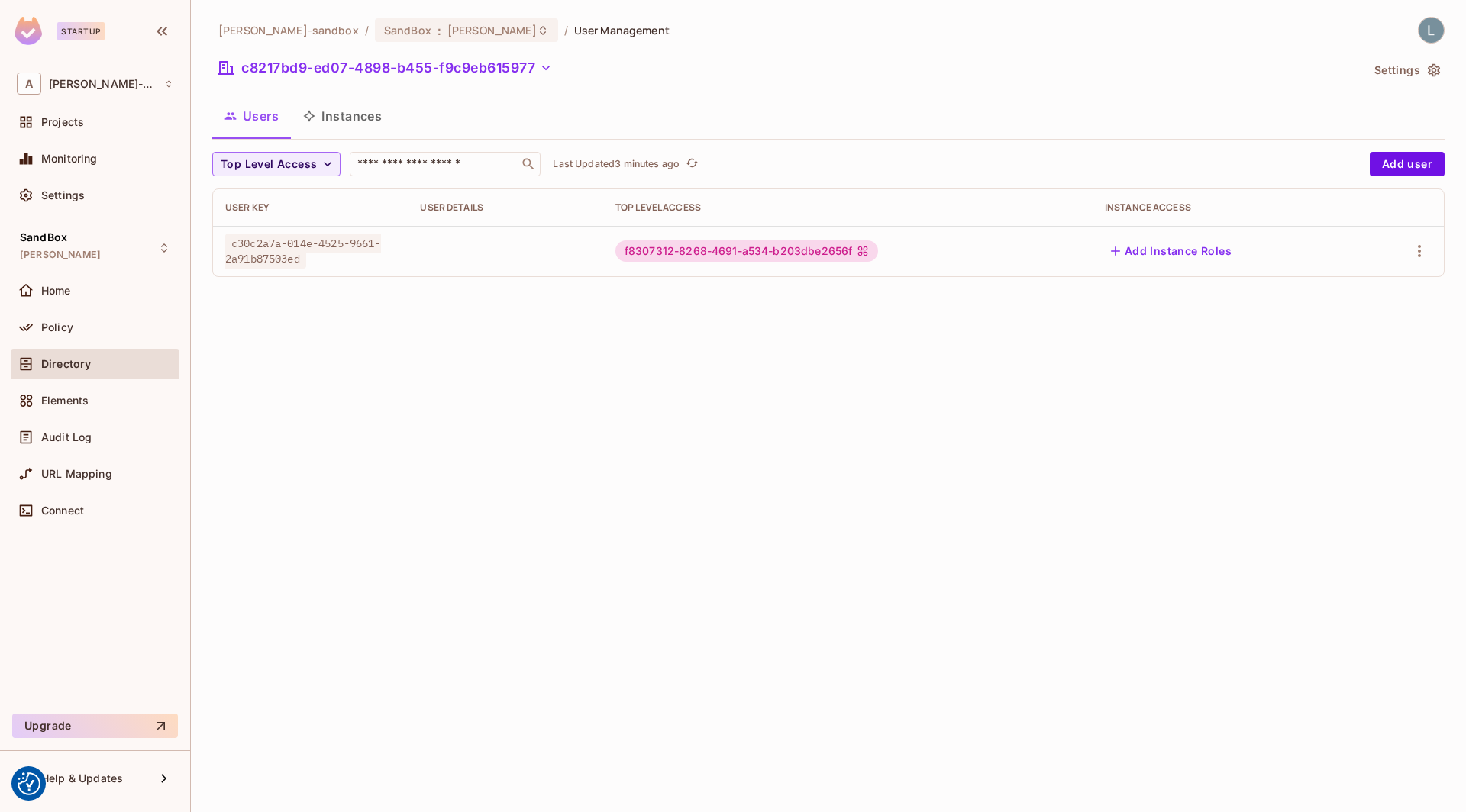
click at [779, 319] on div "alex-trustflight-sandbox / SandBox : lewis_tutorial_development / User Manageme…" at bounding box center [828, 406] width 1275 height 812
click at [1418, 248] on icon "button" at bounding box center [1419, 250] width 18 height 18
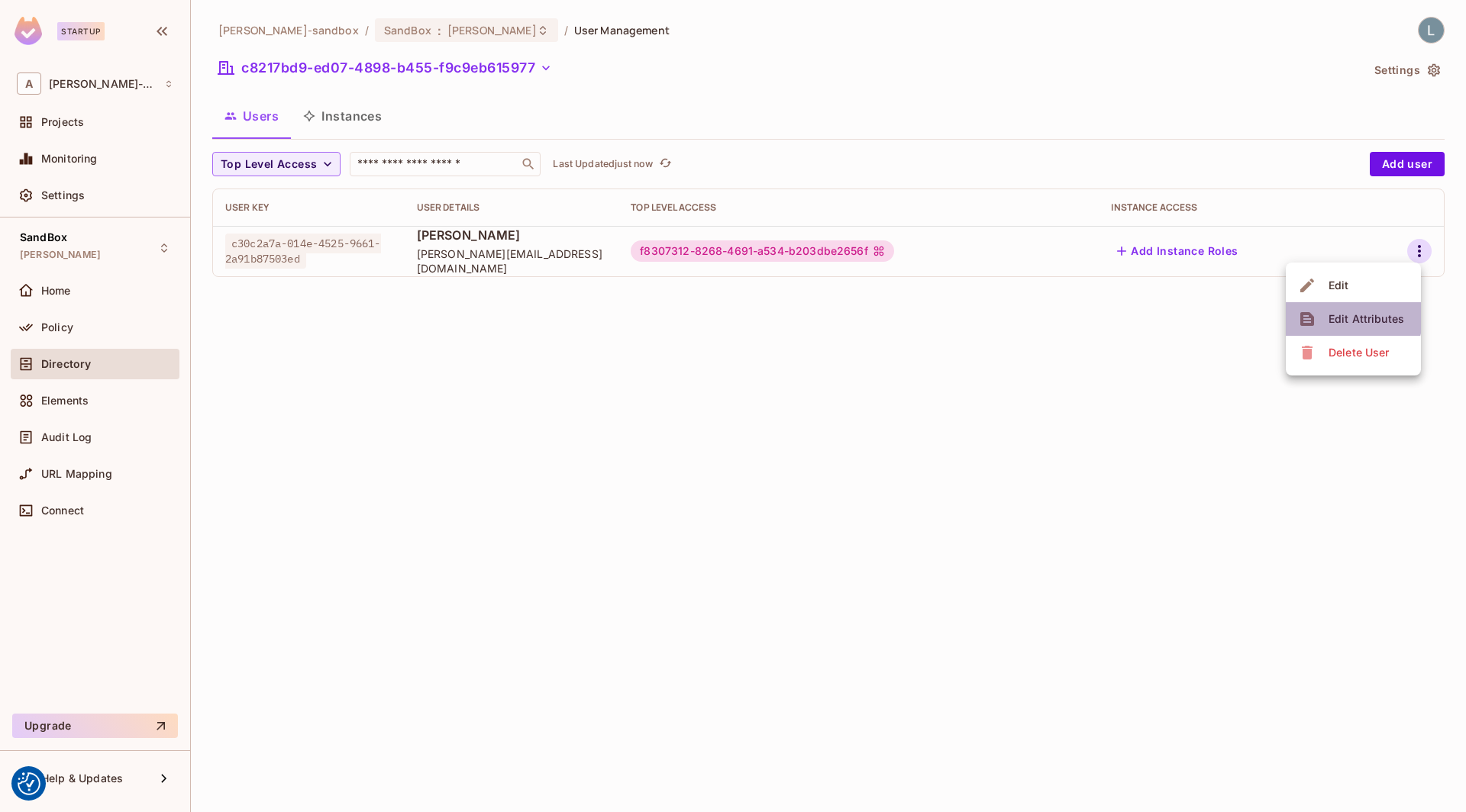
click at [1338, 313] on div "Edit Attributes" at bounding box center [1366, 319] width 75 height 15
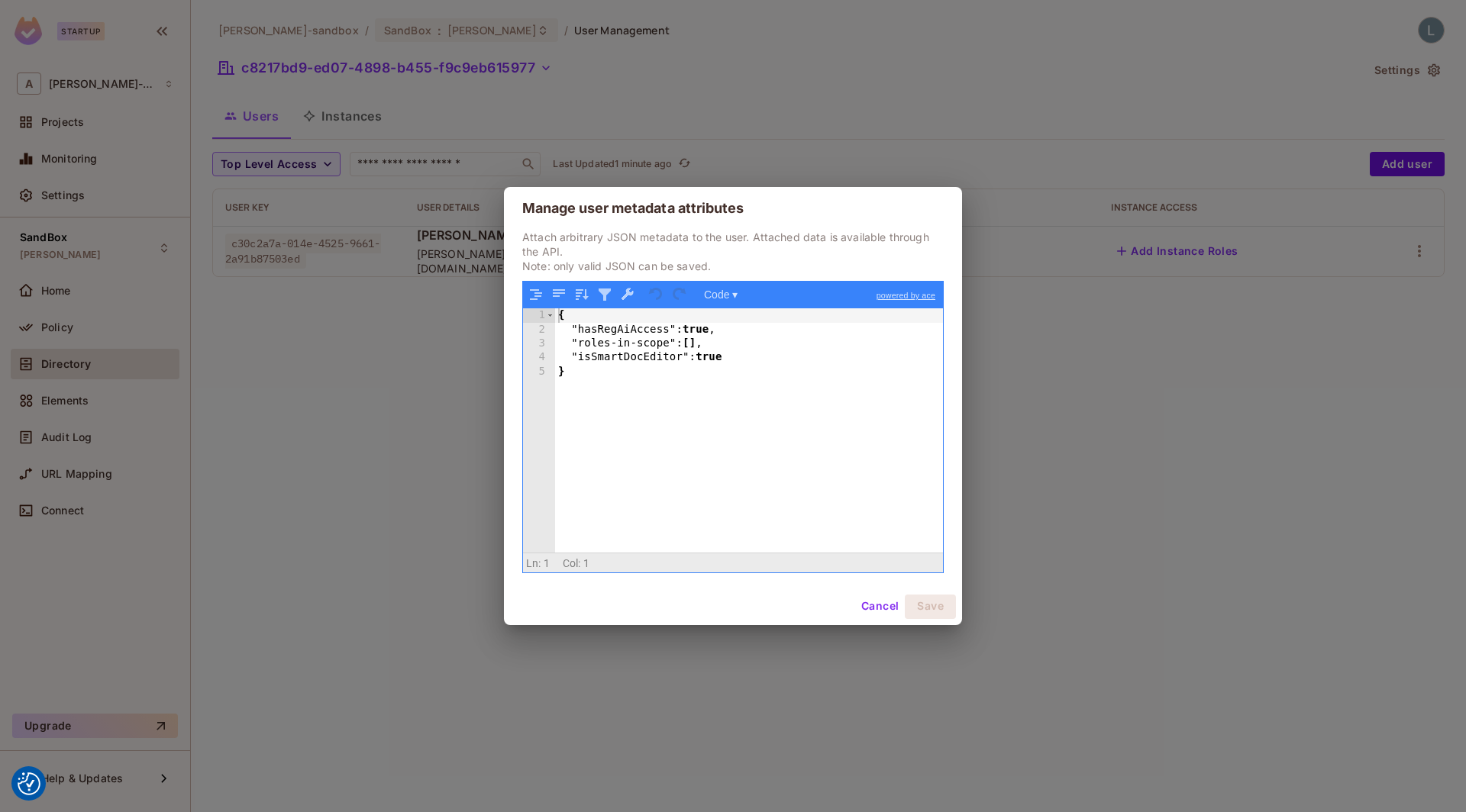
click at [434, 406] on div "Manage user metadata attributes Attach arbitrary JSON metadata to the user. Att…" at bounding box center [733, 406] width 1466 height 812
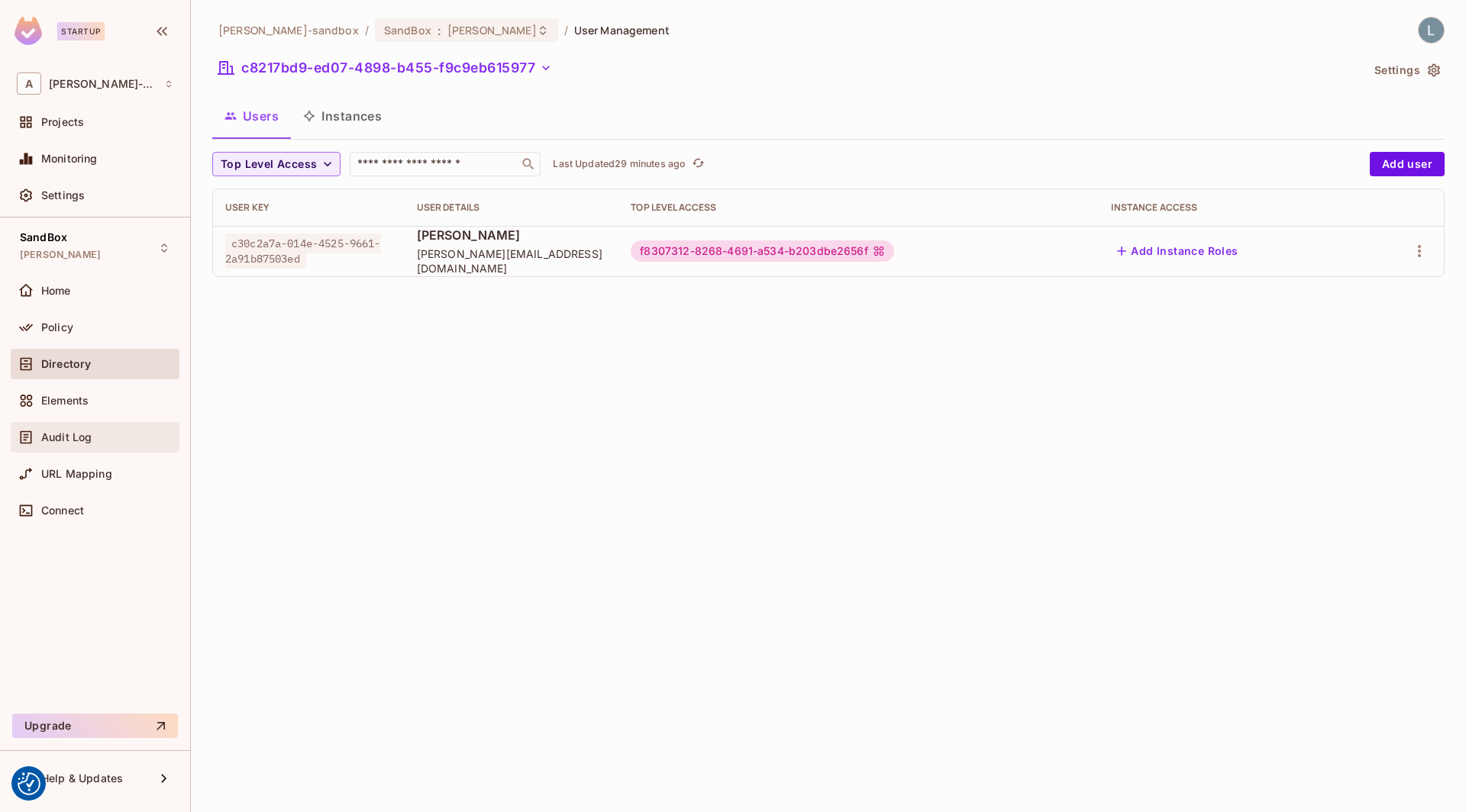
click at [102, 434] on div "Audit Log" at bounding box center [107, 437] width 132 height 12
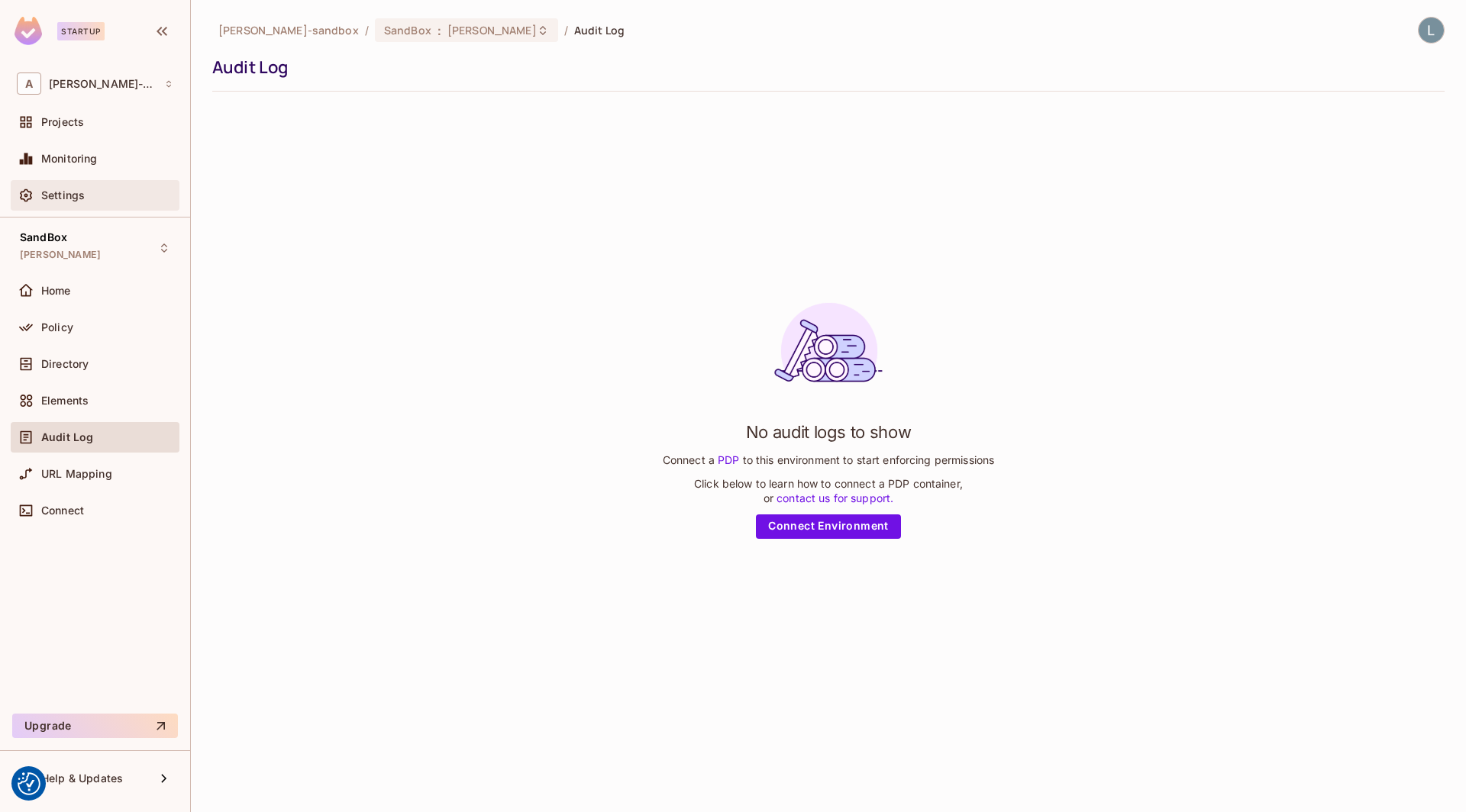
click at [120, 190] on div "Settings" at bounding box center [107, 196] width 132 height 12
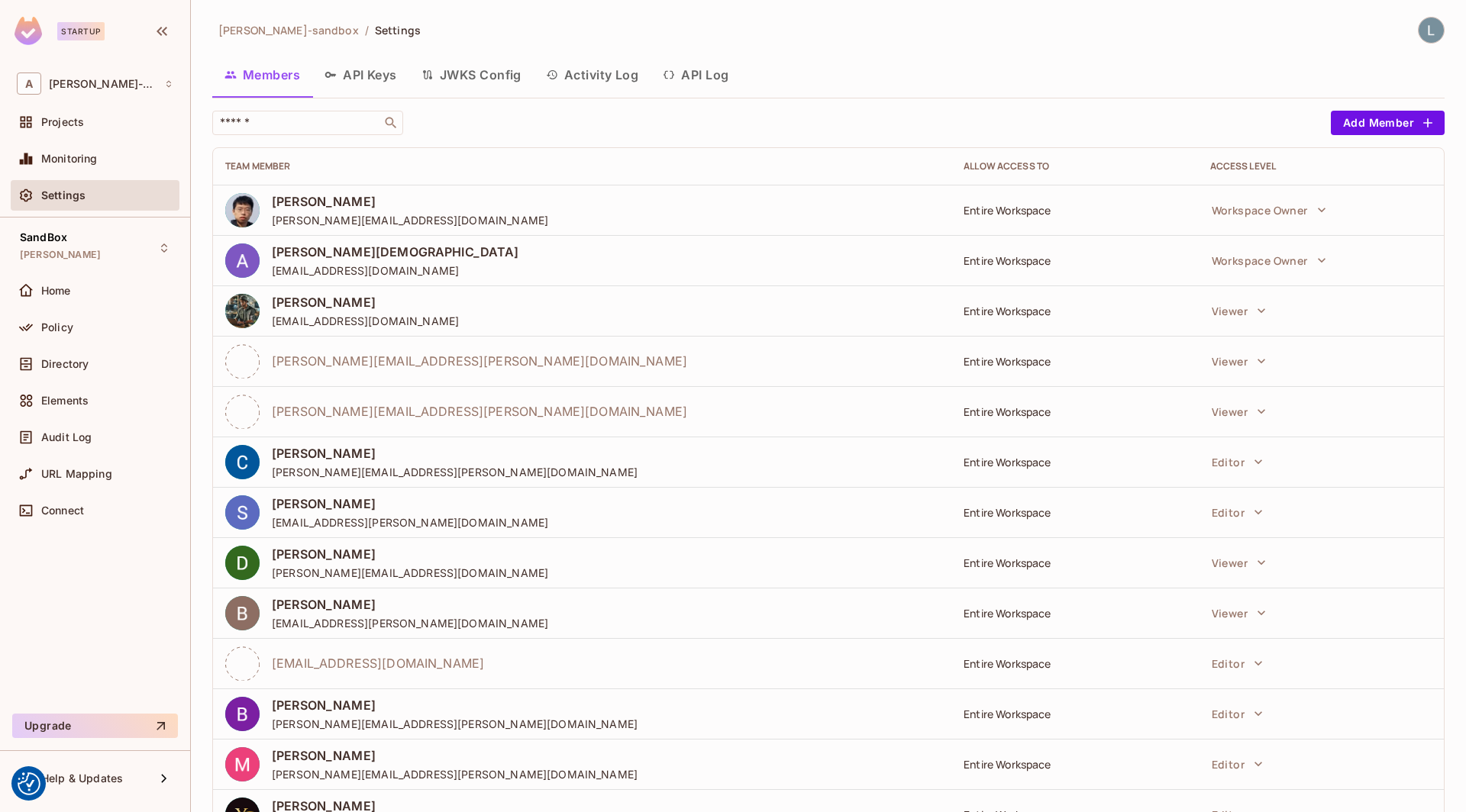
click at [616, 76] on button "Activity Log" at bounding box center [593, 74] width 118 height 38
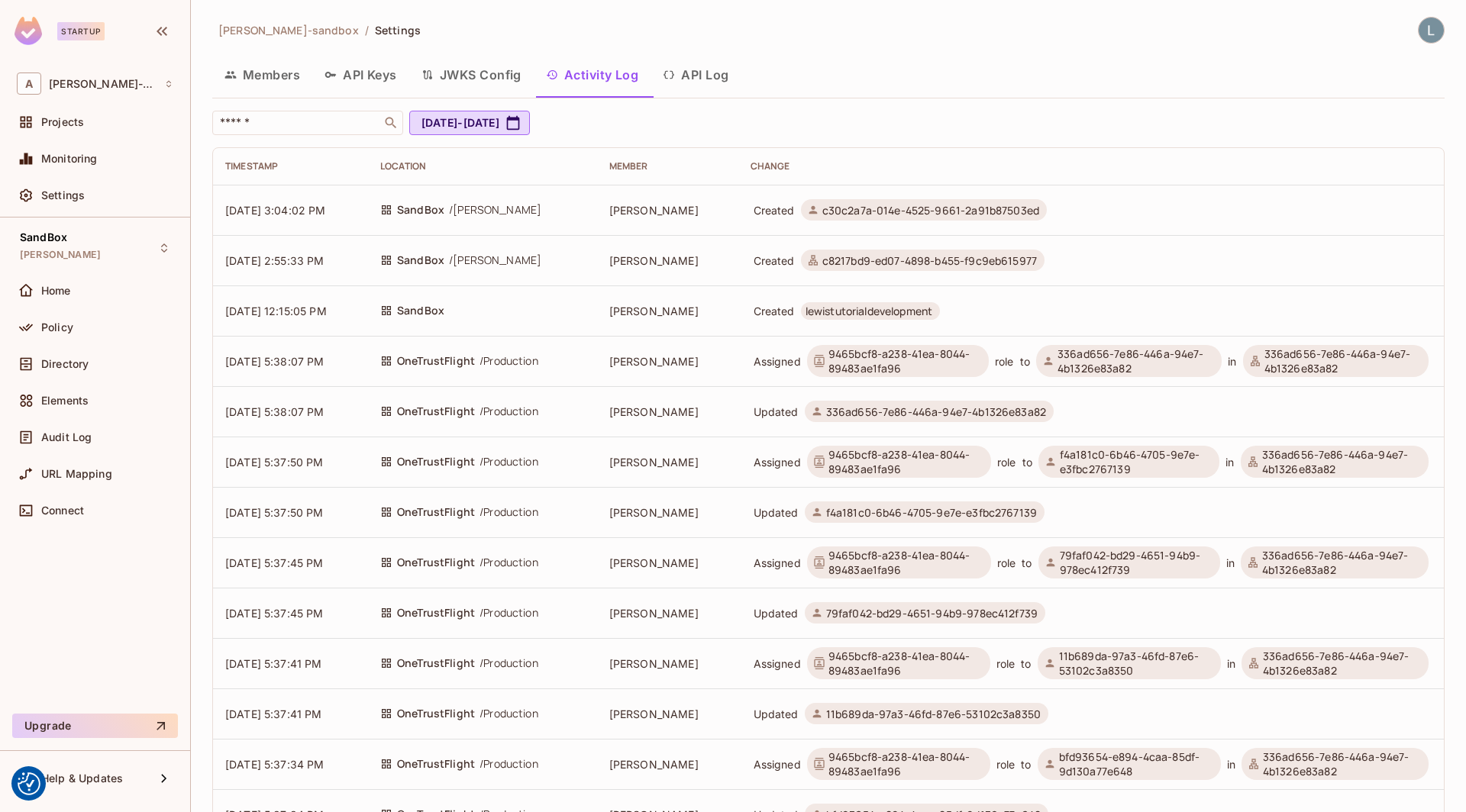
click at [691, 80] on button "API Log" at bounding box center [695, 74] width 90 height 38
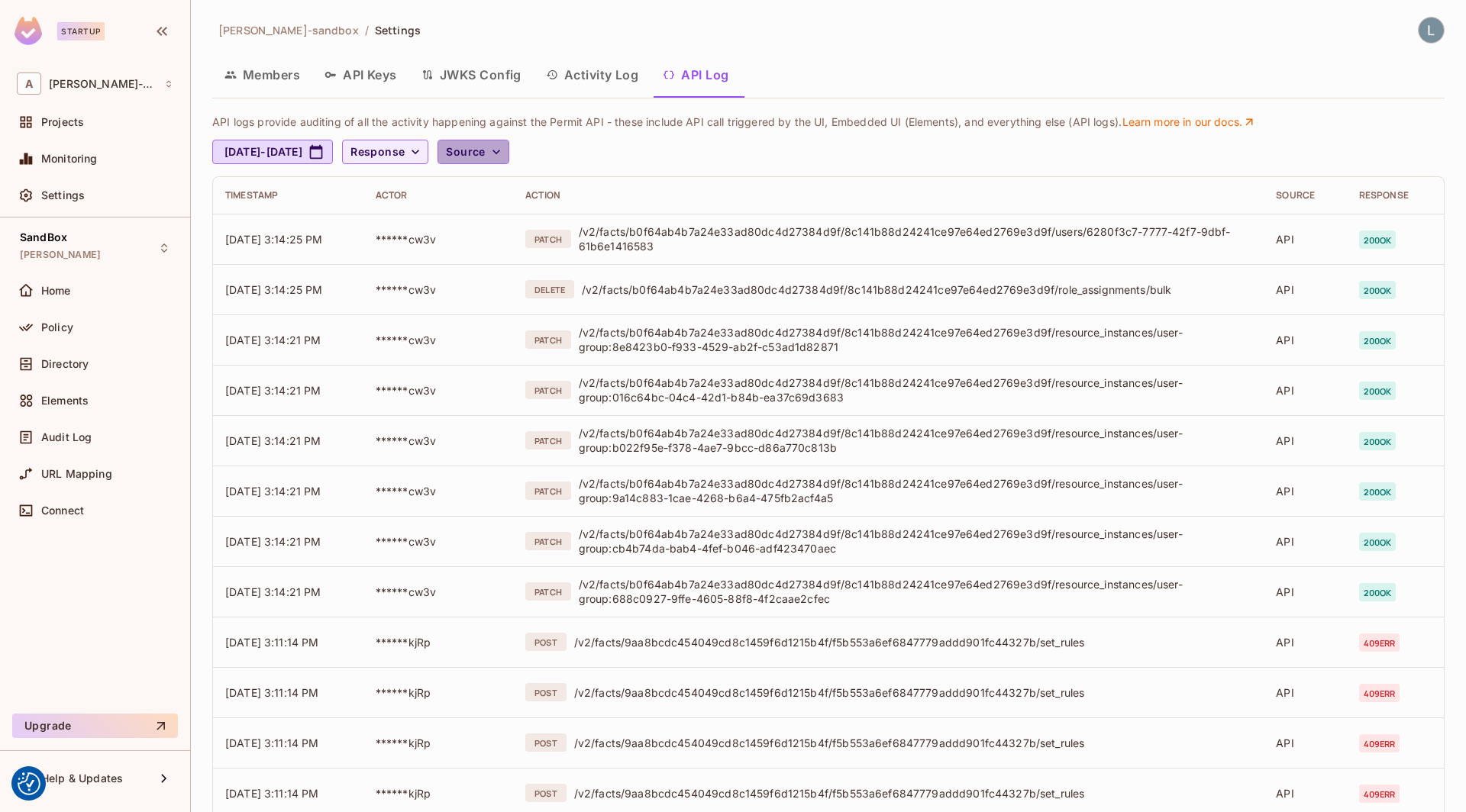
click at [485, 151] on span "Source" at bounding box center [466, 152] width 39 height 19
click at [815, 168] on div at bounding box center [733, 406] width 1466 height 812
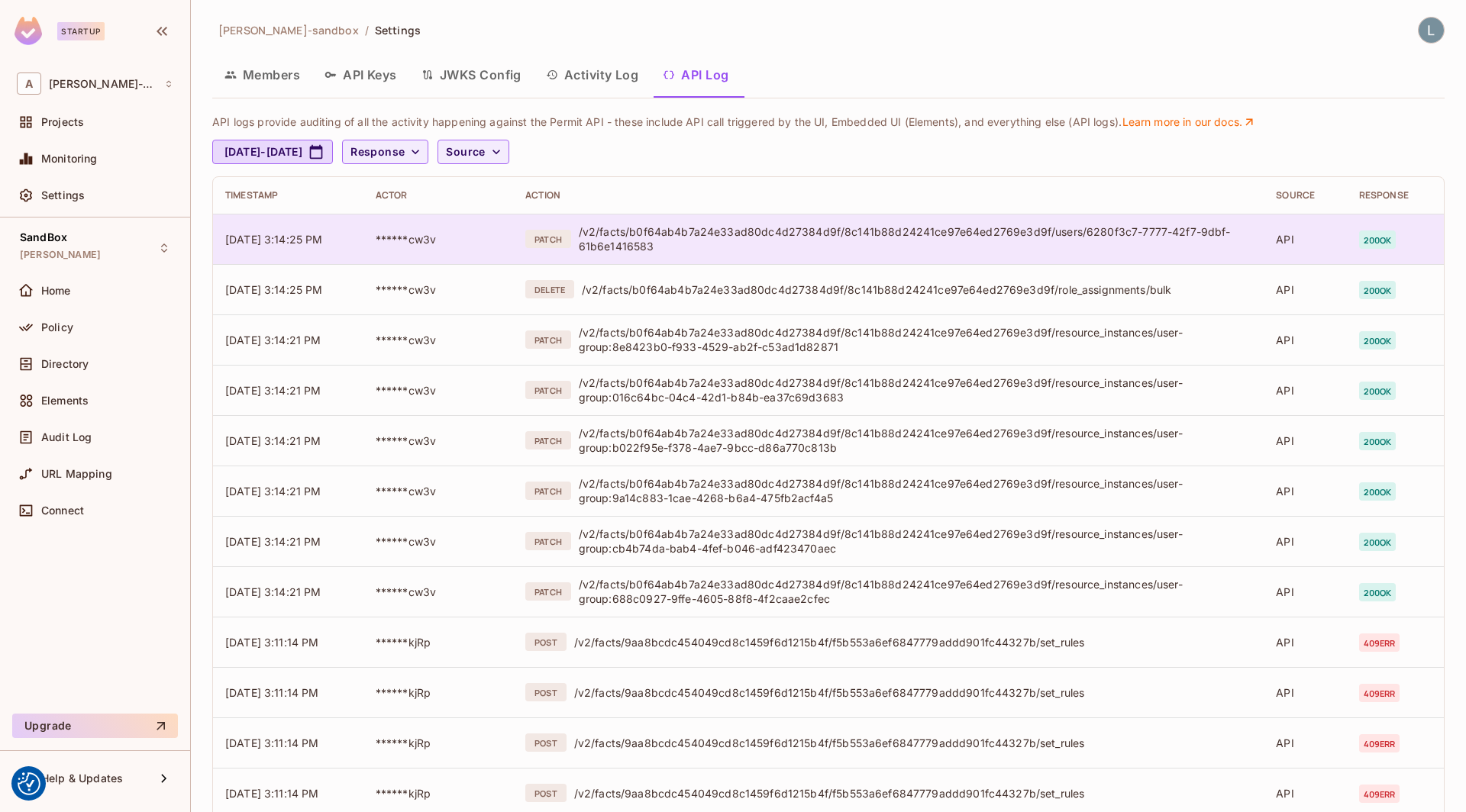
click at [629, 240] on div "/v2/facts/b0f64ab4b7a24e33ad80dc4d27384d9f/8c141b88d24241ce97e64ed2769e3d9f/use…" at bounding box center [915, 239] width 673 height 29
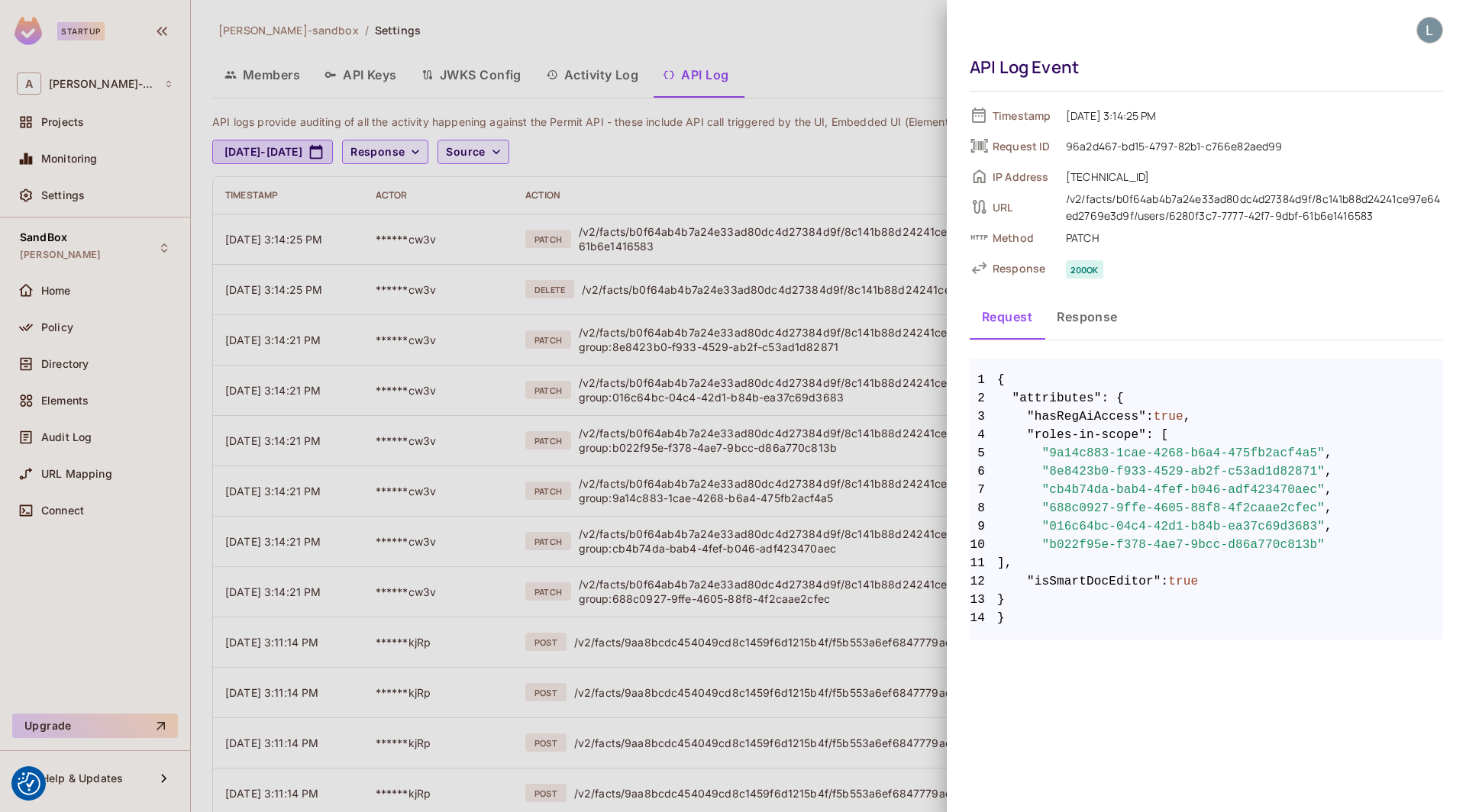
click at [1087, 311] on button "Response" at bounding box center [1088, 317] width 85 height 38
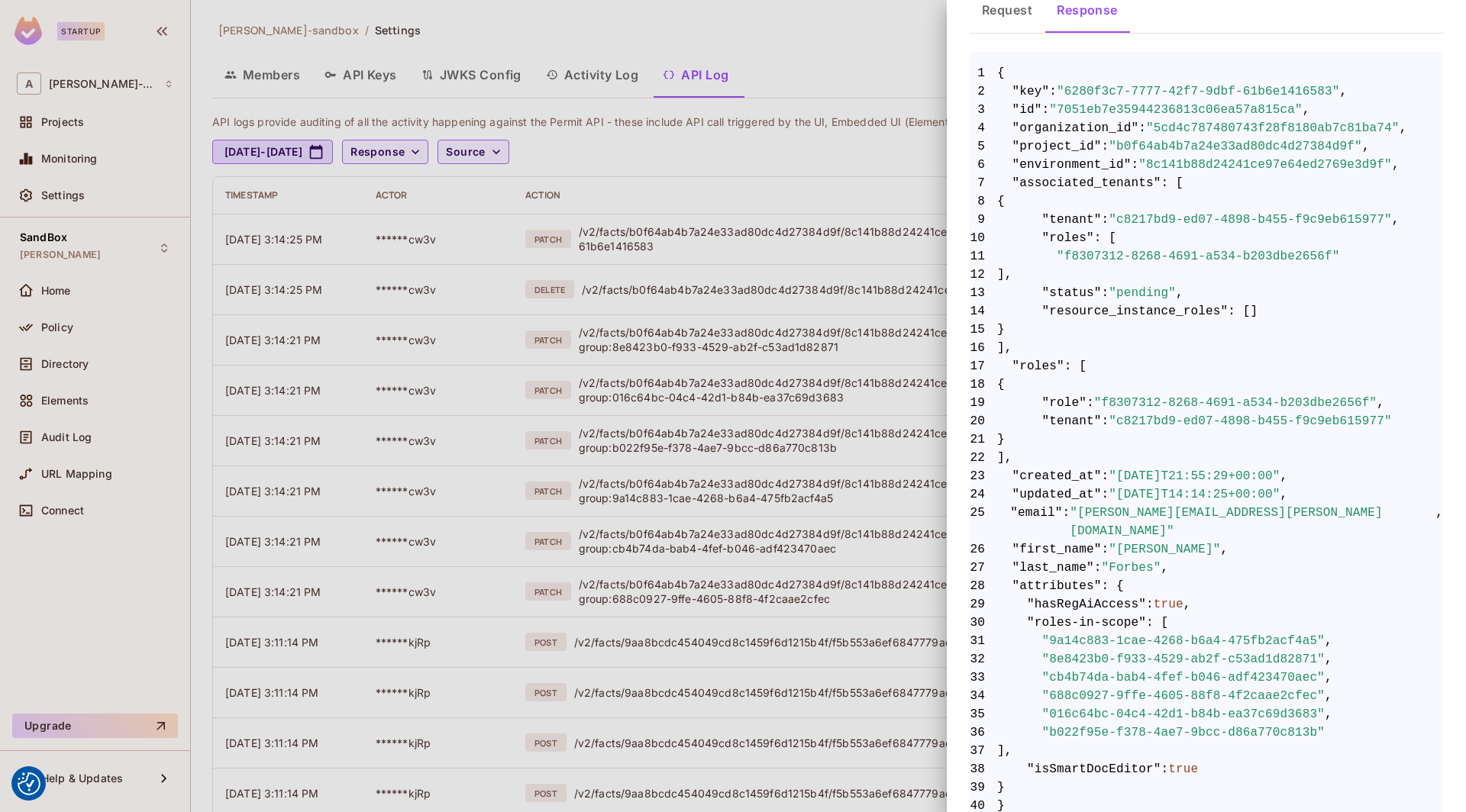
scroll to position [316, 0]
